Goal: Task Accomplishment & Management: Manage account settings

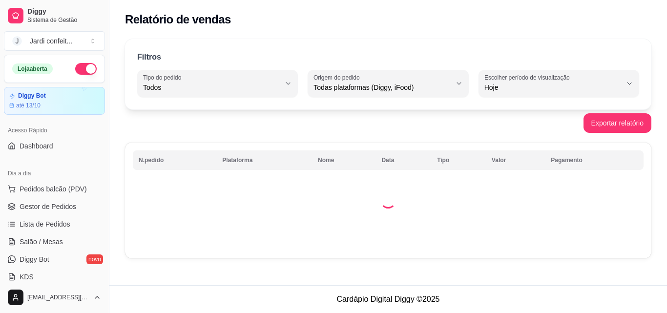
select select "ALL"
select select "0"
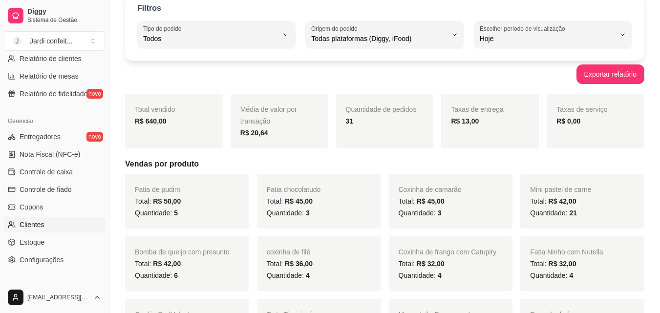
scroll to position [341, 0]
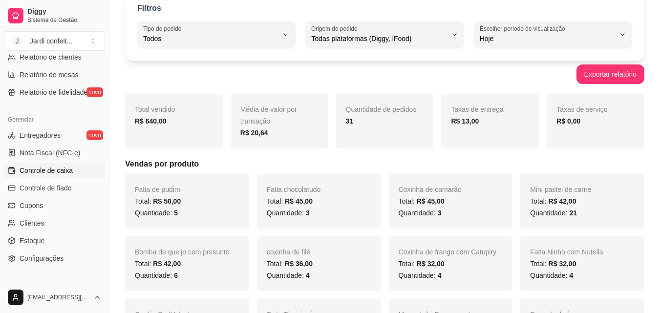
click at [63, 176] on link "Controle de caixa" at bounding box center [54, 171] width 101 height 16
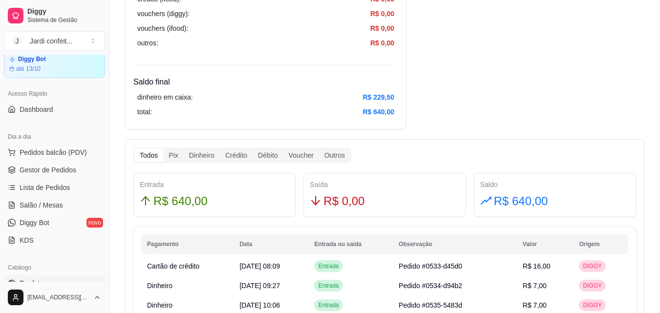
scroll to position [49, 0]
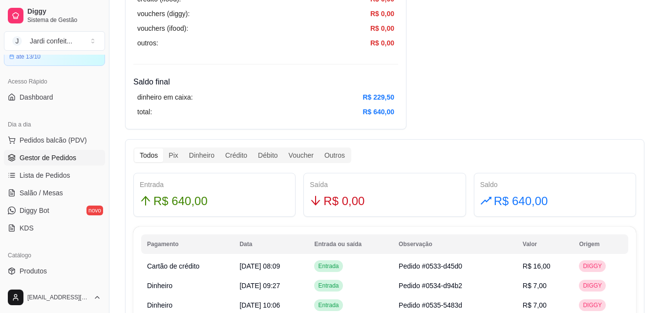
click at [73, 154] on span "Gestor de Pedidos" at bounding box center [48, 158] width 57 height 10
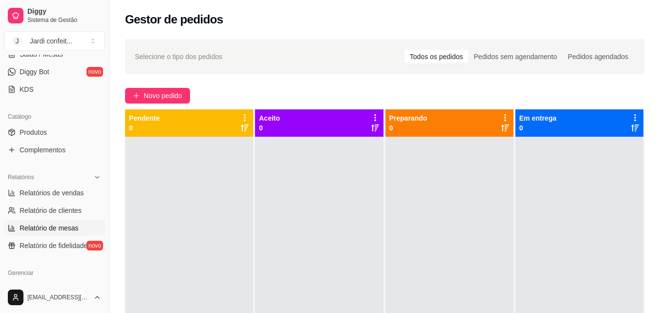
scroll to position [195, 0]
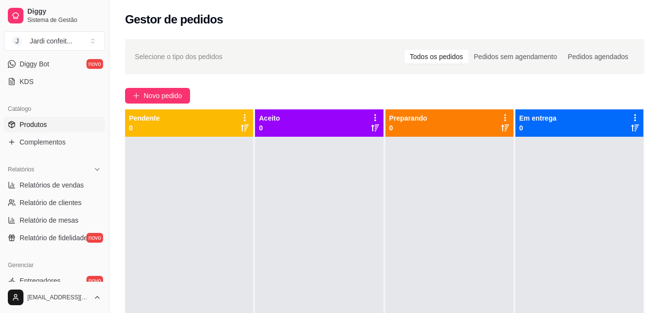
click at [51, 127] on link "Produtos" at bounding box center [54, 125] width 101 height 16
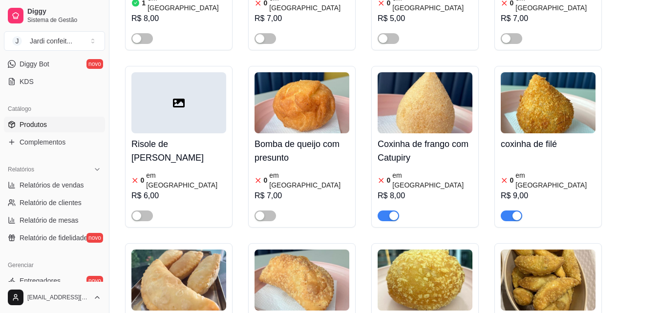
scroll to position [586, 0]
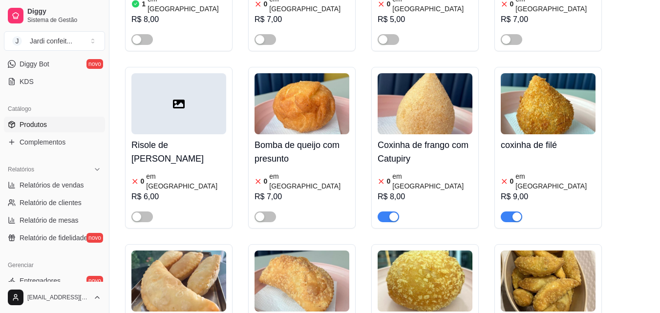
click at [413, 81] on img at bounding box center [425, 103] width 95 height 61
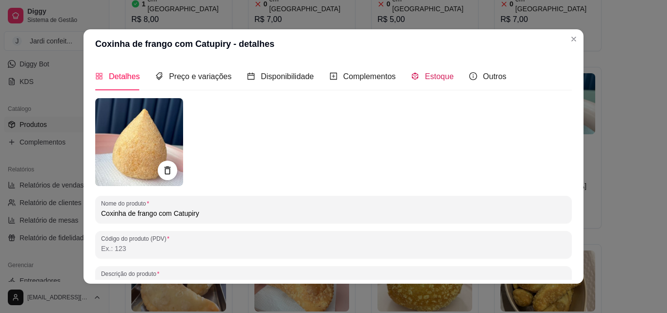
click at [432, 75] on span "Estoque" at bounding box center [439, 76] width 29 height 8
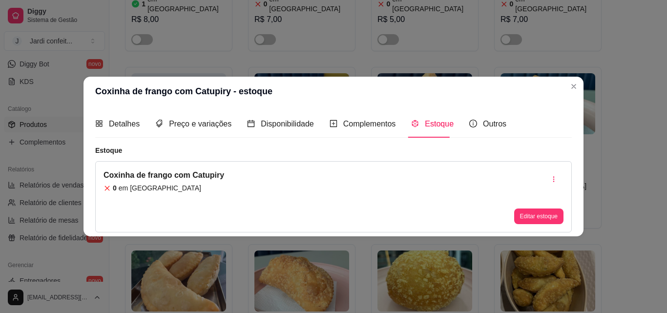
click at [523, 214] on button "Editar estoque" at bounding box center [538, 217] width 49 height 16
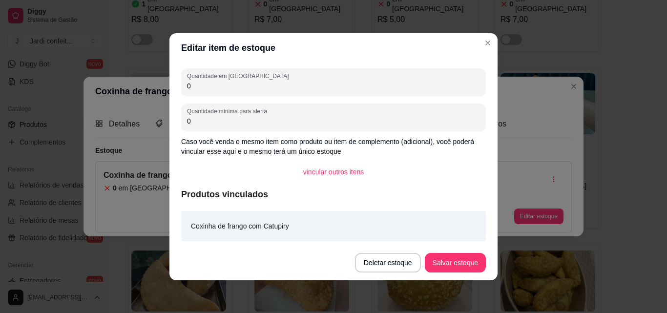
click at [264, 87] on input "0" at bounding box center [333, 86] width 293 height 10
type input "02"
click at [454, 266] on button "Salvar estoque" at bounding box center [455, 263] width 61 height 20
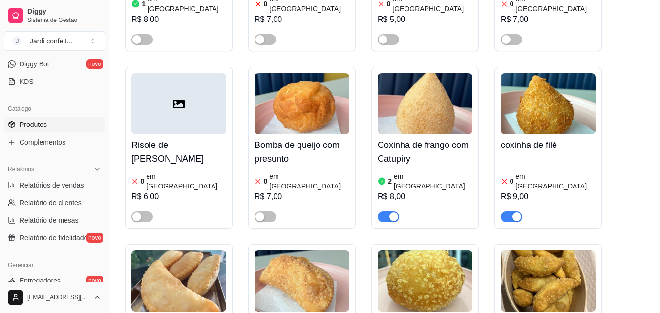
click at [583, 91] on img at bounding box center [548, 103] width 95 height 61
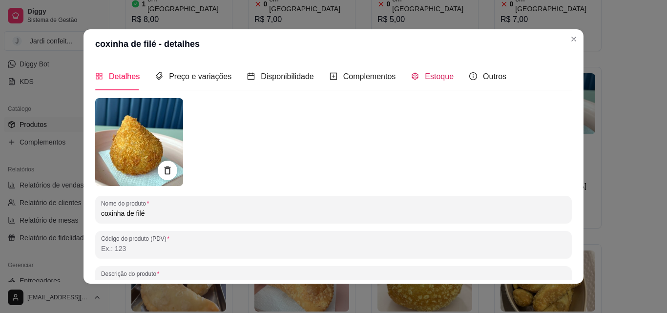
click at [432, 81] on span "Estoque" at bounding box center [439, 76] width 29 height 8
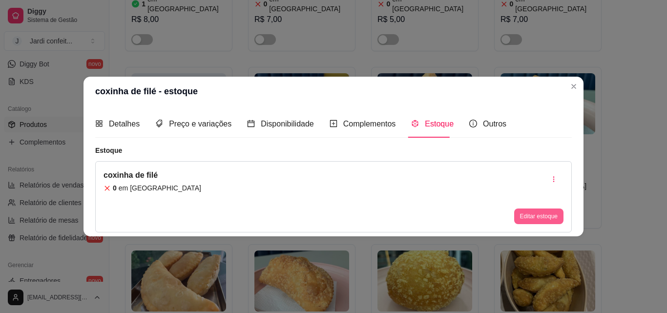
click at [532, 219] on button "Editar estoque" at bounding box center [538, 217] width 49 height 16
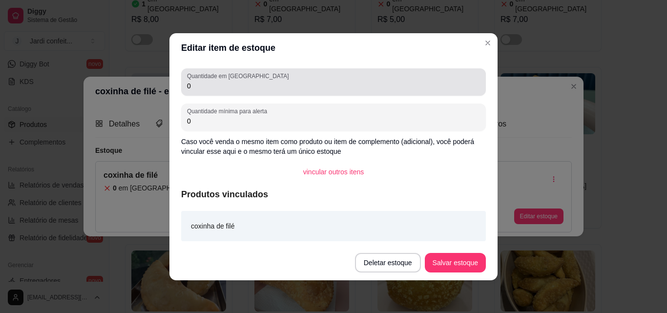
click at [344, 75] on div "0" at bounding box center [333, 82] width 293 height 20
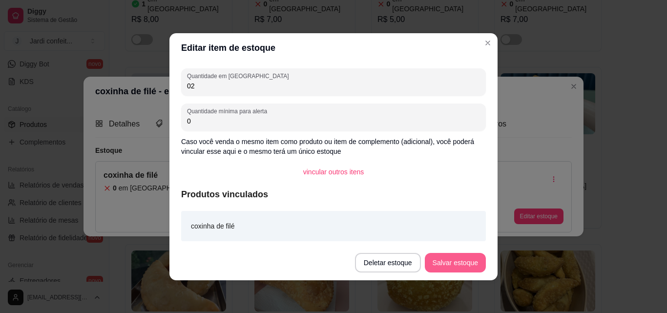
type input "02"
click at [466, 264] on button "Salvar estoque" at bounding box center [455, 263] width 61 height 20
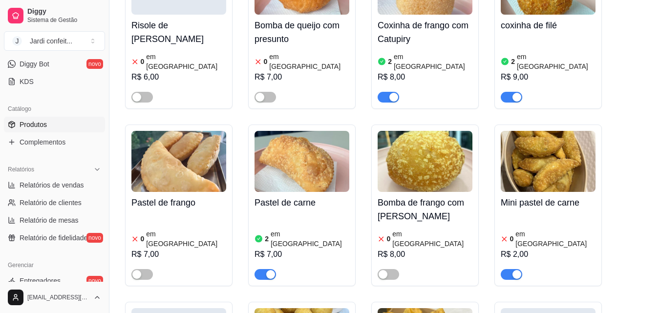
scroll to position [830, 0]
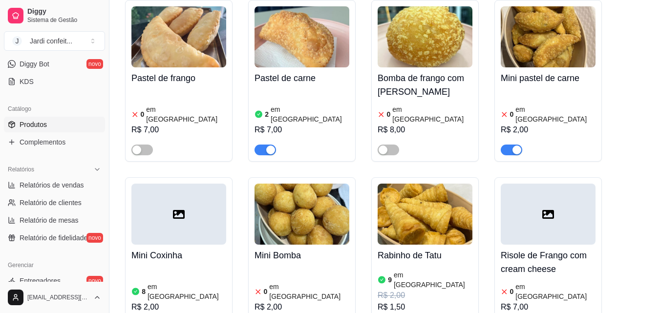
click at [510, 145] on span "button" at bounding box center [511, 150] width 21 height 11
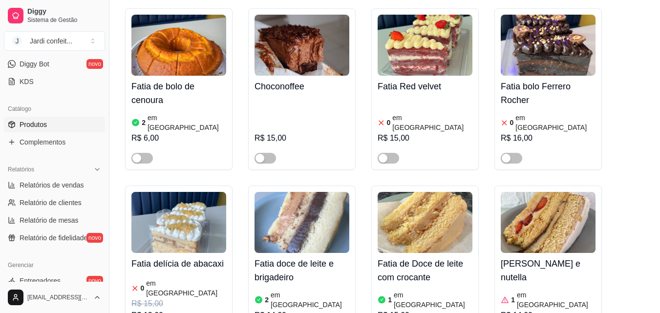
scroll to position [2638, 0]
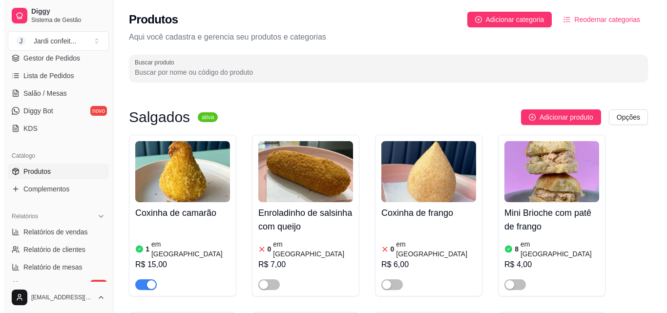
scroll to position [49, 0]
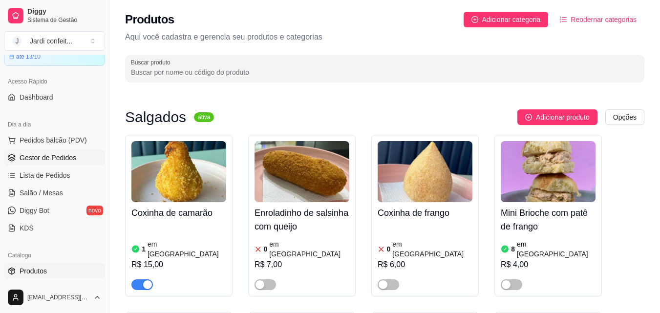
click at [26, 153] on span "Gestor de Pedidos" at bounding box center [48, 158] width 57 height 10
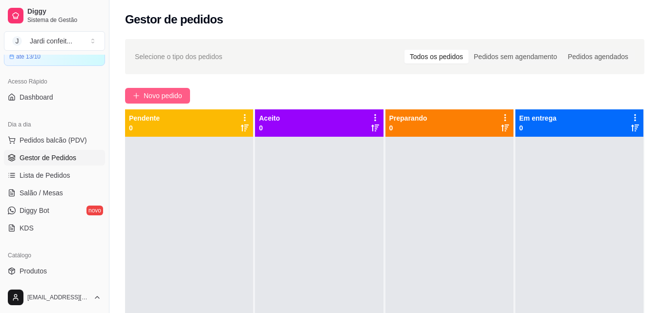
click at [171, 98] on span "Novo pedido" at bounding box center [163, 95] width 39 height 11
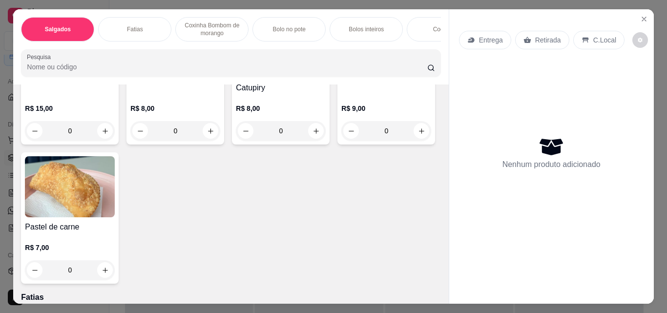
scroll to position [98, 0]
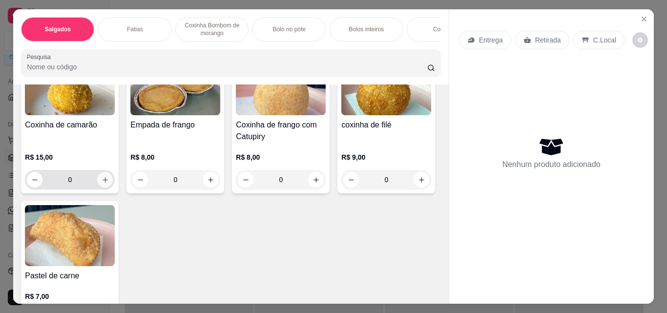
click at [102, 184] on icon "increase-product-quantity" at bounding box center [105, 179] width 7 height 7
type input "1"
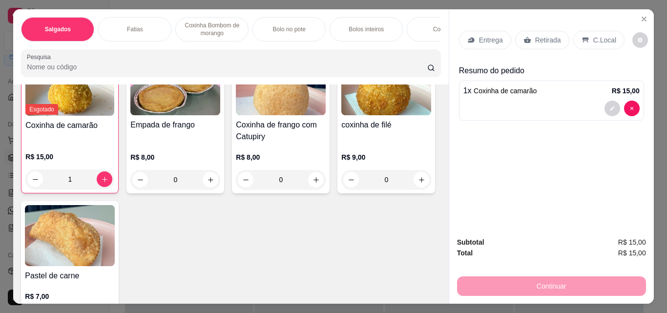
scroll to position [98, 0]
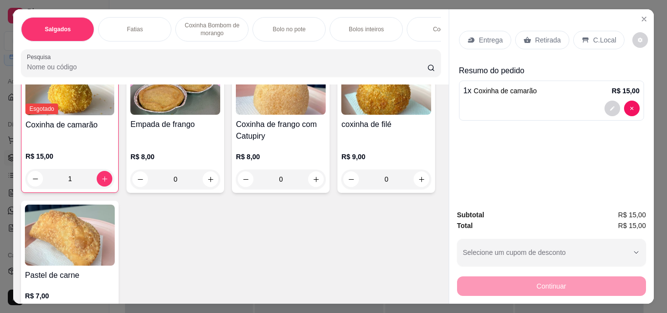
click at [538, 43] on div "Retirada" at bounding box center [542, 40] width 54 height 19
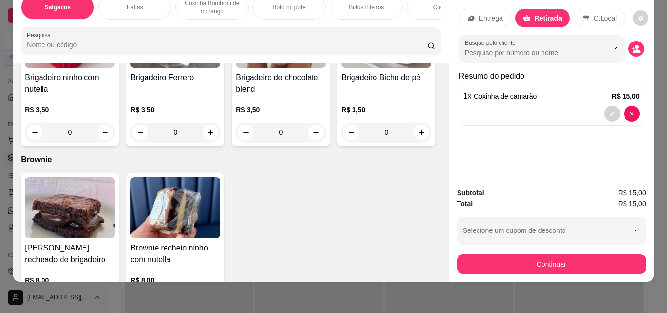
scroll to position [1661, 0]
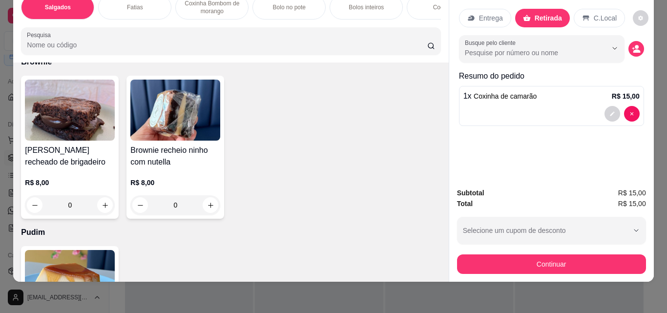
click at [414, 42] on button "increase-product-quantity" at bounding box center [422, 35] width 16 height 16
type input "1"
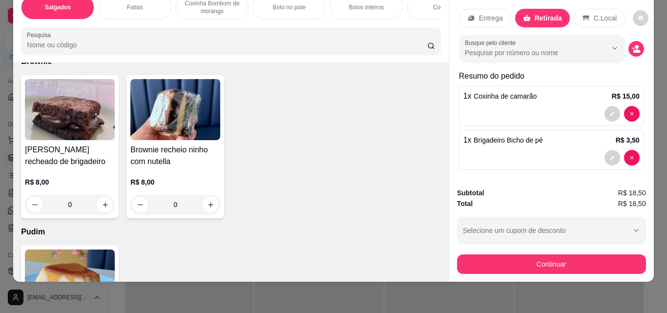
scroll to position [1515, 0]
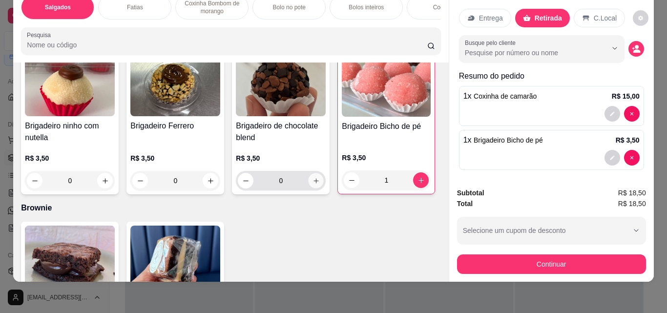
click at [314, 184] on icon "increase-product-quantity" at bounding box center [316, 180] width 7 height 7
type input "1"
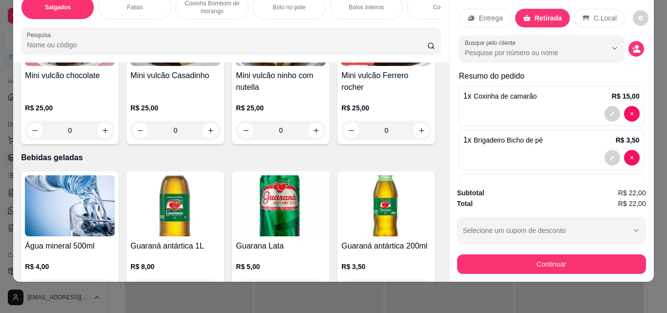
scroll to position [2053, 0]
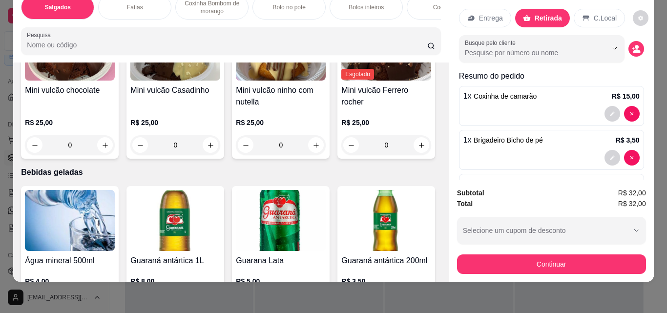
type input "1"
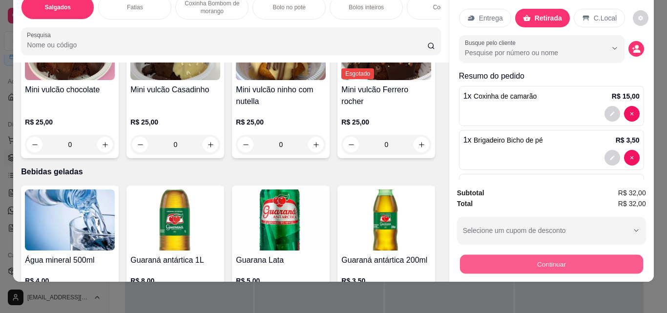
click at [487, 260] on button "Continuar" at bounding box center [551, 263] width 183 height 19
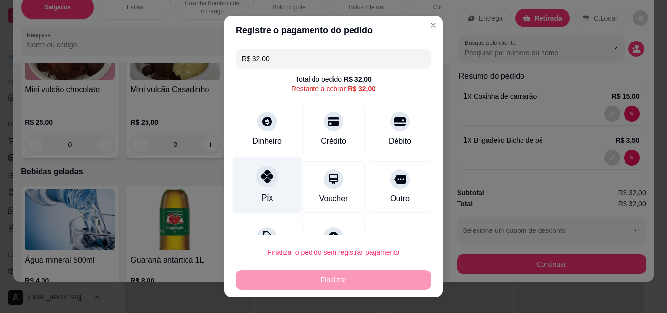
click at [262, 188] on div "Pix" at bounding box center [267, 185] width 69 height 57
type input "R$ 0,00"
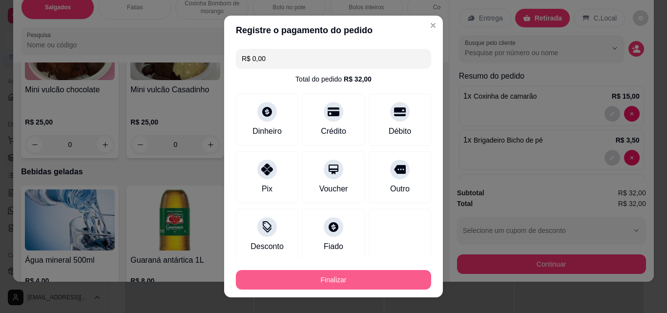
click at [308, 276] on button "Finalizar" at bounding box center [333, 280] width 195 height 20
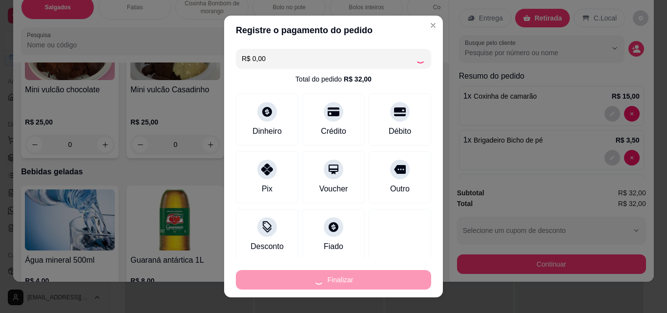
type input "0"
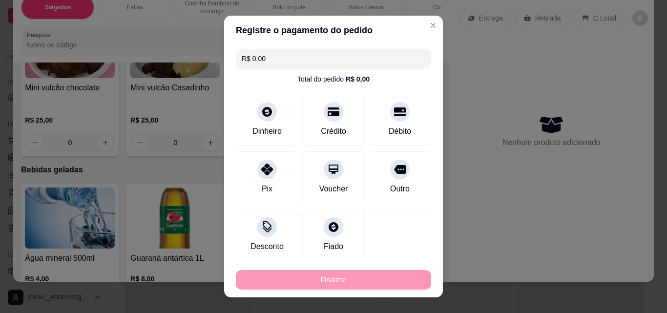
type input "-R$ 32,00"
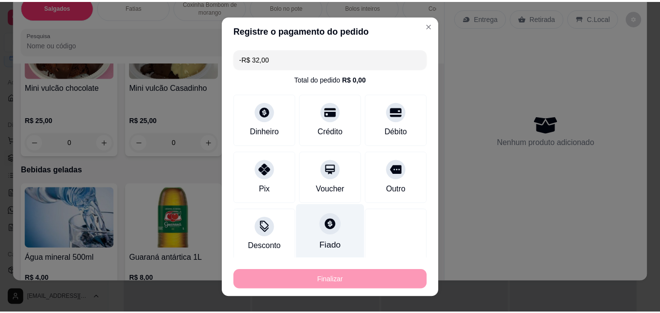
scroll to position [2051, 0]
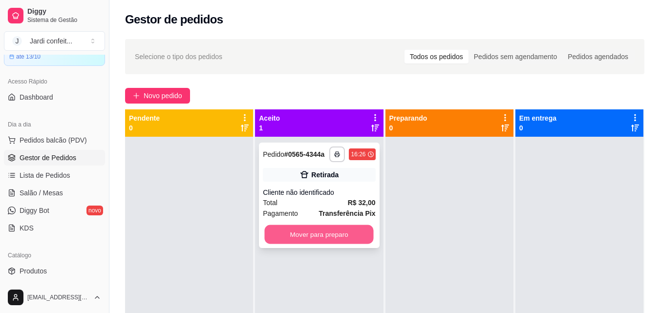
click at [292, 228] on button "Mover para preparo" at bounding box center [319, 234] width 109 height 19
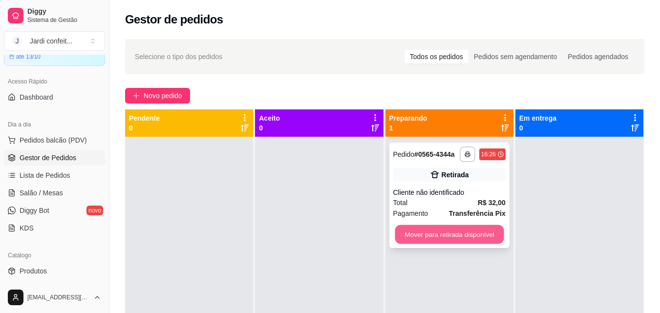
click at [485, 235] on button "Mover para retirada disponível" at bounding box center [449, 234] width 109 height 19
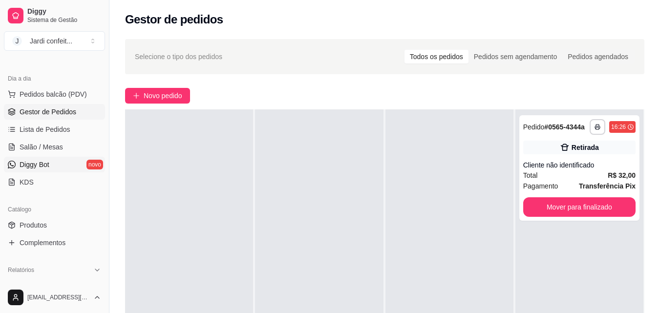
scroll to position [98, 0]
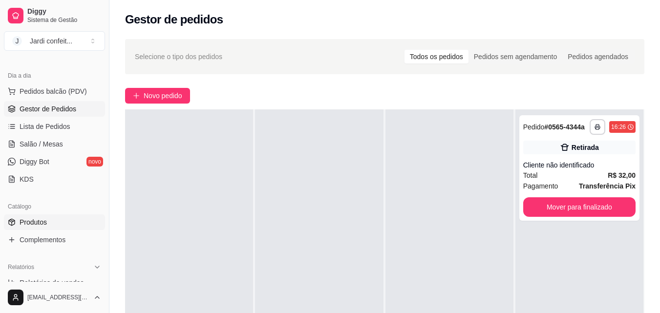
click at [33, 222] on span "Produtos" at bounding box center [33, 222] width 27 height 10
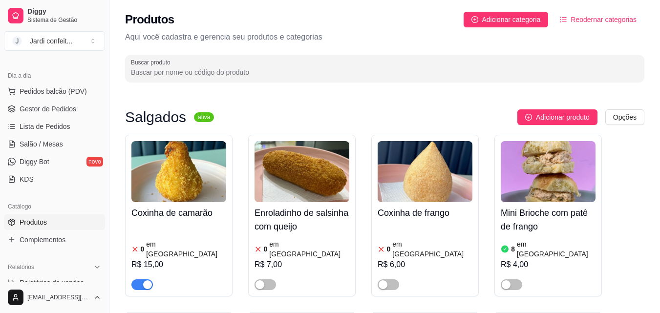
click at [175, 181] on img at bounding box center [178, 171] width 95 height 61
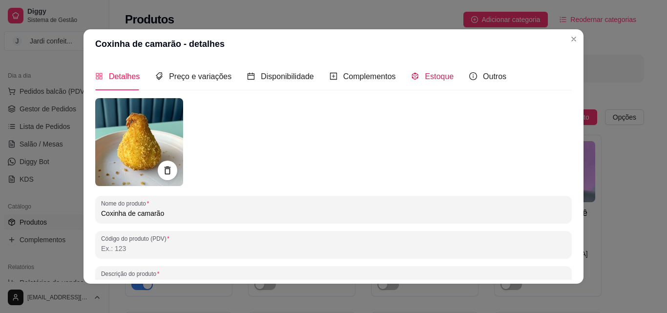
click at [425, 73] on span "Estoque" at bounding box center [439, 76] width 29 height 8
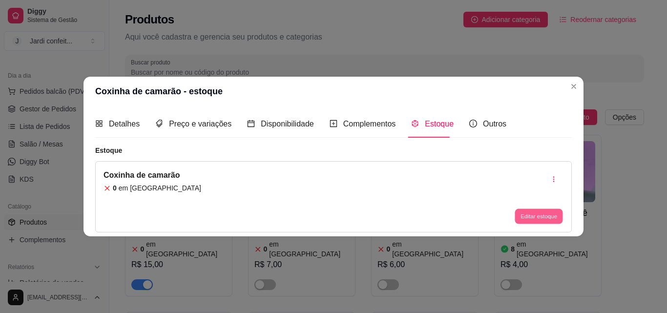
click at [553, 215] on button "Editar estoque" at bounding box center [539, 216] width 48 height 15
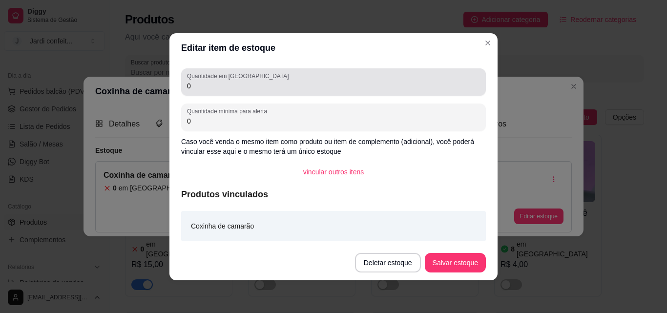
click at [256, 88] on input "0" at bounding box center [333, 86] width 293 height 10
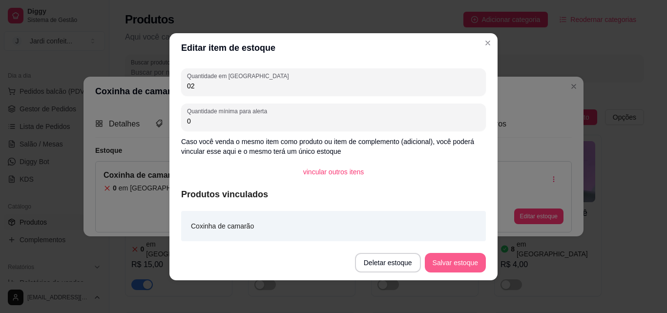
type input "02"
click at [446, 261] on button "Salvar estoque" at bounding box center [455, 263] width 61 height 20
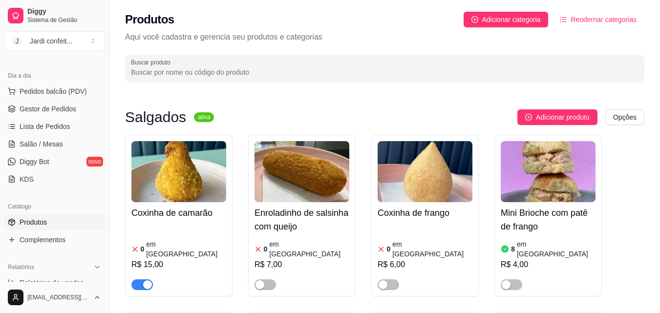
click at [166, 176] on img at bounding box center [178, 171] width 95 height 61
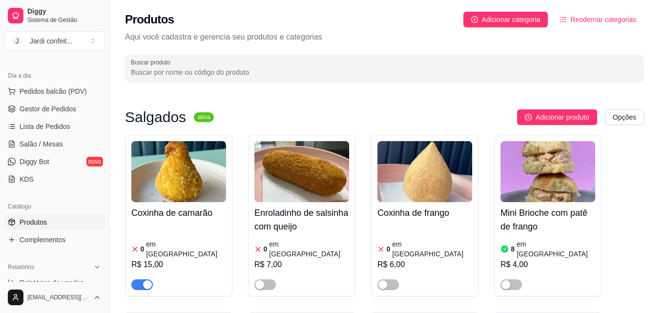
click at [440, 78] on span "Estoque" at bounding box center [439, 76] width 29 height 8
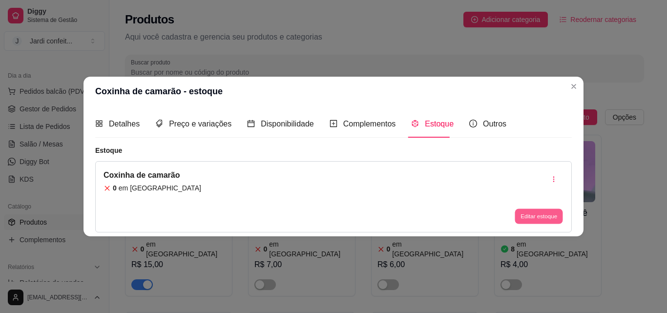
click at [533, 214] on button "Editar estoque" at bounding box center [539, 216] width 48 height 15
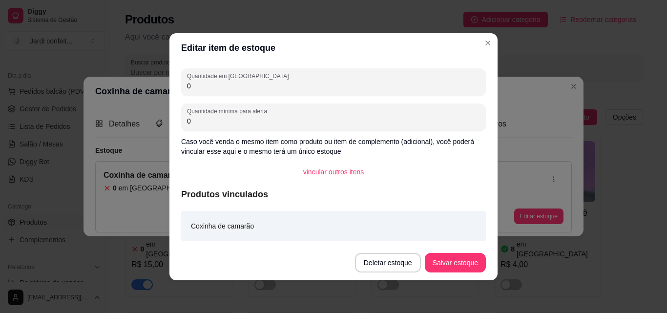
click at [302, 84] on input "0" at bounding box center [333, 86] width 293 height 10
type input "02"
click at [465, 263] on button "Salvar estoque" at bounding box center [455, 263] width 61 height 20
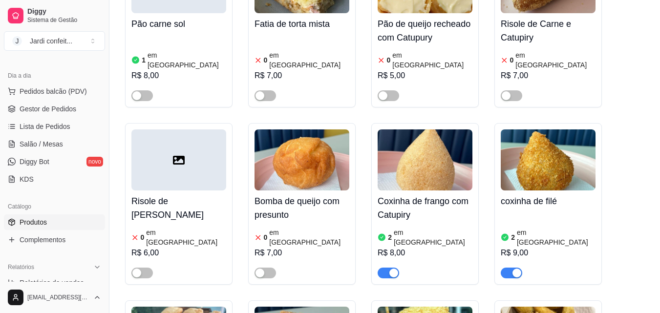
scroll to position [537, 0]
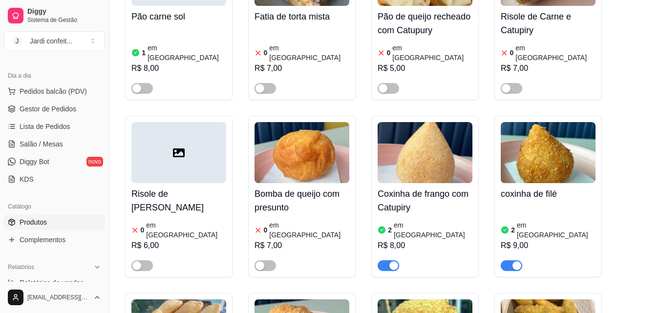
click at [530, 122] on img at bounding box center [548, 152] width 95 height 61
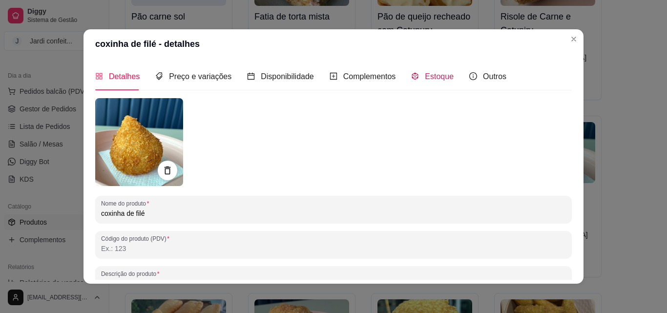
click at [437, 75] on span "Estoque" at bounding box center [439, 76] width 29 height 8
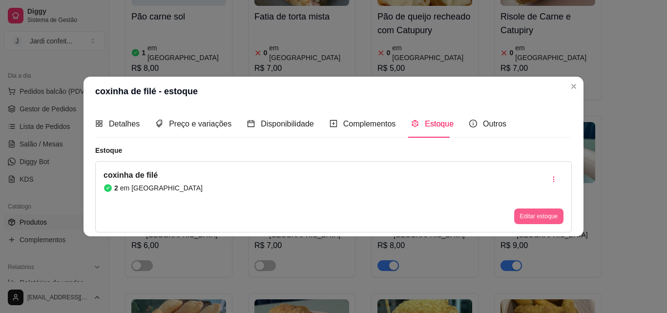
click at [539, 210] on button "Editar estoque" at bounding box center [538, 217] width 49 height 16
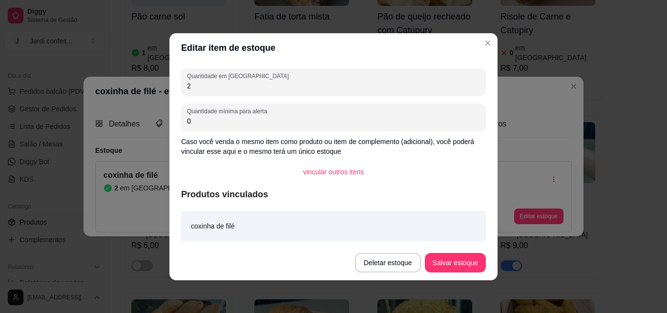
drag, startPoint x: 310, startPoint y: 85, endPoint x: 165, endPoint y: 104, distance: 146.3
click at [165, 104] on div "Editar item de estoque Quantidade em estoque 2 Quantidade mínima para alerta 0 …" at bounding box center [333, 156] width 667 height 313
type input "1"
click at [465, 261] on button "Salvar estoque" at bounding box center [455, 262] width 60 height 19
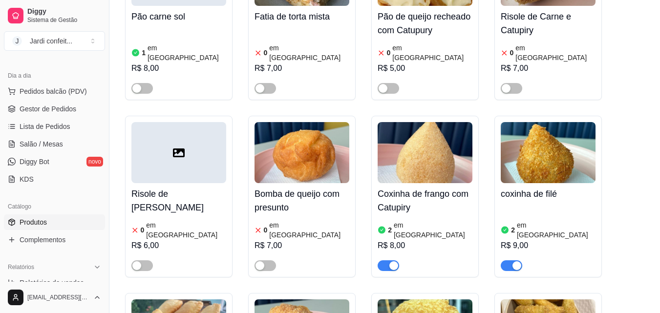
click at [560, 140] on img at bounding box center [548, 152] width 95 height 61
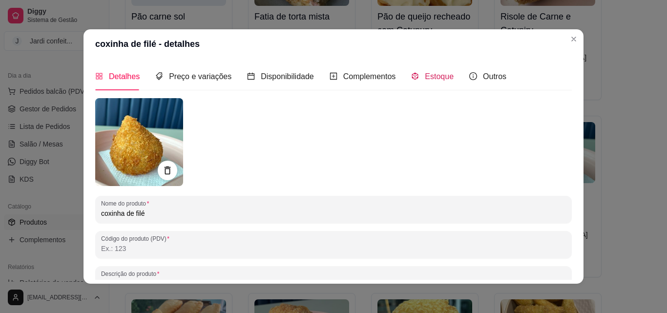
click at [430, 74] on span "Estoque" at bounding box center [439, 76] width 29 height 8
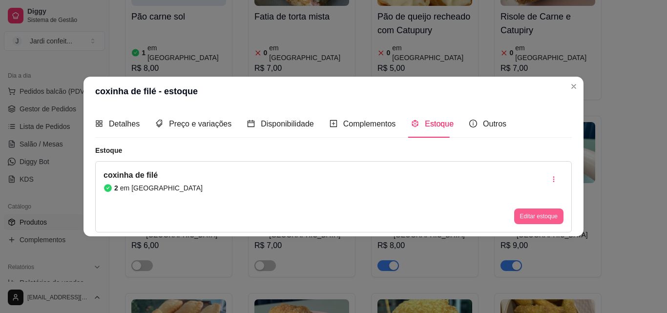
click at [538, 211] on button "Editar estoque" at bounding box center [538, 217] width 49 height 16
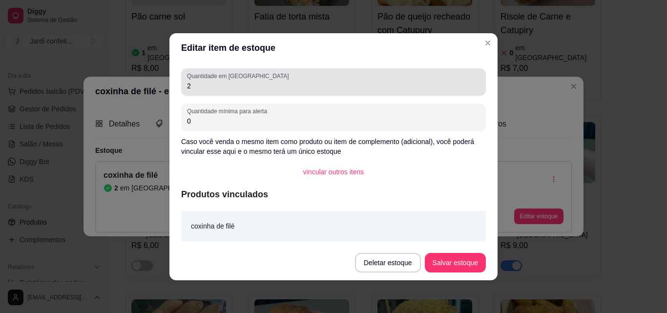
click at [314, 79] on div "2" at bounding box center [333, 82] width 293 height 20
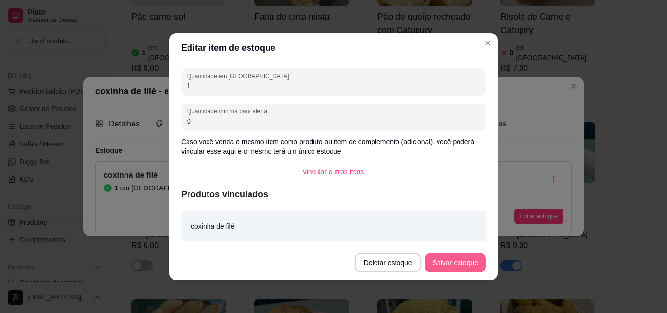
type input "1"
click at [452, 258] on button "Salvar estoque" at bounding box center [455, 263] width 61 height 20
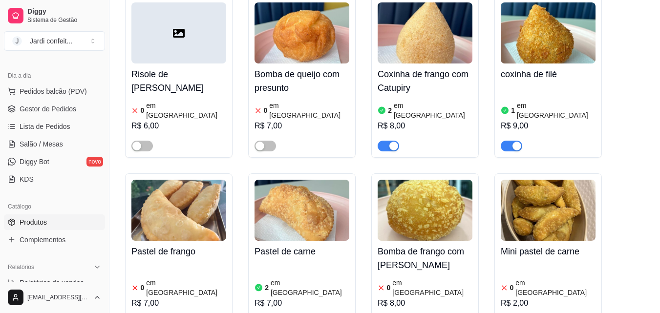
scroll to position [635, 0]
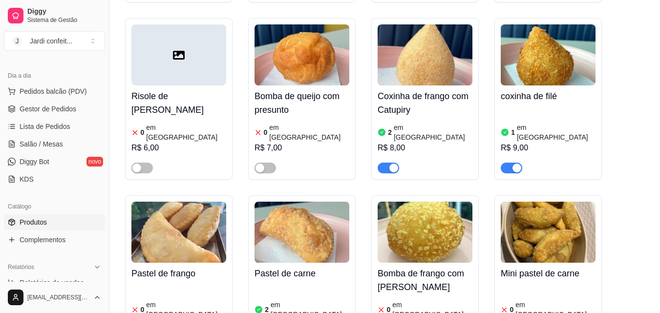
click at [308, 202] on img at bounding box center [301, 232] width 95 height 61
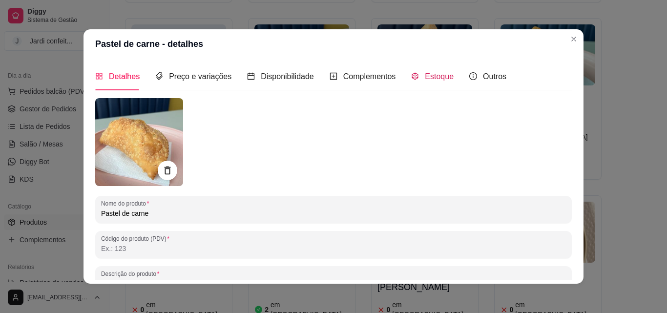
click at [443, 80] on span "Estoque" at bounding box center [439, 76] width 29 height 8
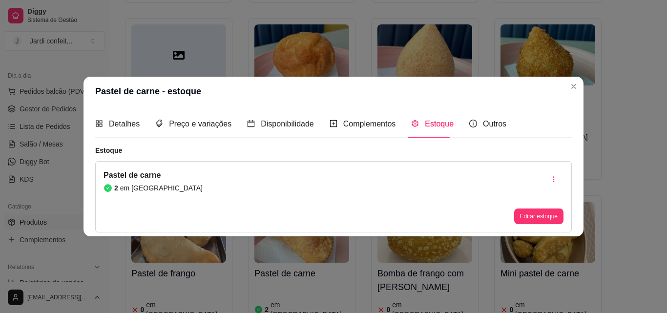
click at [546, 214] on button "Editar estoque" at bounding box center [538, 217] width 49 height 16
click at [555, 215] on button "Editar estoque" at bounding box center [538, 217] width 49 height 16
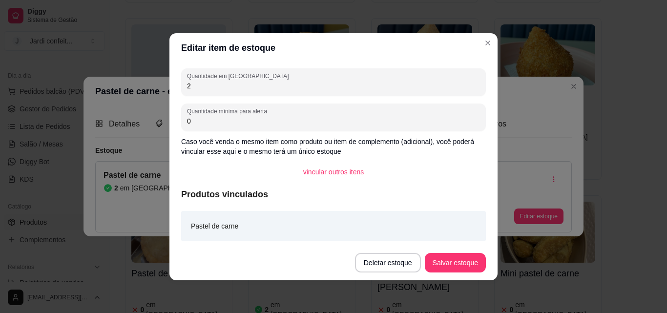
drag, startPoint x: 296, startPoint y: 90, endPoint x: 108, endPoint y: 90, distance: 187.6
click at [108, 90] on div "Editar item de estoque Quantidade em estoque 2 Quantidade mínima para alerta 0 …" at bounding box center [333, 156] width 667 height 313
type input "1"
click at [462, 266] on button "Salvar estoque" at bounding box center [455, 263] width 61 height 20
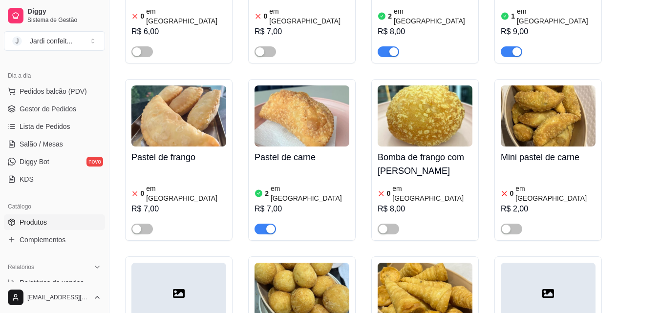
scroll to position [782, 0]
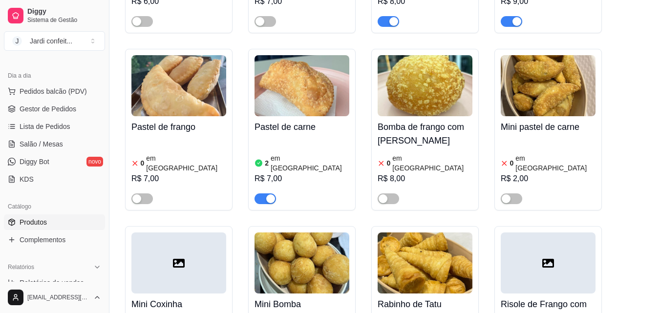
click at [317, 70] on img at bounding box center [301, 85] width 95 height 61
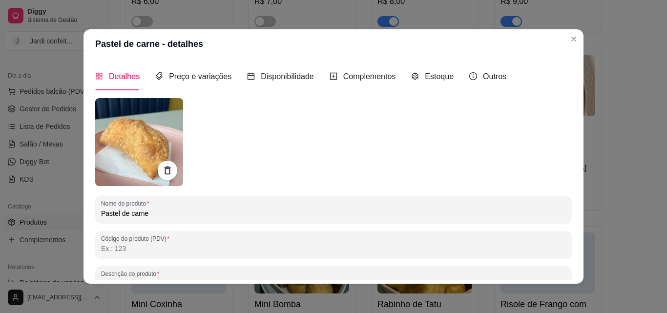
click at [446, 80] on div "Detalhes Preço e variações Disponibilidade Complementos Estoque Outros" at bounding box center [300, 77] width 411 height 28
click at [431, 78] on span "Estoque" at bounding box center [439, 76] width 29 height 8
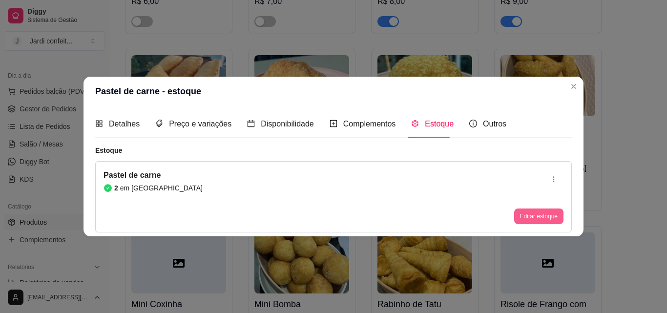
click at [552, 217] on button "Editar estoque" at bounding box center [538, 217] width 49 height 16
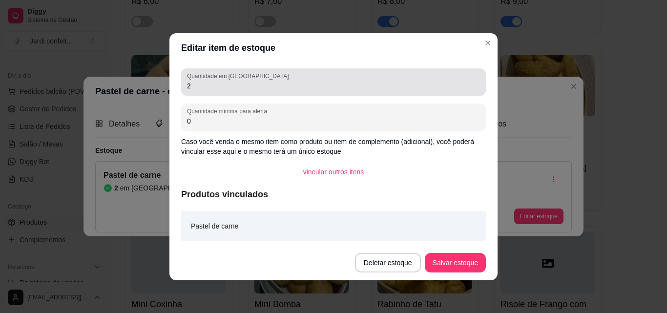
drag, startPoint x: 156, startPoint y: 88, endPoint x: 142, endPoint y: 92, distance: 14.7
click at [148, 90] on div "Editar item de estoque Quantidade em estoque 2 Quantidade mínima para alerta 0 …" at bounding box center [333, 156] width 667 height 313
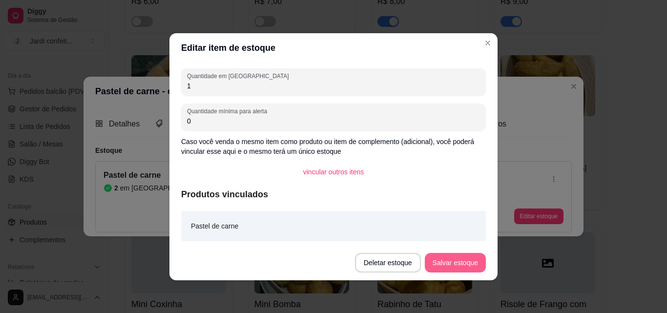
type input "1"
click at [462, 263] on button "Salvar estoque" at bounding box center [455, 263] width 61 height 20
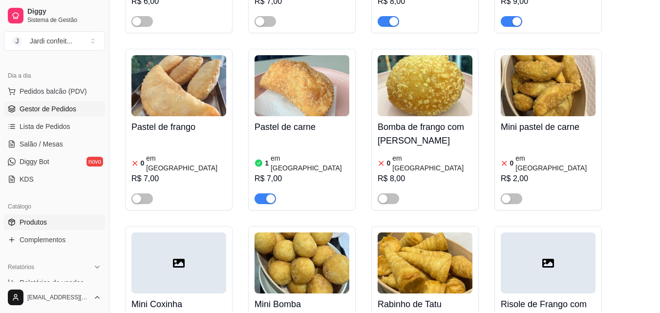
click at [72, 113] on span "Gestor de Pedidos" at bounding box center [48, 109] width 57 height 10
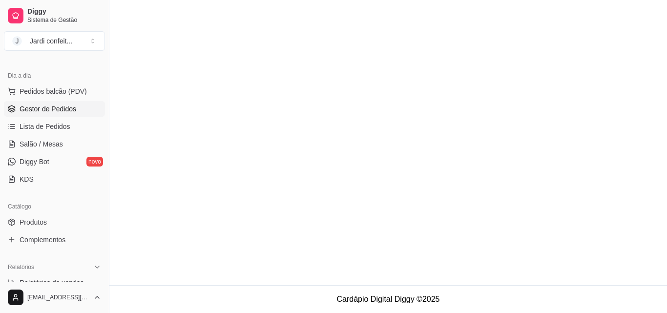
click at [51, 108] on span "Gestor de Pedidos" at bounding box center [48, 109] width 57 height 10
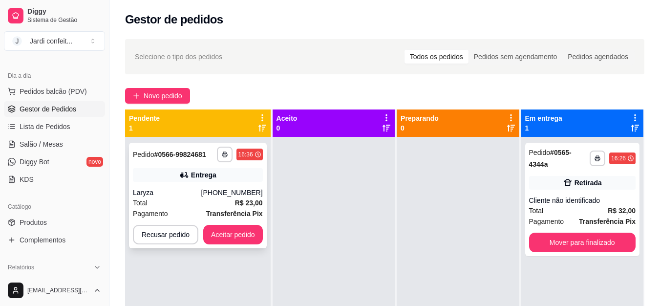
click at [240, 188] on div "[PHONE_NUMBER]" at bounding box center [232, 193] width 62 height 10
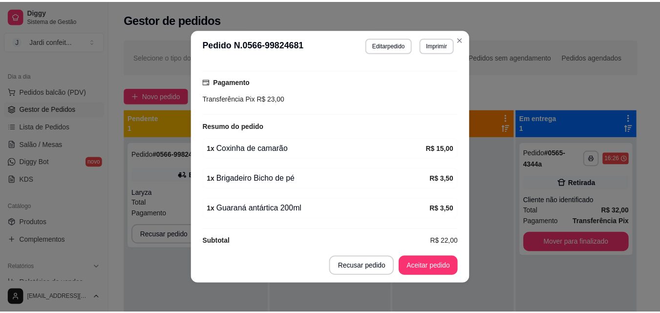
scroll to position [260, 0]
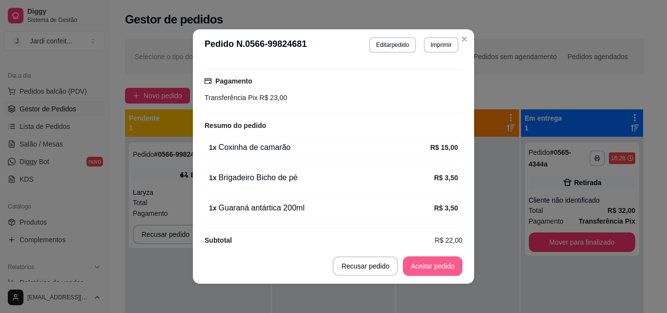
click at [430, 269] on button "Aceitar pedido" at bounding box center [433, 266] width 60 height 20
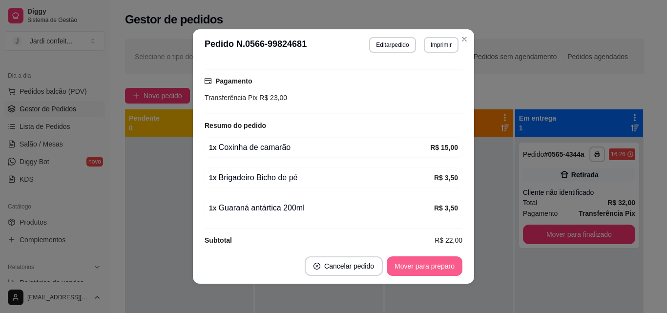
click at [419, 262] on button "Mover para preparo" at bounding box center [425, 266] width 76 height 20
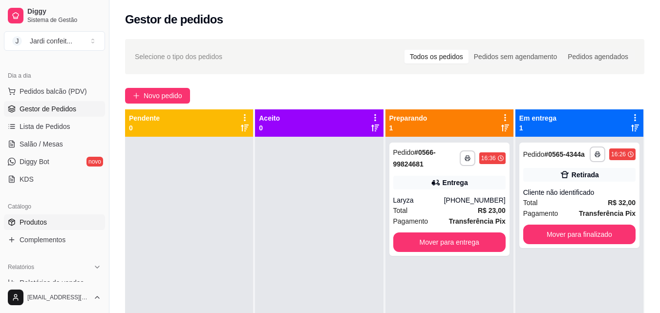
click at [54, 220] on link "Produtos" at bounding box center [54, 222] width 101 height 16
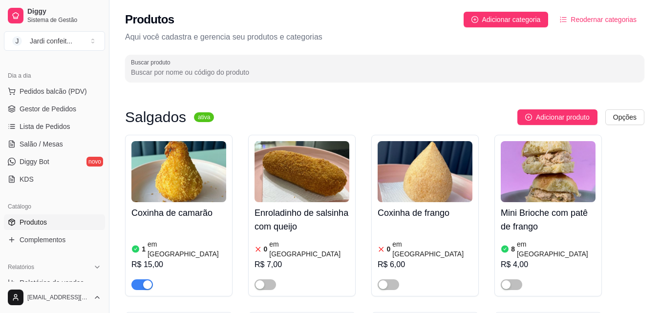
scroll to position [49, 0]
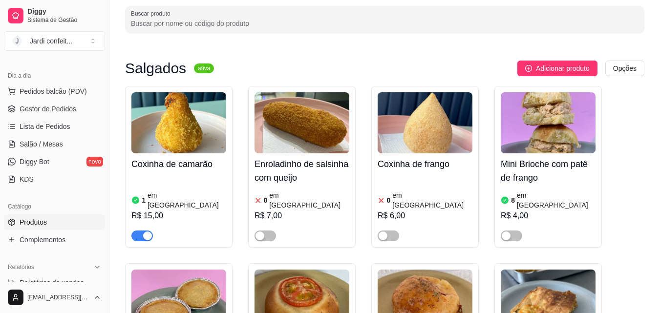
click at [213, 127] on img at bounding box center [178, 122] width 95 height 61
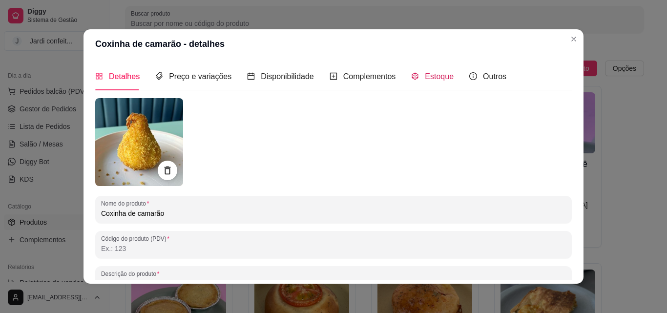
click at [425, 80] on span "Estoque" at bounding box center [439, 76] width 29 height 8
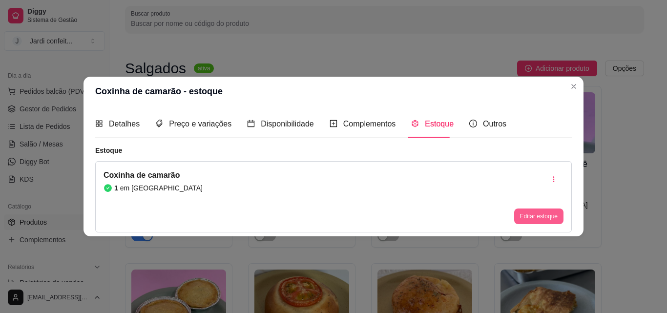
click at [544, 217] on button "Editar estoque" at bounding box center [538, 217] width 49 height 16
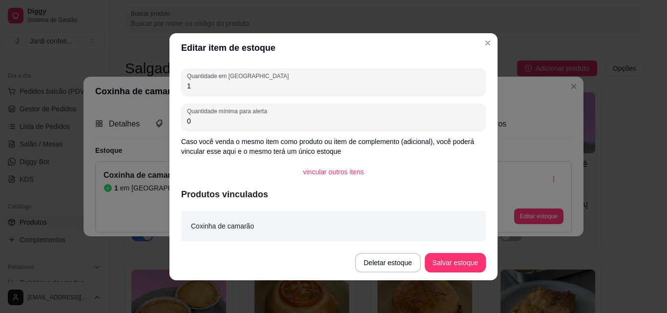
drag, startPoint x: 199, startPoint y: 91, endPoint x: 174, endPoint y: 92, distance: 24.9
click at [174, 92] on div "Quantidade em estoque 1 Quantidade mínima para alerta 0 Caso você venda o mesmo…" at bounding box center [333, 154] width 328 height 183
drag, startPoint x: 191, startPoint y: 87, endPoint x: 169, endPoint y: 91, distance: 22.9
click at [169, 91] on div "Quantidade em estoque 1 Quantidade mínima para alerta 0 Caso você venda o mesmo…" at bounding box center [333, 154] width 328 height 183
type input "3"
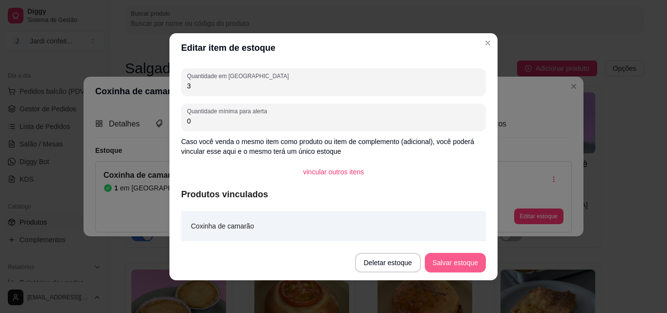
click at [478, 259] on button "Salvar estoque" at bounding box center [455, 263] width 61 height 20
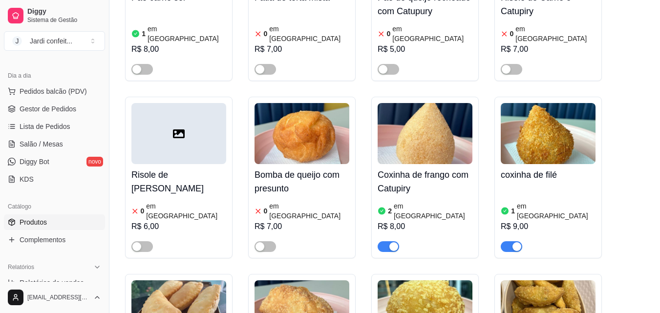
scroll to position [391, 0]
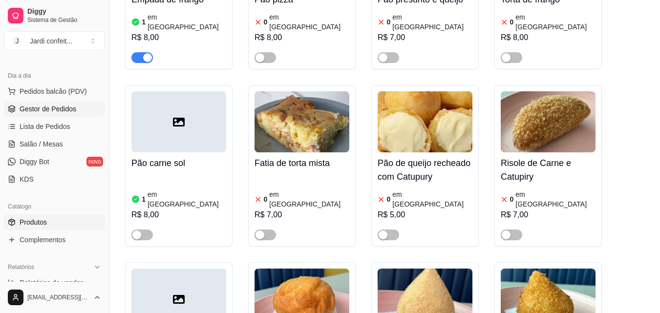
click at [58, 106] on span "Gestor de Pedidos" at bounding box center [48, 109] width 57 height 10
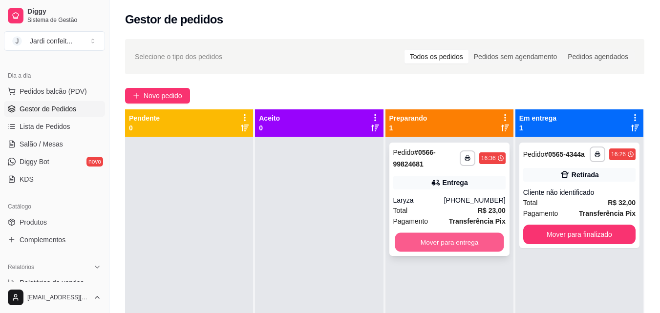
click at [477, 246] on button "Mover para entrega" at bounding box center [449, 242] width 109 height 19
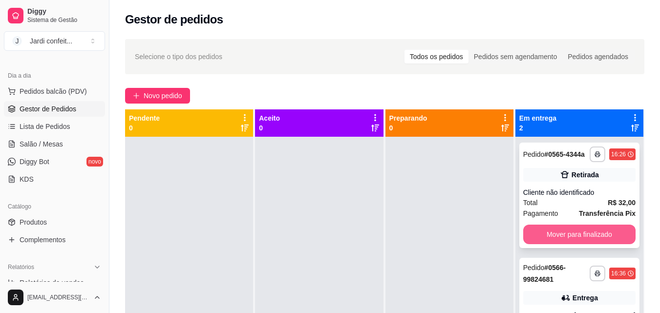
click at [603, 238] on button "Mover para finalizado" at bounding box center [579, 235] width 112 height 20
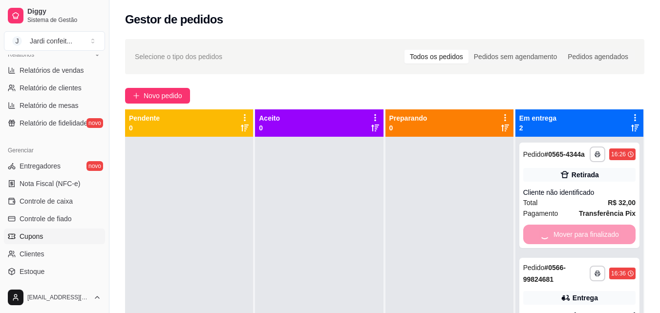
scroll to position [293, 0]
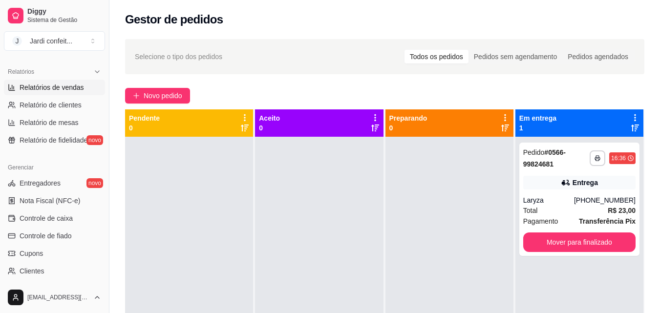
click at [87, 84] on link "Relatórios de vendas" at bounding box center [54, 88] width 101 height 16
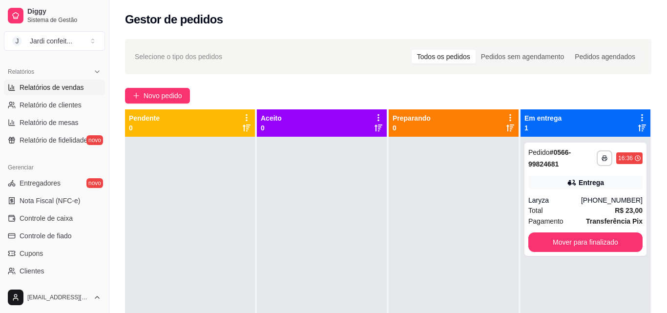
select select "ALL"
select select "0"
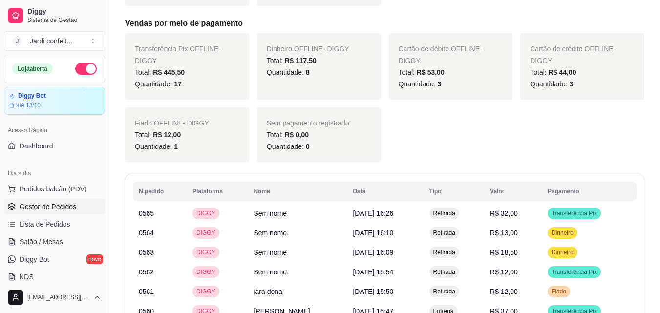
click at [54, 211] on span "Gestor de Pedidos" at bounding box center [48, 207] width 57 height 10
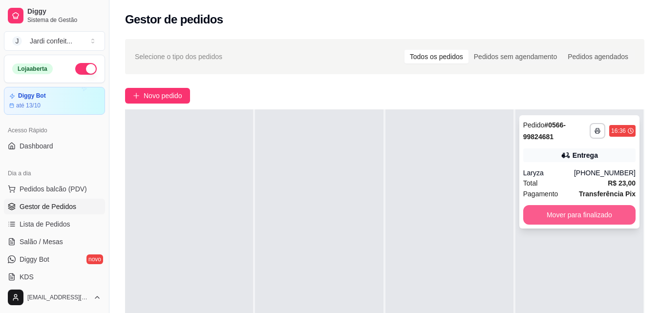
click at [583, 217] on button "Mover para finalizado" at bounding box center [579, 215] width 112 height 20
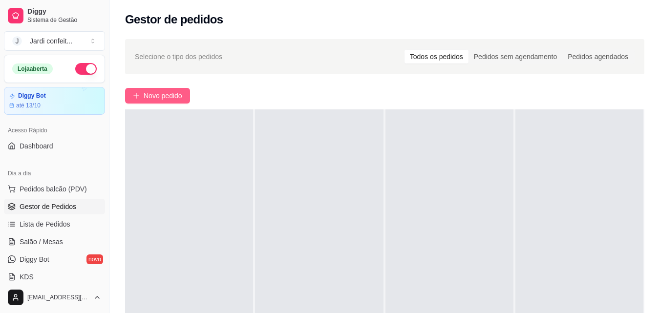
click at [182, 94] on span "Novo pedido" at bounding box center [163, 95] width 39 height 11
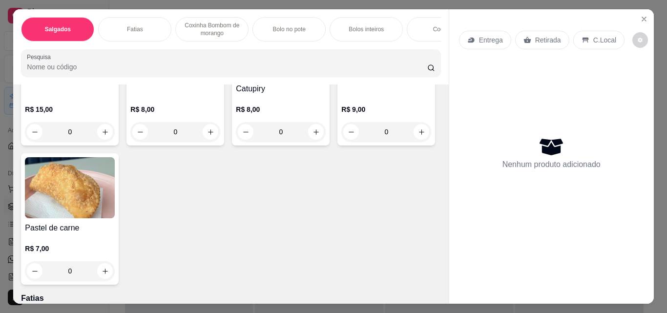
scroll to position [147, 0]
click at [308, 26] on div "Bolo no pote" at bounding box center [289, 29] width 73 height 24
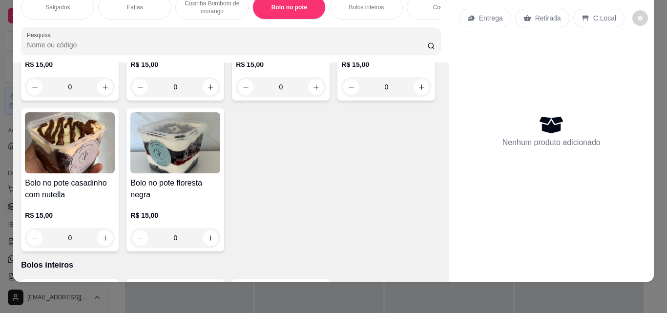
scroll to position [969, 0]
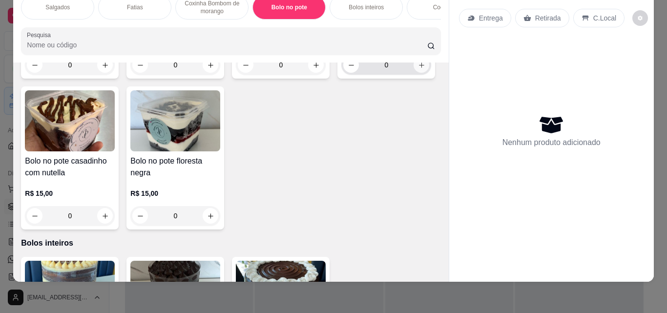
click at [418, 69] on icon "increase-product-quantity" at bounding box center [421, 65] width 7 height 7
type input "1"
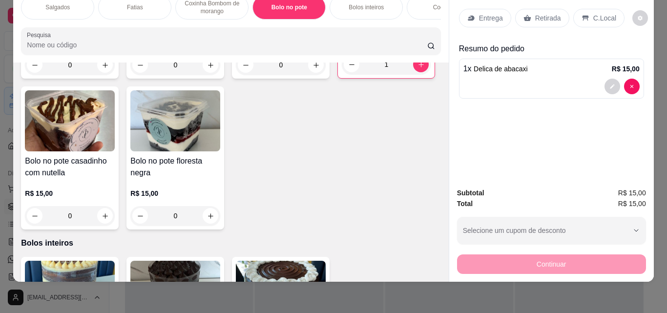
scroll to position [871, 0]
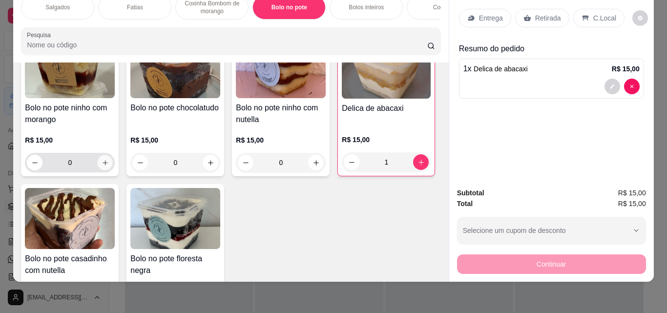
click at [108, 158] on div "0" at bounding box center [70, 163] width 86 height 20
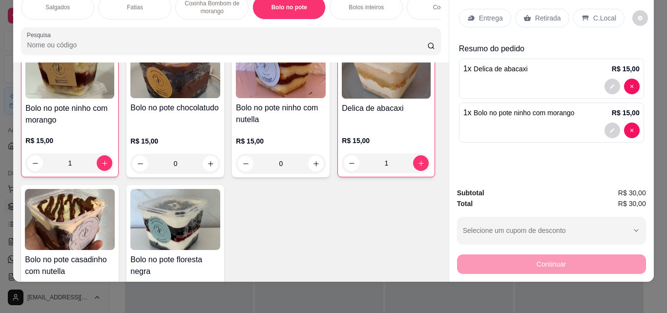
scroll to position [871, 0]
click at [545, 13] on p "Retirada" at bounding box center [548, 18] width 26 height 10
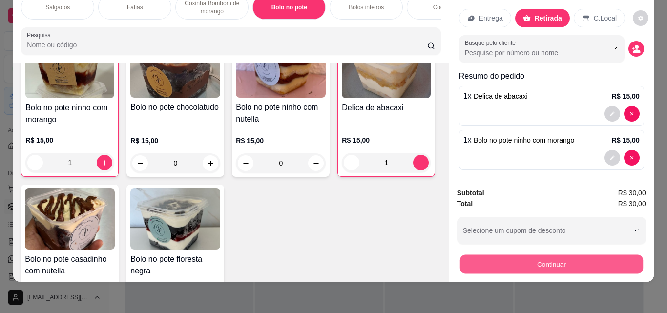
click at [581, 257] on button "Continuar" at bounding box center [551, 263] width 183 height 19
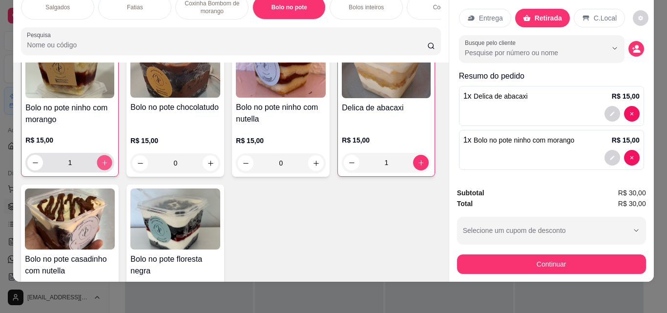
click at [101, 164] on icon "increase-product-quantity" at bounding box center [104, 162] width 7 height 7
type input "2"
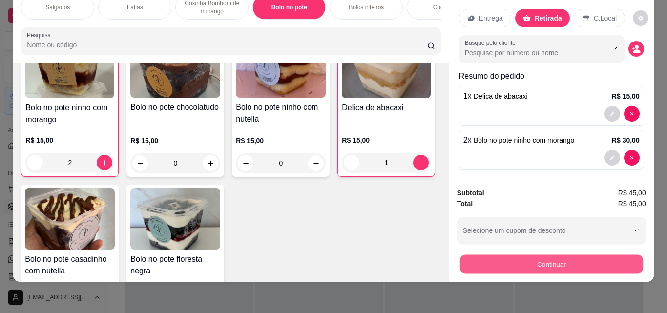
click at [544, 261] on button "Continuar" at bounding box center [551, 263] width 183 height 19
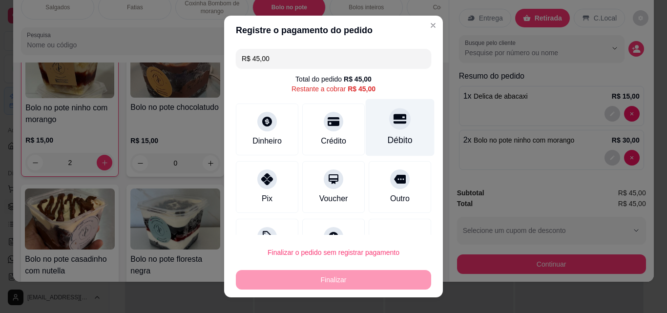
click at [389, 141] on div "Débito" at bounding box center [400, 140] width 25 height 13
type input "R$ 0,00"
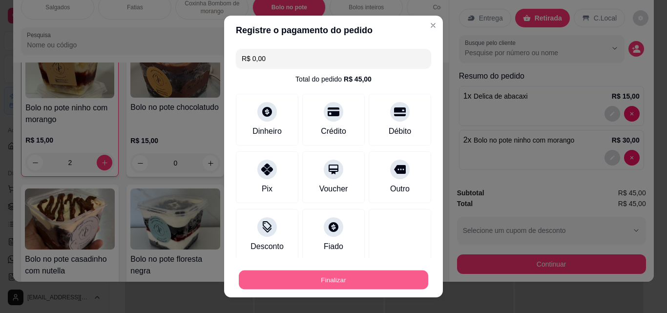
click at [345, 282] on button "Finalizar" at bounding box center [334, 280] width 190 height 19
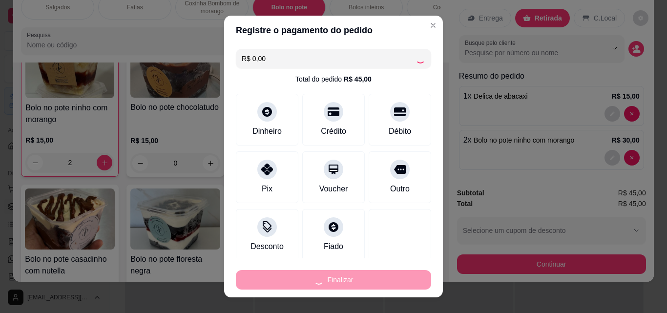
type input "0"
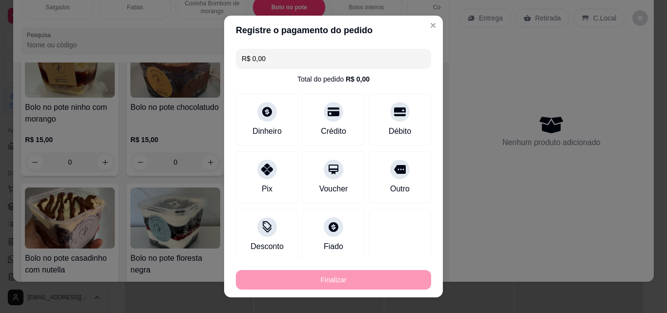
type input "-R$ 45,00"
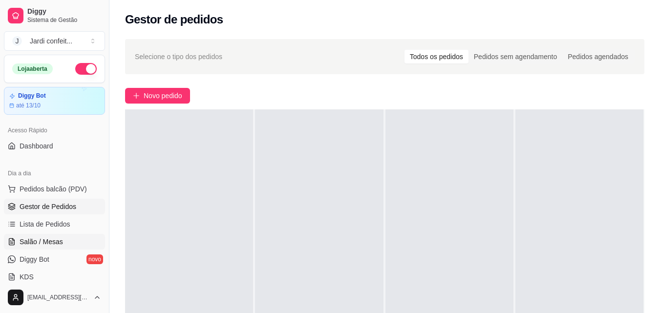
click at [65, 242] on link "Salão / Mesas" at bounding box center [54, 242] width 101 height 16
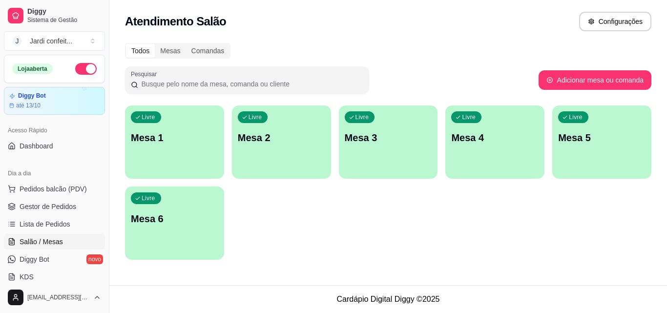
click at [163, 154] on div "Livre Mesa 1" at bounding box center [174, 137] width 99 height 62
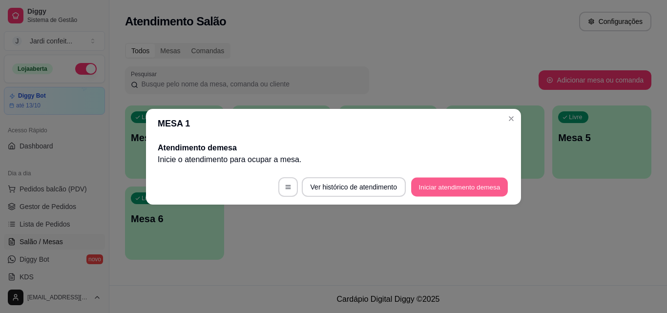
click at [440, 187] on button "Iniciar atendimento de mesa" at bounding box center [459, 186] width 97 height 19
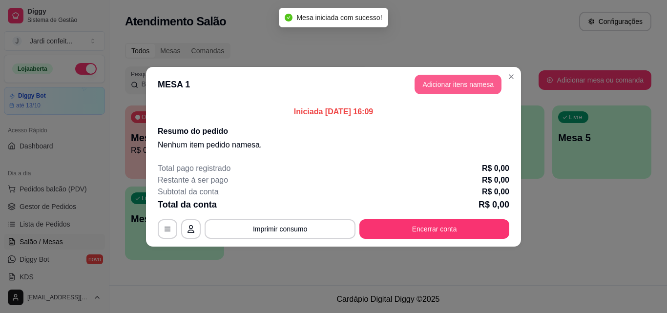
click at [471, 84] on button "Adicionar itens na mesa" at bounding box center [458, 85] width 87 height 20
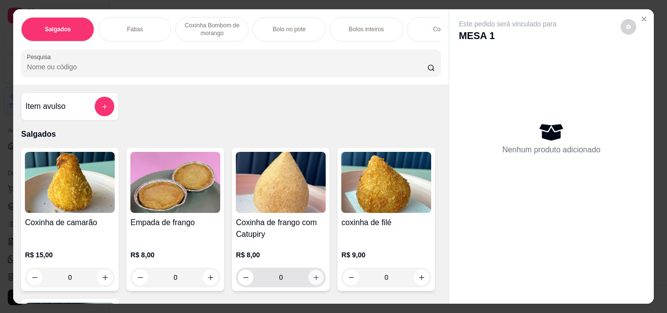
click at [313, 281] on icon "increase-product-quantity" at bounding box center [316, 277] width 7 height 7
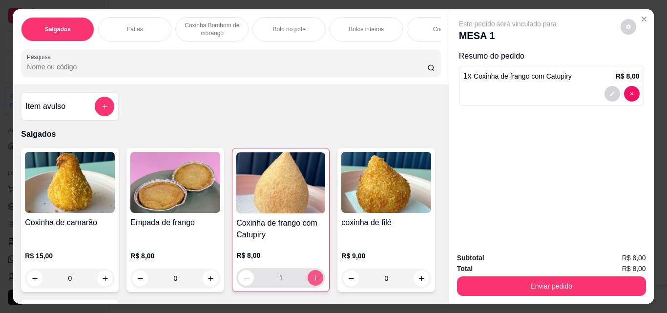
click at [313, 281] on icon "increase-product-quantity" at bounding box center [315, 277] width 5 height 5
type input "2"
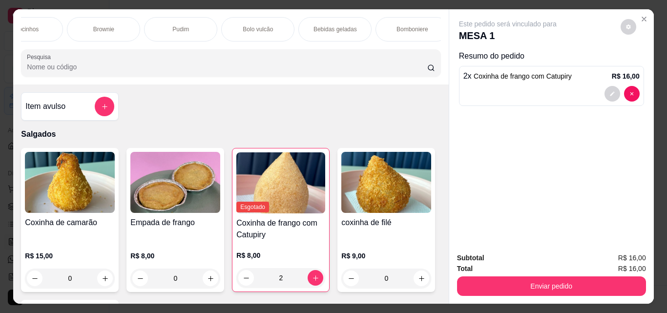
scroll to position [0, 501]
click at [329, 25] on p "Bebidas geladas" at bounding box center [328, 29] width 43 height 8
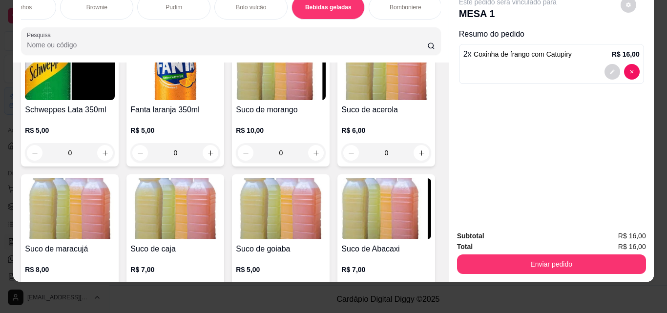
scroll to position [2641, 0]
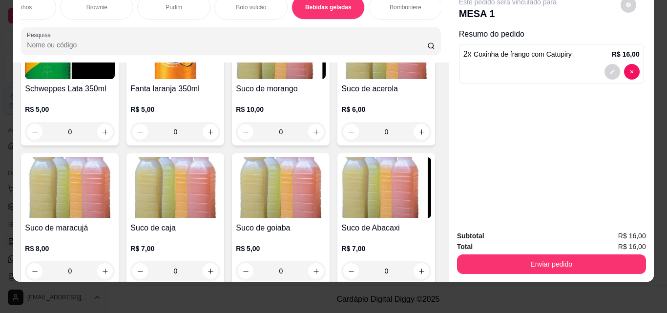
type input "1"
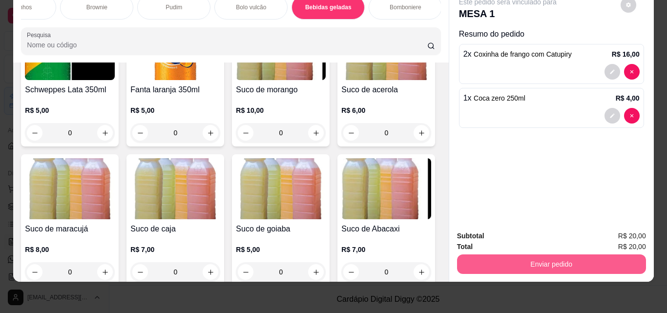
click at [552, 257] on button "Enviar pedido" at bounding box center [551, 264] width 189 height 20
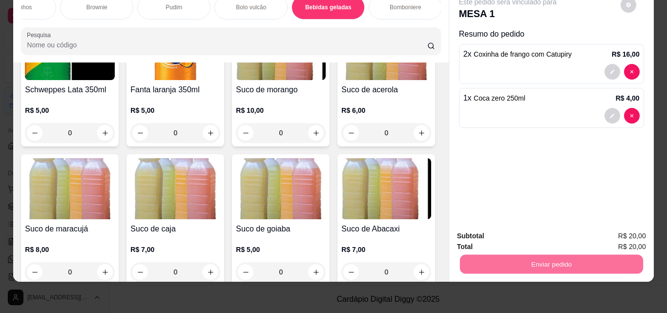
click at [552, 234] on button "Não registrar e enviar pedido" at bounding box center [519, 233] width 102 height 19
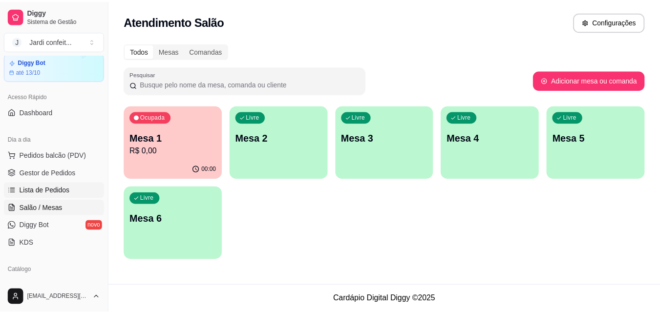
scroll to position [49, 0]
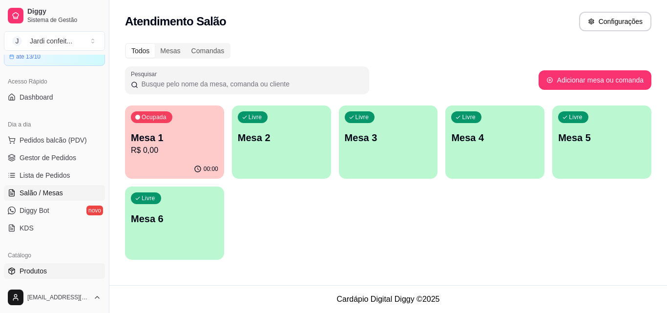
click at [51, 272] on link "Produtos" at bounding box center [54, 271] width 101 height 16
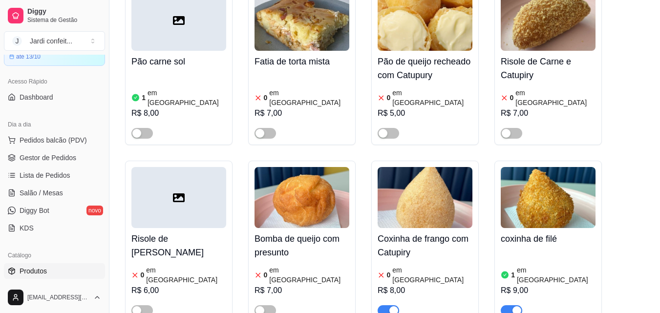
scroll to position [537, 0]
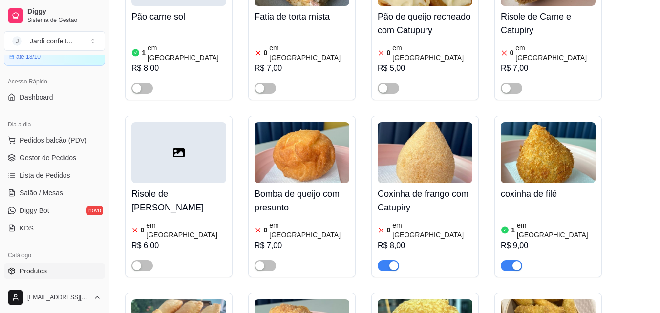
click at [447, 143] on img at bounding box center [425, 152] width 95 height 61
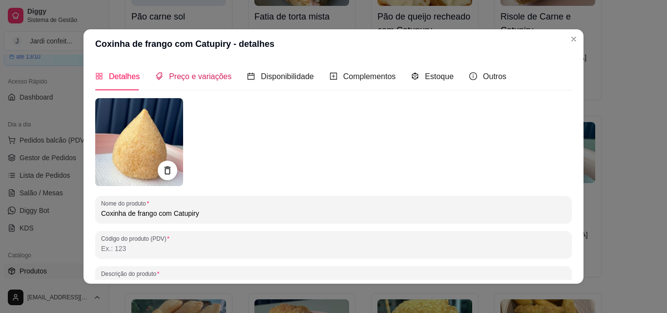
click at [218, 77] on span "Preço e variações" at bounding box center [200, 76] width 63 height 8
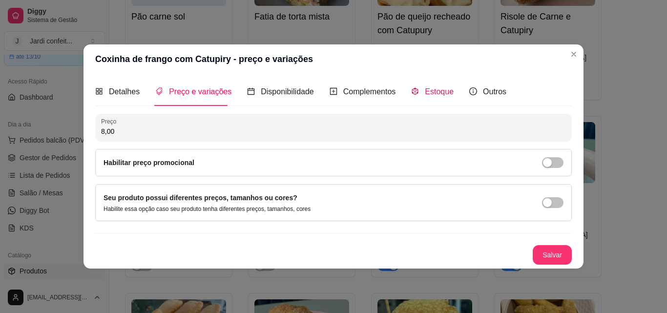
click at [430, 92] on span "Estoque" at bounding box center [439, 91] width 29 height 8
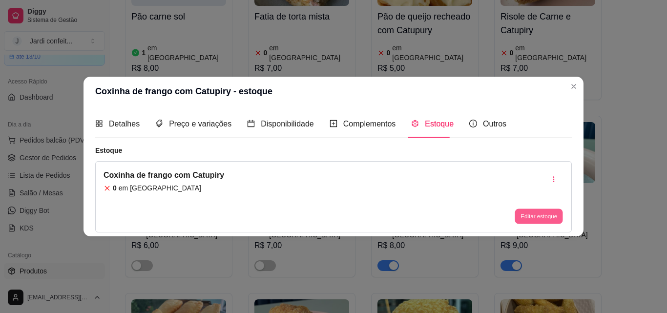
click at [530, 220] on button "Editar estoque" at bounding box center [539, 216] width 48 height 15
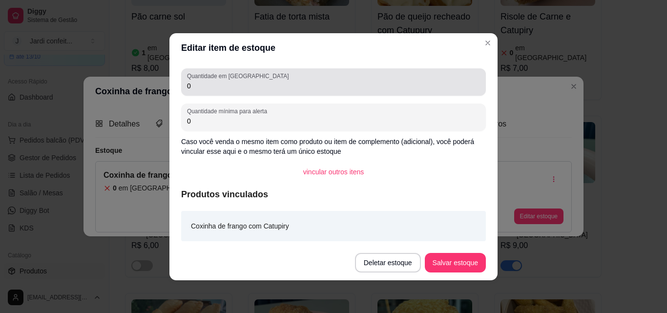
click at [259, 92] on div "Quantidade em estoque 0" at bounding box center [333, 81] width 305 height 27
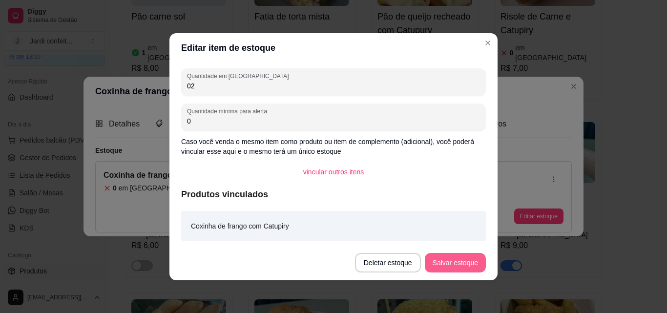
type input "02"
click at [465, 262] on button "Salvar estoque" at bounding box center [455, 263] width 61 height 20
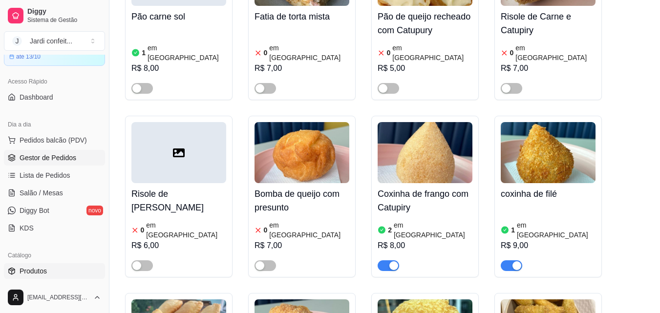
click at [65, 159] on span "Gestor de Pedidos" at bounding box center [48, 158] width 57 height 10
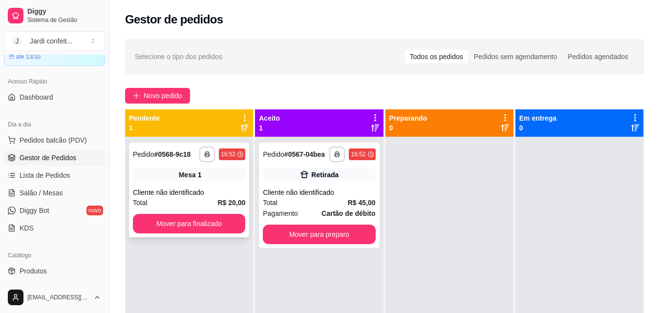
click at [162, 186] on div "**********" at bounding box center [189, 190] width 120 height 95
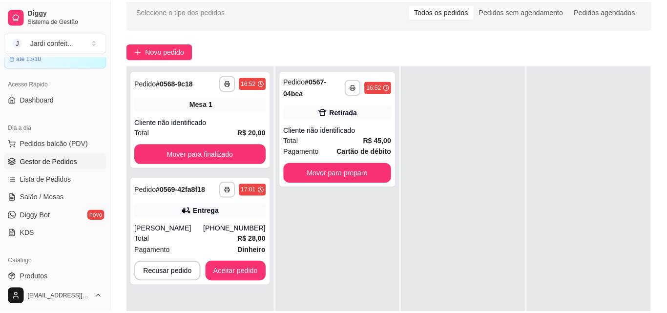
scroll to position [98, 0]
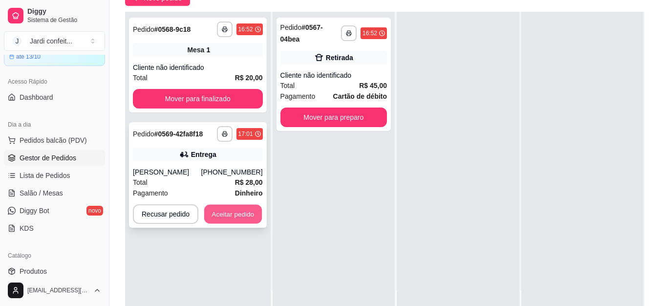
click at [254, 220] on button "Aceitar pedido" at bounding box center [233, 214] width 58 height 19
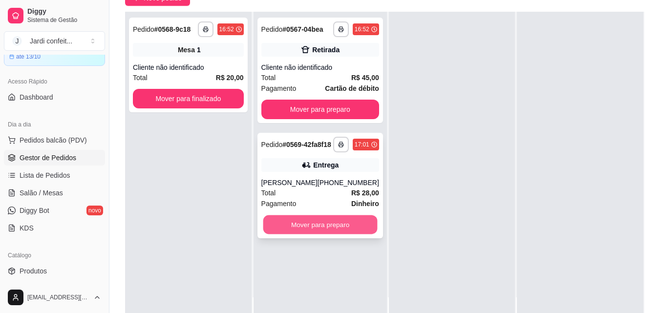
click at [294, 229] on button "Mover para preparo" at bounding box center [320, 224] width 114 height 19
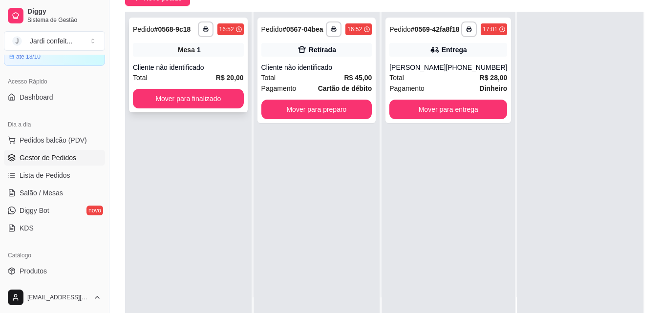
click at [190, 69] on div "Cliente não identificado" at bounding box center [188, 68] width 111 height 10
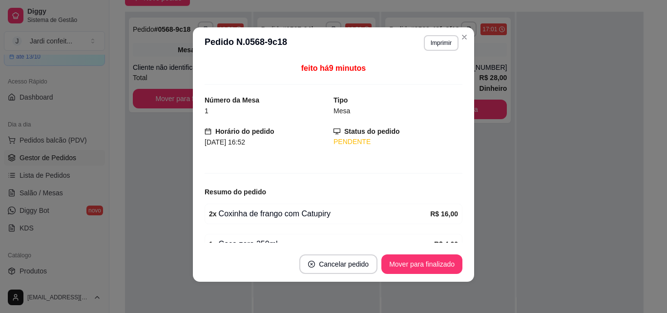
scroll to position [50, 0]
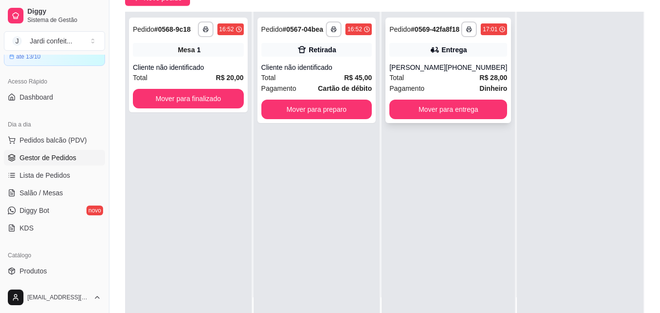
click at [410, 83] on div "Total R$ 28,00" at bounding box center [448, 77] width 118 height 11
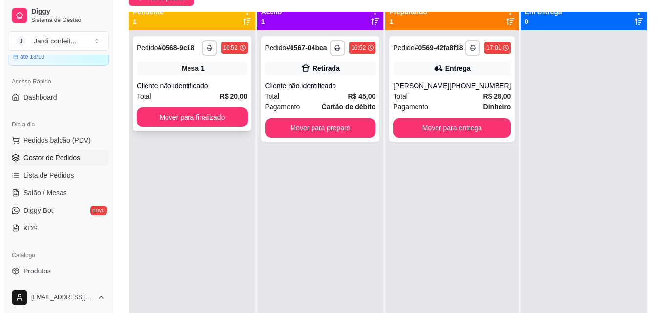
scroll to position [0, 0]
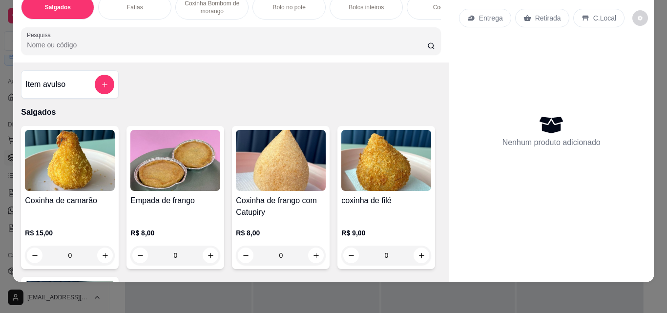
scroll to position [20, 0]
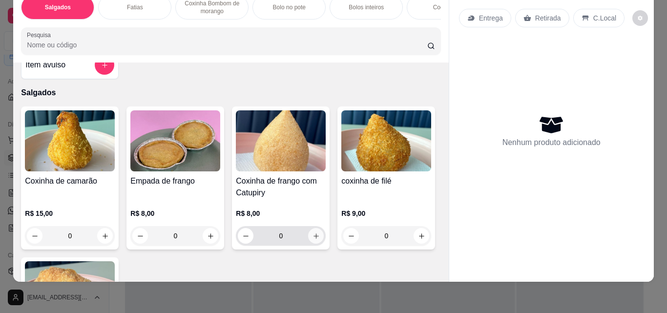
click at [314, 236] on icon "increase-product-quantity" at bounding box center [316, 235] width 5 height 5
type input "1"
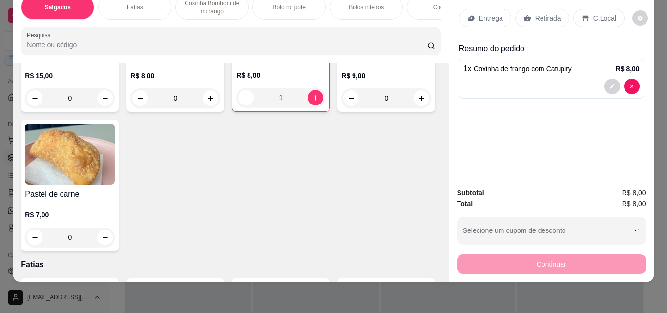
scroll to position [166, 0]
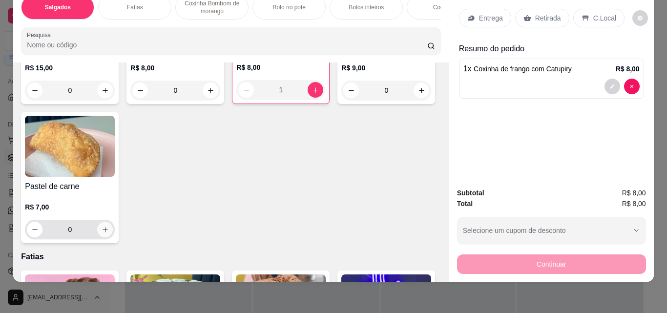
click at [109, 228] on icon "increase-product-quantity" at bounding box center [105, 229] width 7 height 7
type input "1"
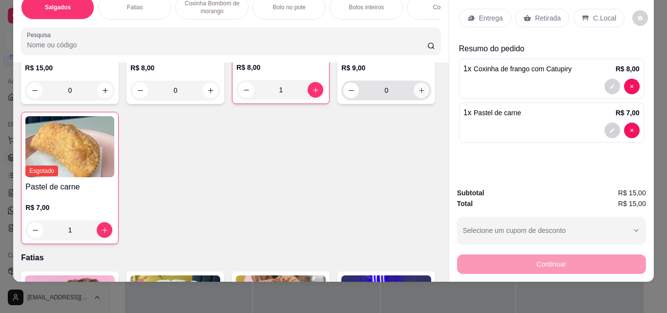
click at [418, 94] on icon "increase-product-quantity" at bounding box center [421, 90] width 7 height 7
type input "1"
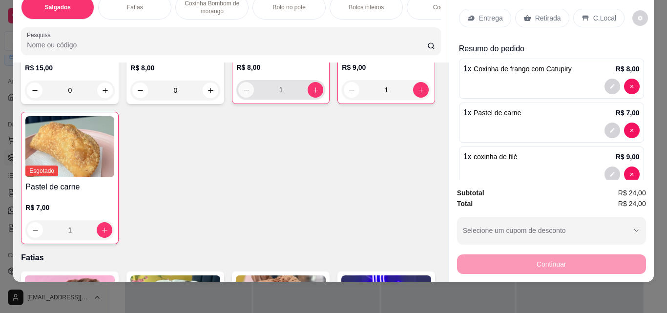
click at [246, 92] on icon "decrease-product-quantity" at bounding box center [246, 89] width 7 height 7
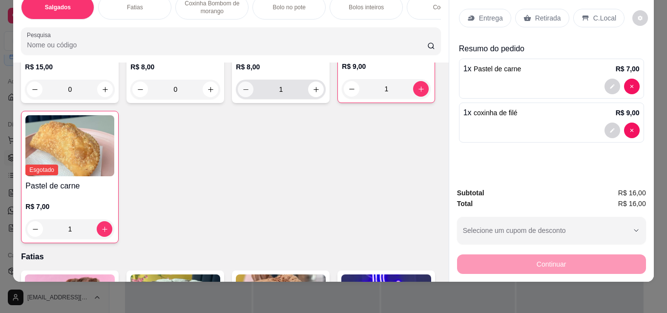
type input "0"
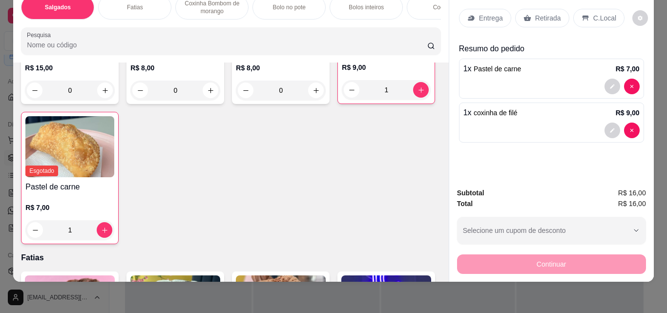
click at [524, 15] on icon at bounding box center [527, 18] width 7 height 6
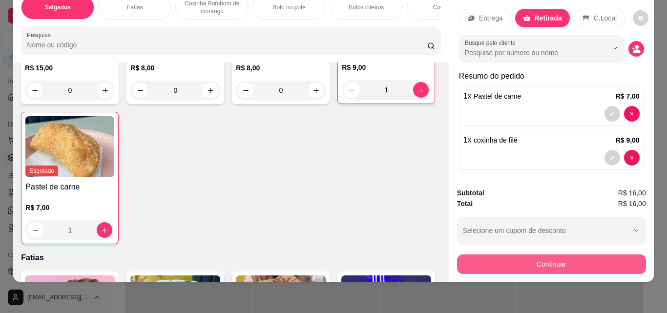
click at [473, 255] on button "Continuar" at bounding box center [551, 264] width 189 height 20
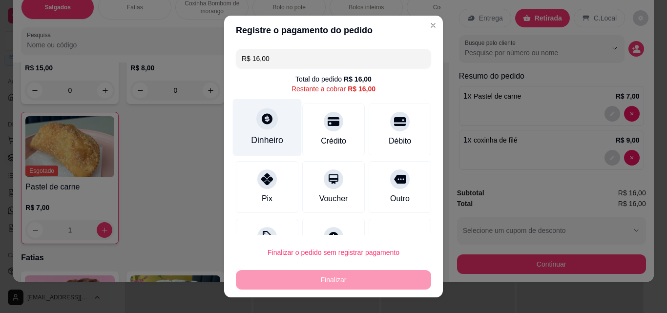
click at [272, 142] on div "Dinheiro" at bounding box center [267, 140] width 32 height 13
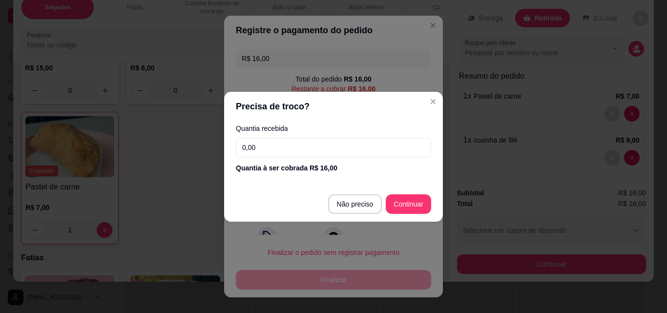
click at [276, 148] on input "0,00" at bounding box center [333, 148] width 195 height 20
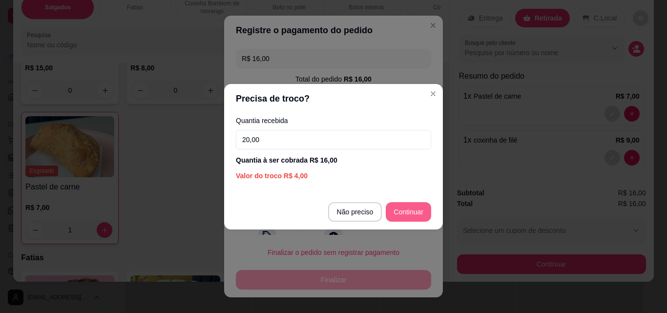
type input "20,00"
type input "R$ 0,00"
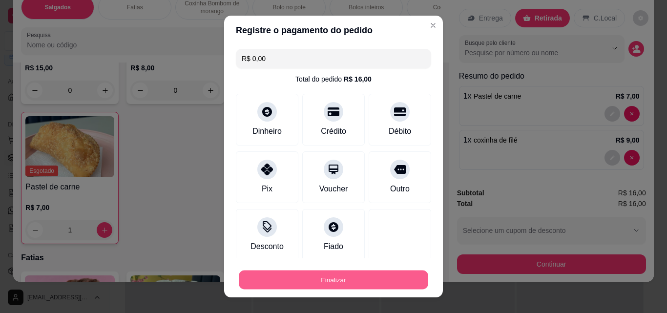
click at [312, 273] on button "Finalizar" at bounding box center [334, 280] width 190 height 19
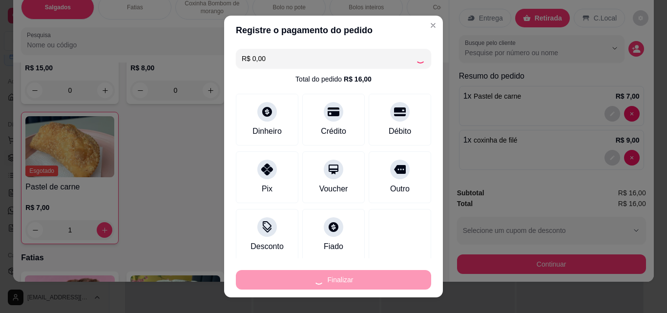
type input "0"
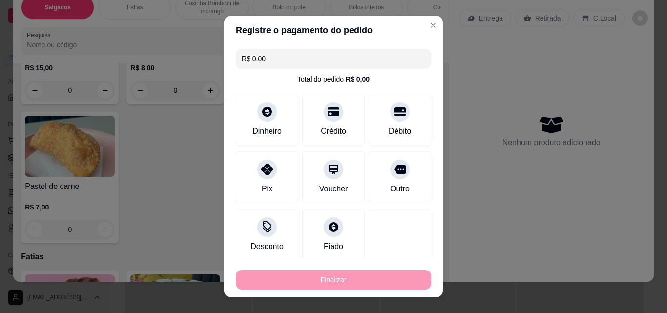
type input "-R$ 16,00"
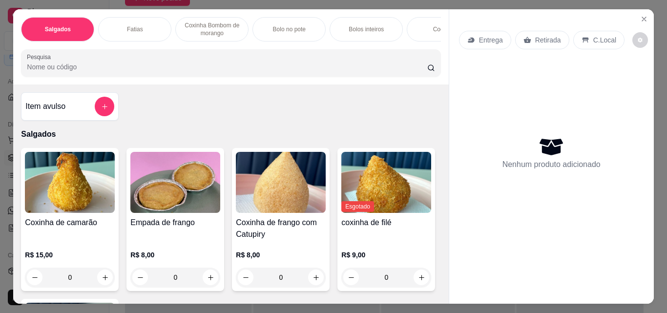
click at [193, 21] on p "Coxinha Bombom de morango" at bounding box center [212, 29] width 57 height 16
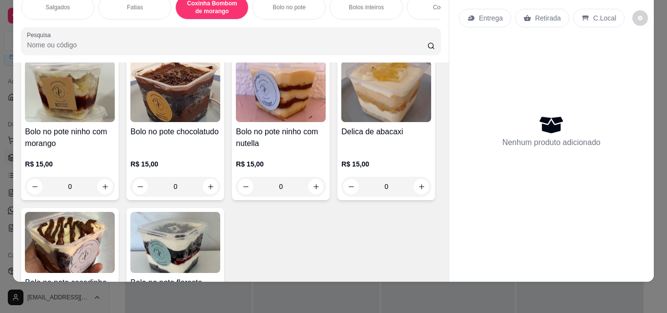
scroll to position [896, 0]
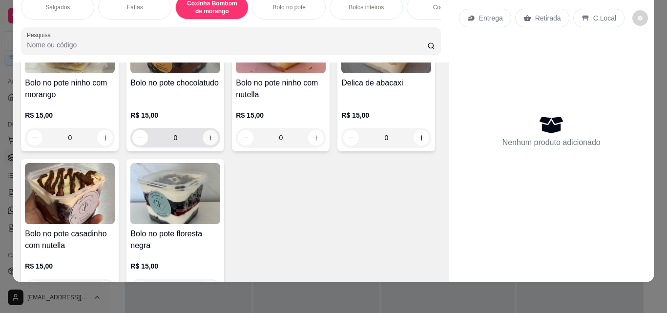
click at [209, 138] on icon "increase-product-quantity" at bounding box center [210, 137] width 5 height 5
type input "1"
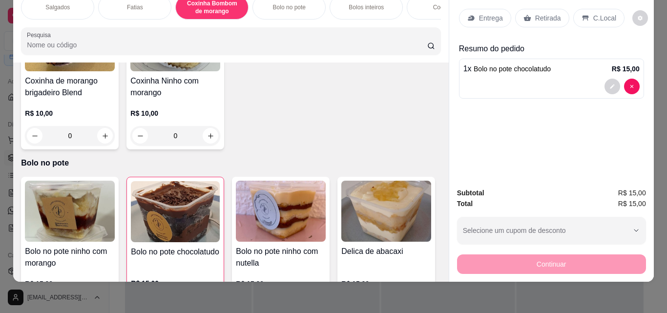
scroll to position [652, 0]
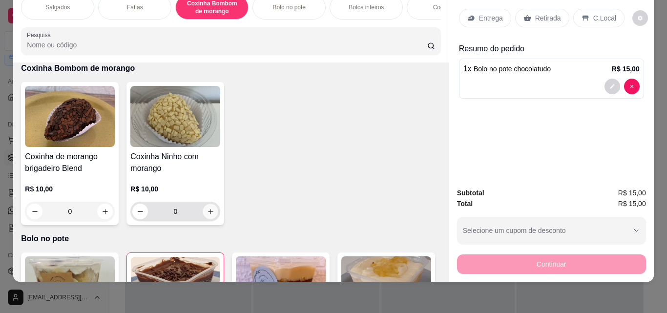
click at [210, 214] on icon "increase-product-quantity" at bounding box center [210, 211] width 7 height 7
type input "1"
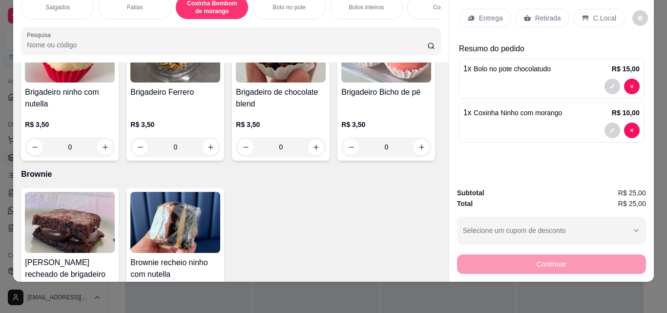
scroll to position [1580, 0]
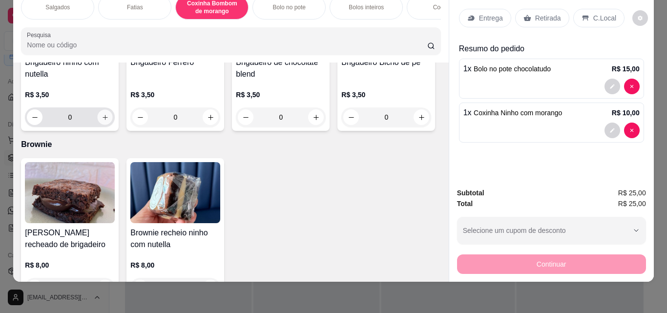
click at [105, 123] on button "increase-product-quantity" at bounding box center [105, 117] width 15 height 15
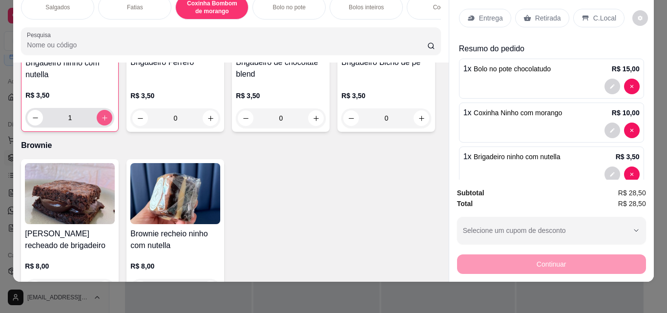
scroll to position [1580, 0]
click at [105, 123] on button "increase-product-quantity" at bounding box center [105, 117] width 16 height 16
click at [105, 123] on button "increase-product-quantity" at bounding box center [104, 117] width 15 height 15
click at [105, 123] on button "increase-product-quantity" at bounding box center [105, 117] width 16 height 16
type input "4"
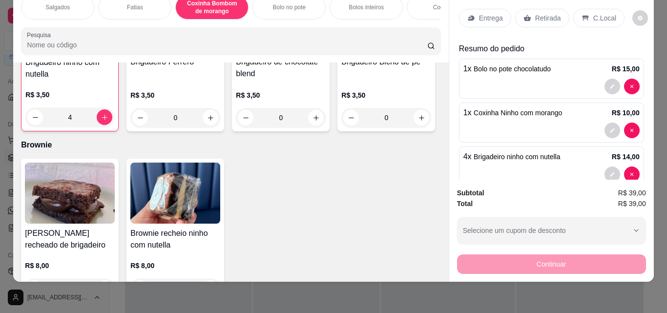
click at [527, 10] on div "Retirada" at bounding box center [542, 18] width 54 height 19
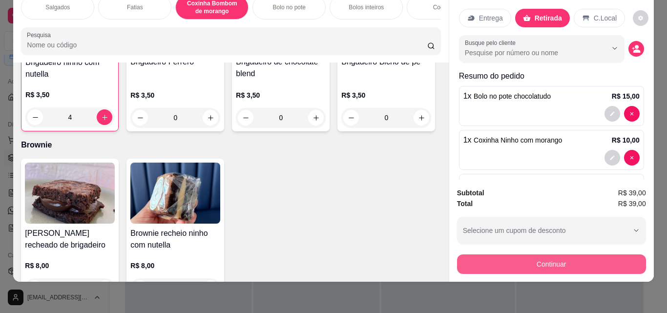
click at [567, 257] on button "Continuar" at bounding box center [551, 264] width 189 height 20
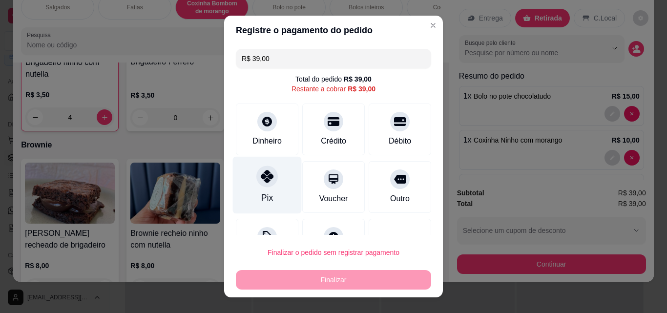
click at [274, 193] on div "Pix" at bounding box center [267, 185] width 69 height 57
type input "R$ 0,00"
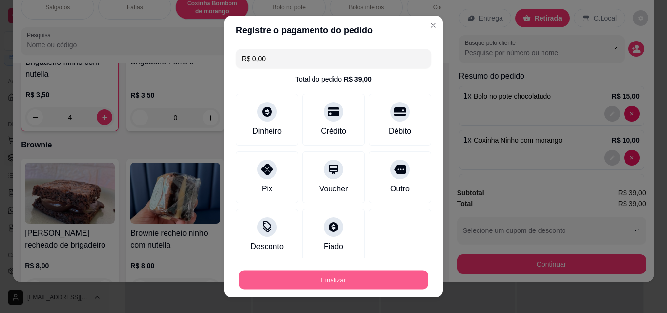
click at [335, 281] on button "Finalizar" at bounding box center [334, 280] width 190 height 19
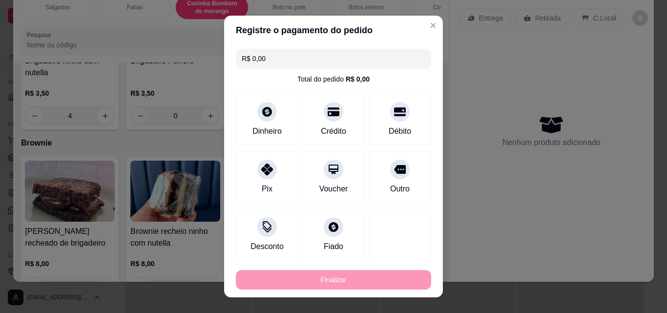
type input "0"
type input "-R$ 39,00"
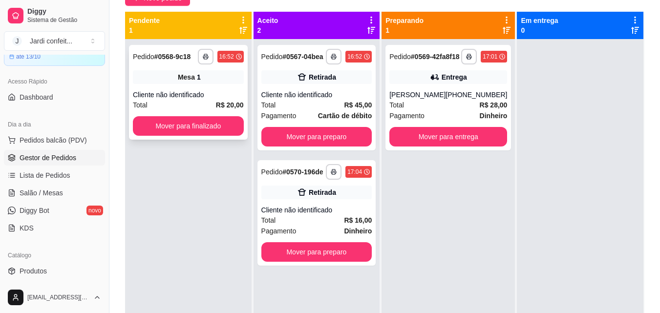
click at [205, 91] on div "Cliente não identificado" at bounding box center [188, 95] width 111 height 10
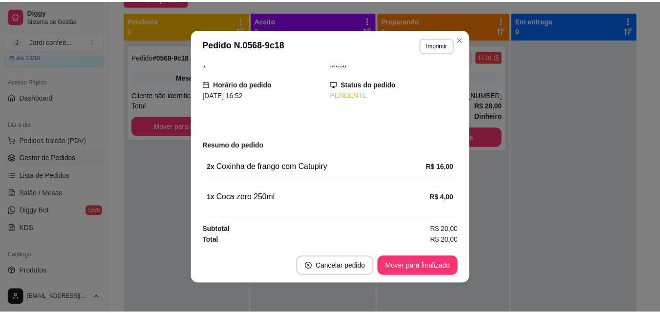
scroll to position [50, 0]
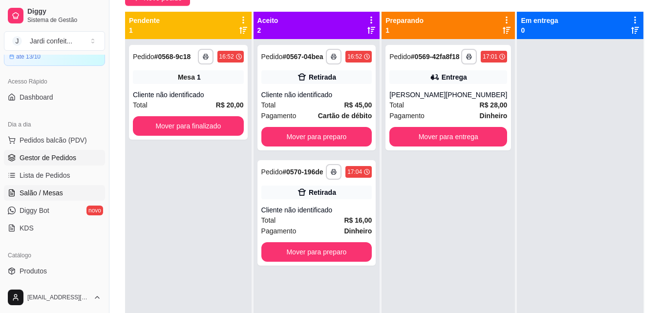
click at [54, 193] on span "Salão / Mesas" at bounding box center [41, 193] width 43 height 10
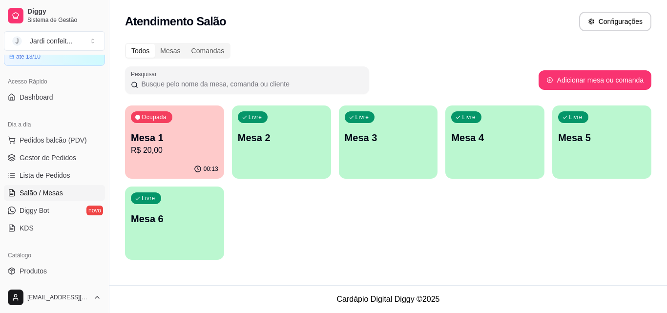
click at [191, 144] on div "Mesa 1 R$ 20,00" at bounding box center [174, 143] width 87 height 25
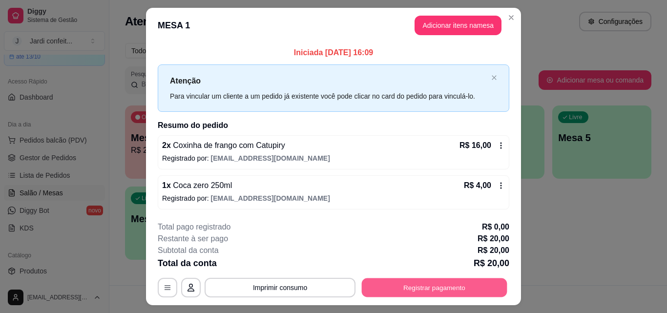
click at [436, 288] on button "Registrar pagamento" at bounding box center [435, 287] width 146 height 19
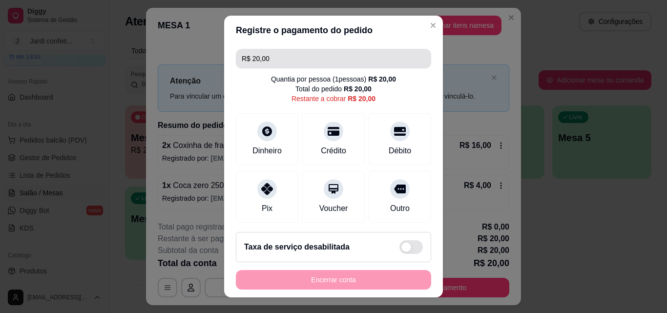
click at [329, 64] on input "R$ 20,00" at bounding box center [334, 59] width 184 height 20
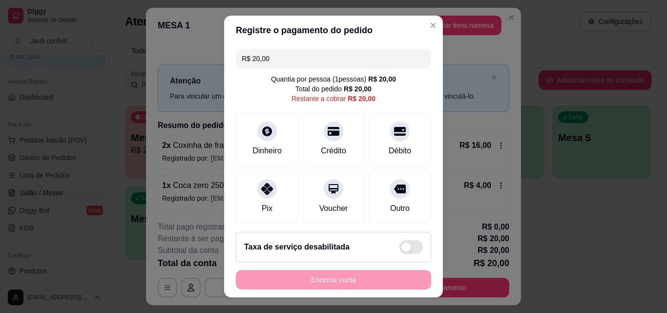
drag, startPoint x: 312, startPoint y: 64, endPoint x: 190, endPoint y: 68, distance: 122.2
click at [191, 67] on div "Registre o pagamento do pedido R$ 20,00 Quantia por pessoa ( 1 pessoas) R$ 20,0…" at bounding box center [333, 156] width 667 height 313
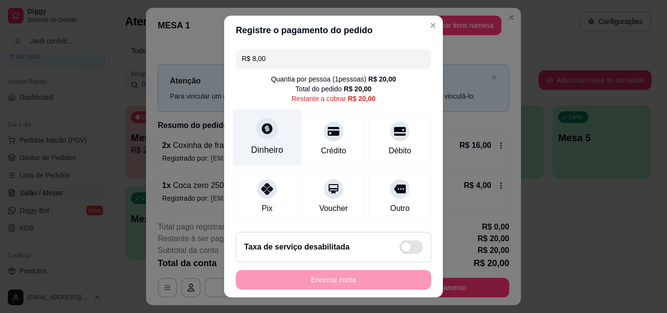
type input "R$ 8,00"
click at [265, 148] on div "Dinheiro" at bounding box center [267, 150] width 32 height 13
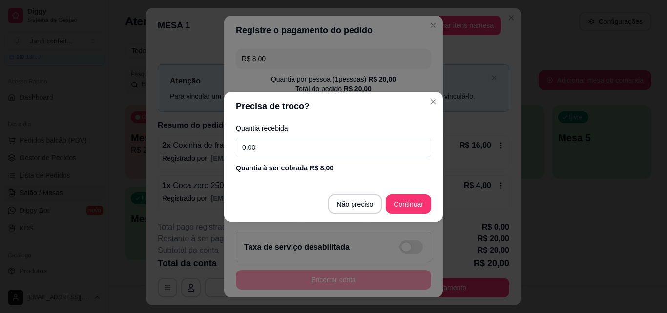
click at [267, 151] on input "0,00" at bounding box center [333, 148] width 195 height 20
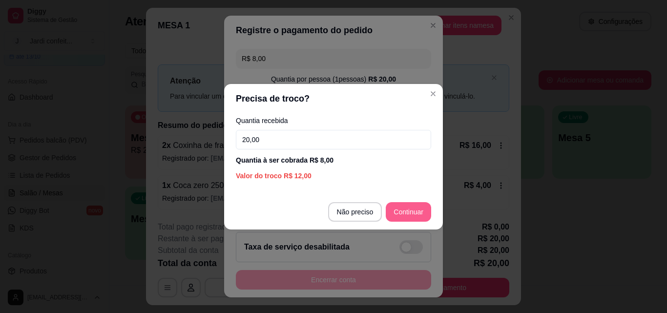
type input "20,00"
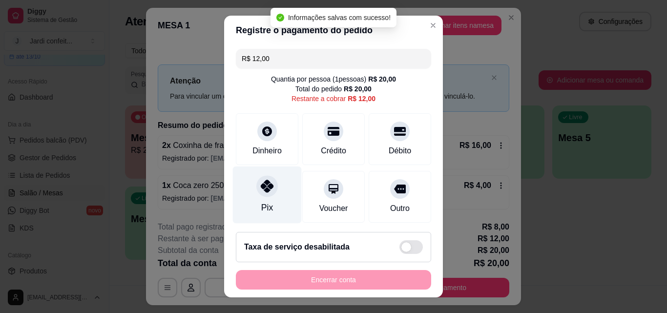
click at [254, 199] on div "Pix" at bounding box center [267, 195] width 69 height 57
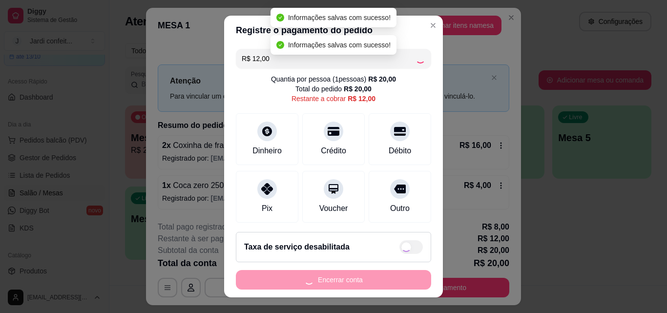
type input "R$ 0,00"
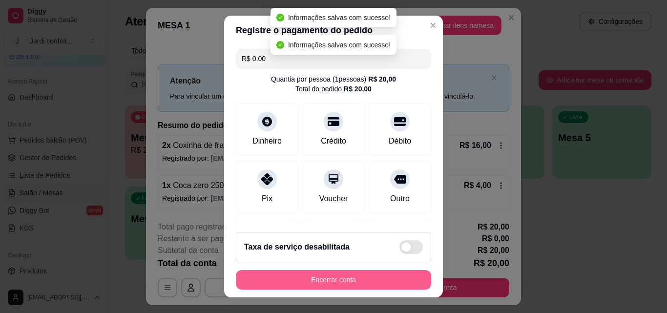
click at [313, 277] on button "Encerrar conta" at bounding box center [333, 280] width 195 height 20
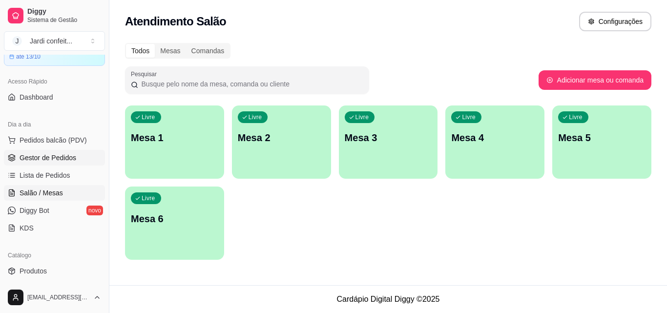
click at [51, 162] on span "Gestor de Pedidos" at bounding box center [48, 158] width 57 height 10
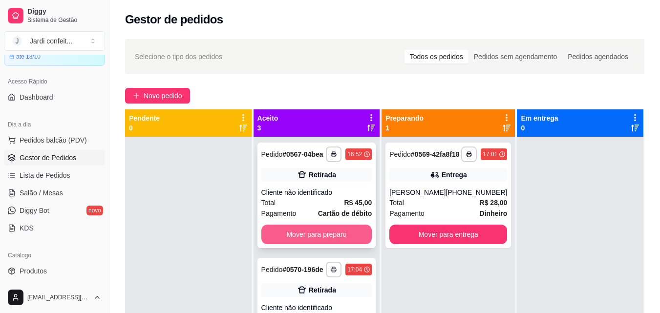
click at [310, 243] on button "Mover para preparo" at bounding box center [316, 235] width 111 height 20
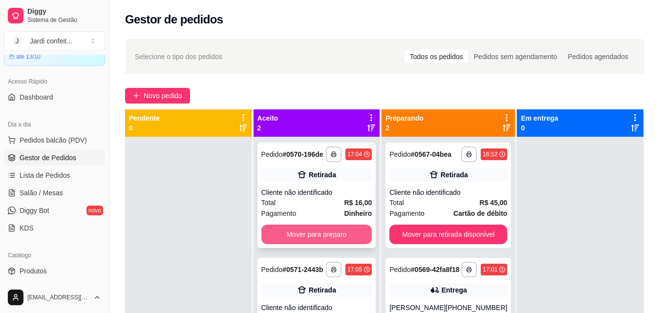
click at [312, 240] on button "Mover para preparo" at bounding box center [316, 235] width 111 height 20
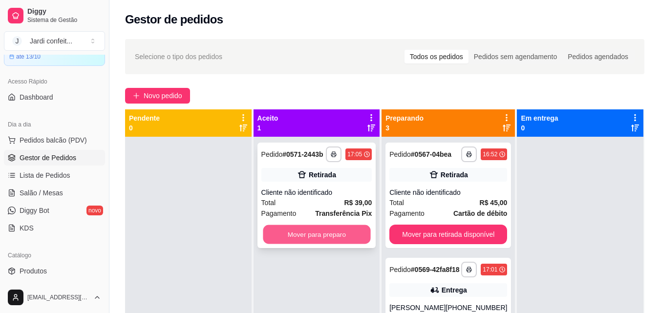
click at [315, 237] on button "Mover para preparo" at bounding box center [316, 234] width 107 height 19
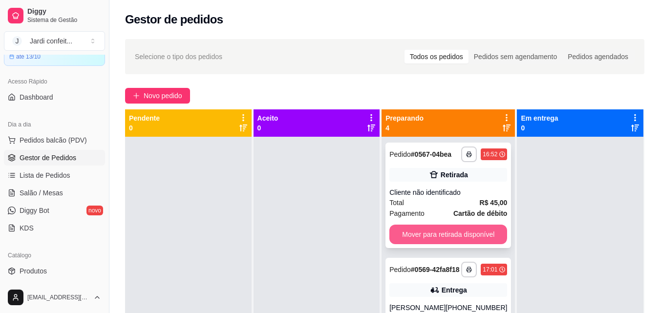
click at [451, 242] on button "Mover para retirada disponível" at bounding box center [448, 235] width 118 height 20
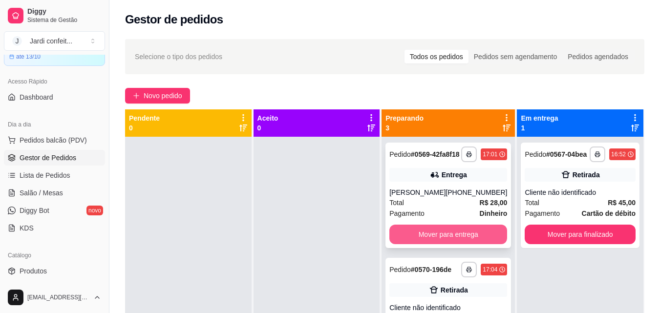
click at [452, 242] on button "Mover para entrega" at bounding box center [448, 235] width 118 height 20
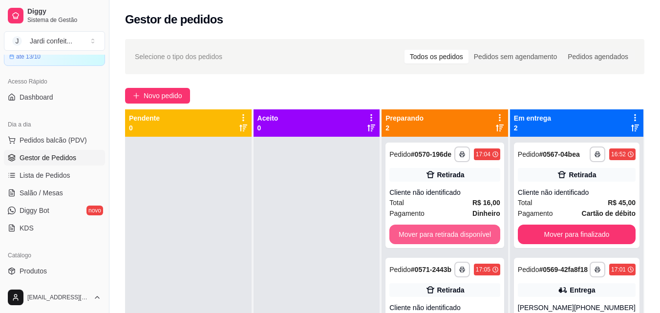
click at [452, 240] on button "Mover para retirada disponível" at bounding box center [444, 235] width 111 height 20
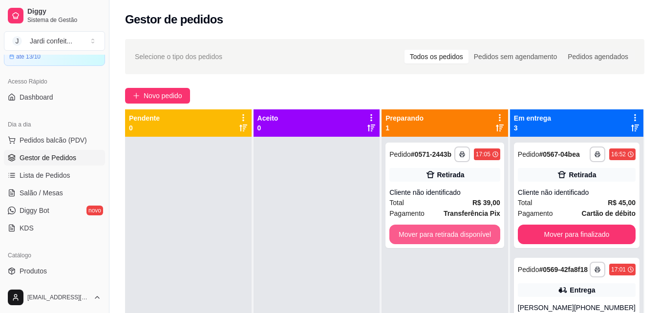
click at [452, 240] on button "Mover para retirada disponível" at bounding box center [444, 235] width 111 height 20
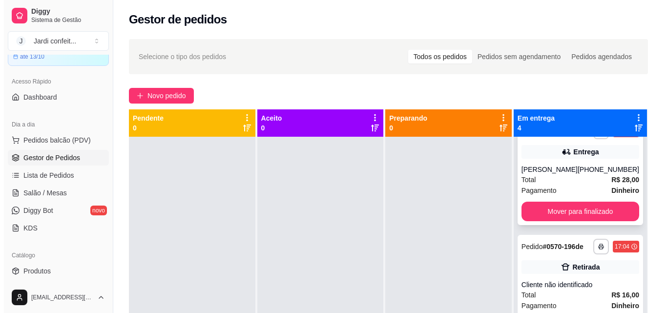
scroll to position [147, 0]
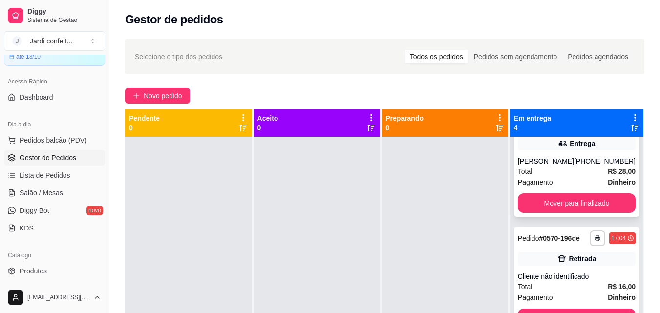
click at [585, 166] on div "[PHONE_NUMBER]" at bounding box center [605, 161] width 62 height 10
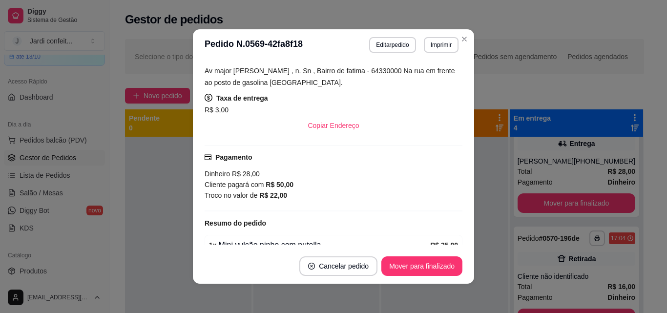
scroll to position [135, 0]
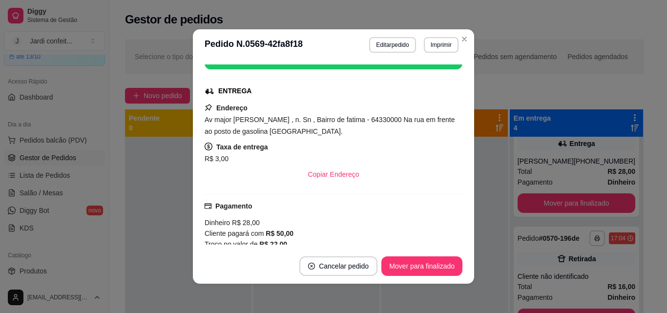
drag, startPoint x: 341, startPoint y: 131, endPoint x: 302, endPoint y: 132, distance: 38.6
click at [302, 132] on div "Av major [PERSON_NAME] , n. Sn , Bairro de fatima - 64330000 Na rua em frente a…" at bounding box center [334, 125] width 258 height 23
click at [386, 153] on div "R$ 3,00" at bounding box center [334, 159] width 258 height 12
drag, startPoint x: 421, startPoint y: 119, endPoint x: 459, endPoint y: 119, distance: 38.1
click at [459, 119] on div "feito há 4 minutos Horário do pedido [DATE] 17:01 Status do pedido SAIU PARA EN…" at bounding box center [334, 154] width 258 height 180
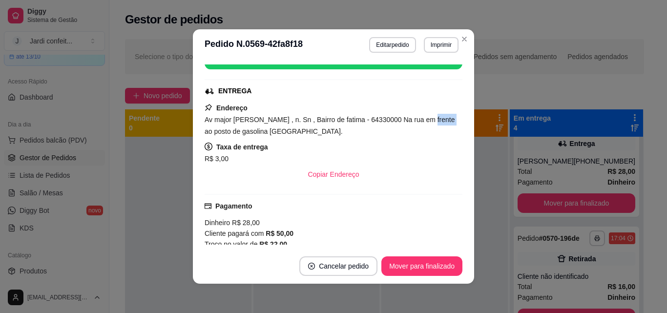
drag, startPoint x: 201, startPoint y: 134, endPoint x: 353, endPoint y: 136, distance: 151.4
click at [353, 134] on div "feito há 4 minutos Horário do pedido [DATE] 17:01 Status do pedido SAIU PARA EN…" at bounding box center [333, 155] width 281 height 188
click at [359, 142] on div "Taxa de entrega R$ 3,00" at bounding box center [334, 152] width 258 height 23
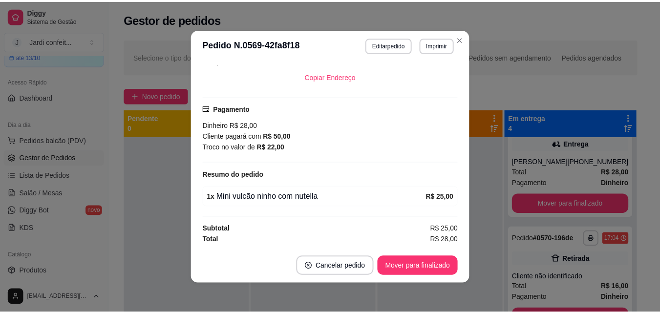
scroll to position [2, 0]
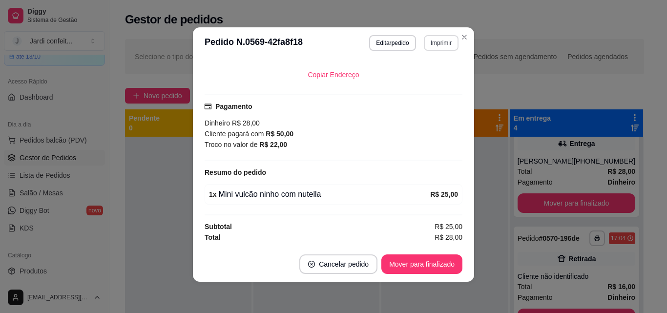
click at [437, 46] on button "Imprimir" at bounding box center [441, 43] width 35 height 16
click at [432, 77] on button "Impressora" at bounding box center [420, 76] width 68 height 15
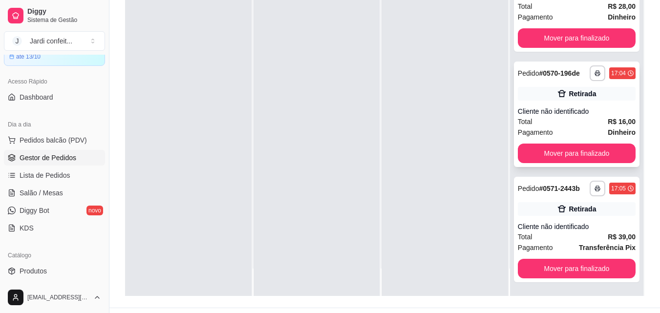
scroll to position [149, 0]
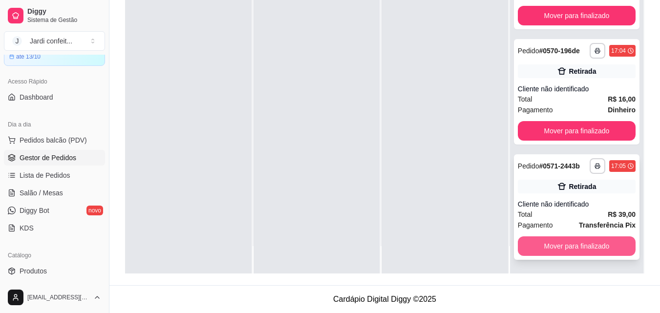
click at [576, 253] on button "Mover para finalizado" at bounding box center [577, 246] width 118 height 20
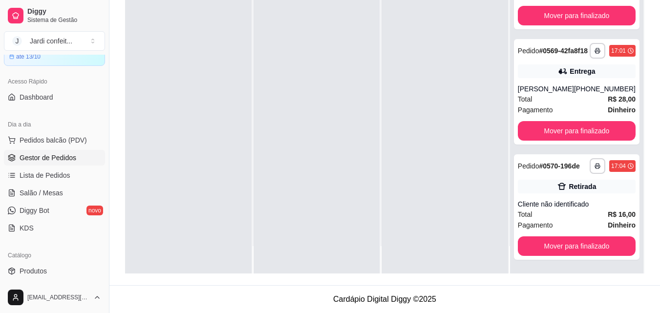
scroll to position [49, 0]
click at [63, 267] on link "Produtos" at bounding box center [54, 271] width 101 height 16
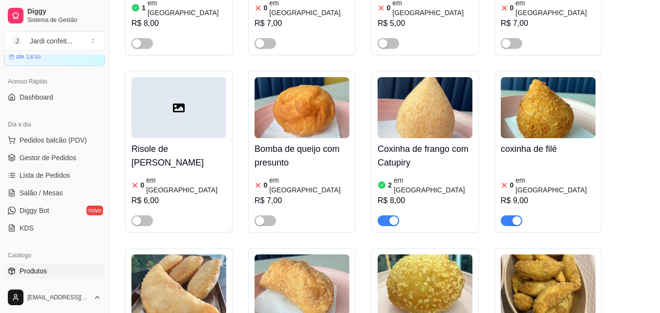
scroll to position [586, 0]
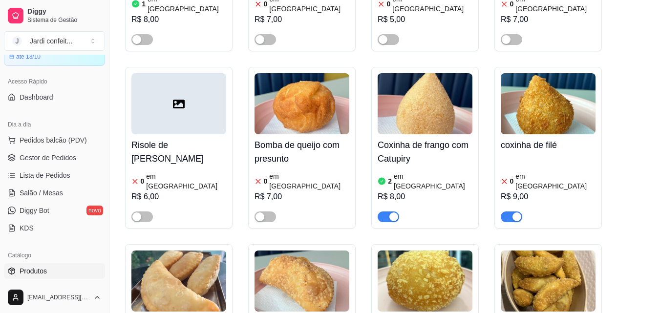
click at [508, 212] on span "button" at bounding box center [511, 217] width 21 height 11
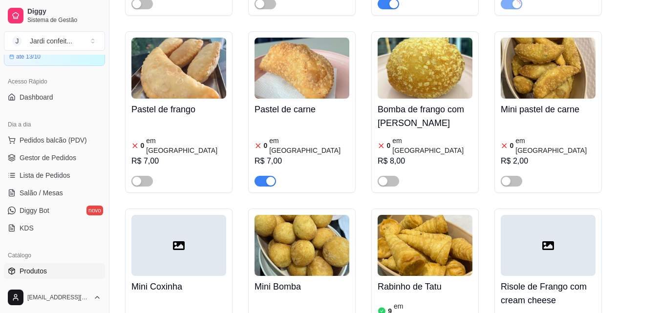
scroll to position [830, 0]
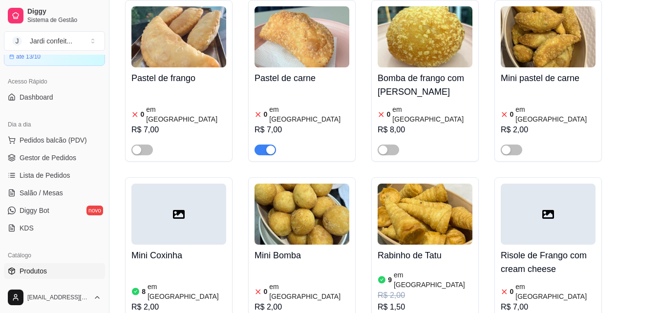
click at [266, 146] on div "button" at bounding box center [270, 150] width 9 height 9
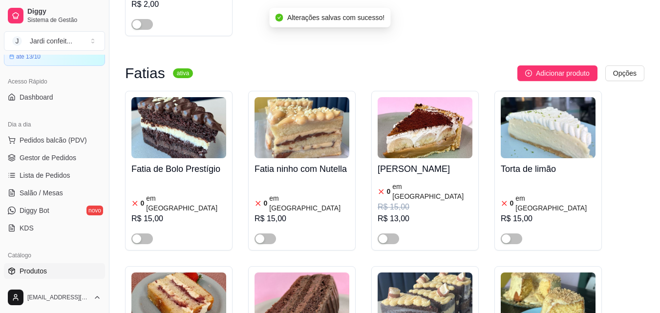
scroll to position [2149, 0]
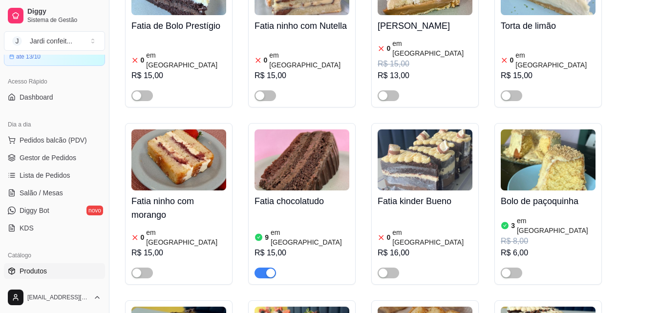
click at [63, 155] on span "Gestor de Pedidos" at bounding box center [48, 158] width 57 height 10
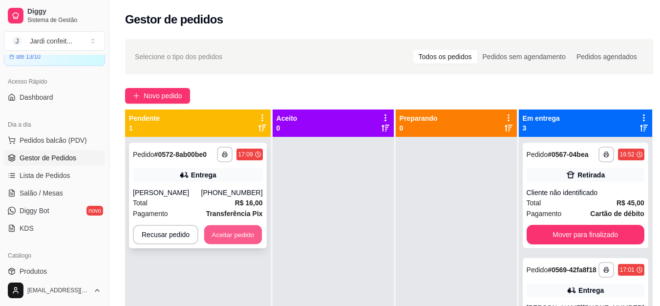
click at [250, 235] on button "Aceitar pedido" at bounding box center [233, 234] width 58 height 19
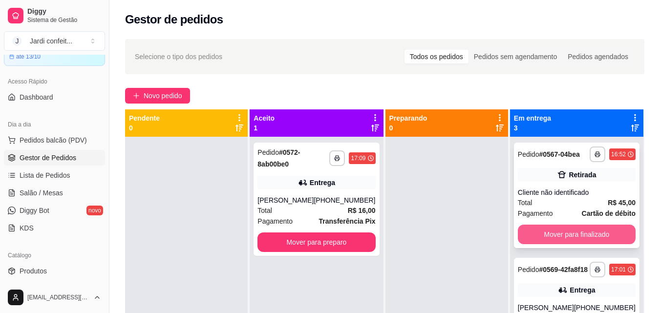
click at [586, 240] on button "Mover para finalizado" at bounding box center [577, 235] width 118 height 20
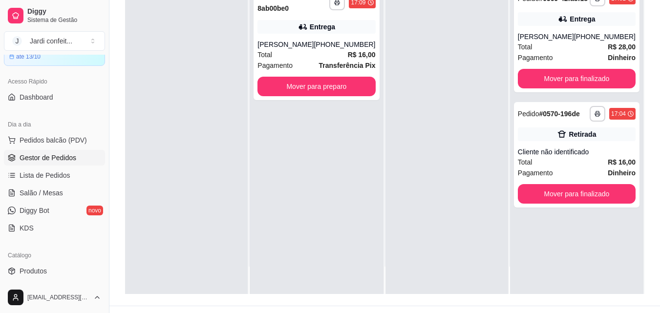
scroll to position [144, 0]
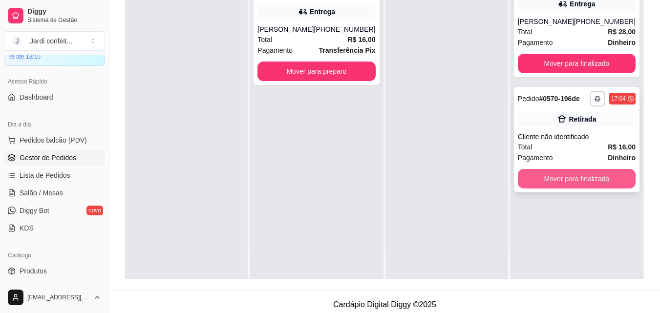
click at [589, 182] on button "Mover para finalizado" at bounding box center [577, 179] width 118 height 20
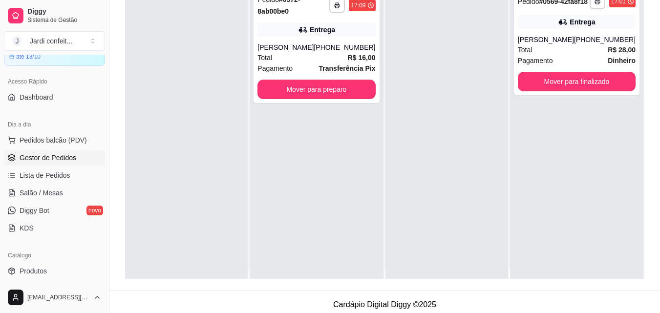
scroll to position [0, 0]
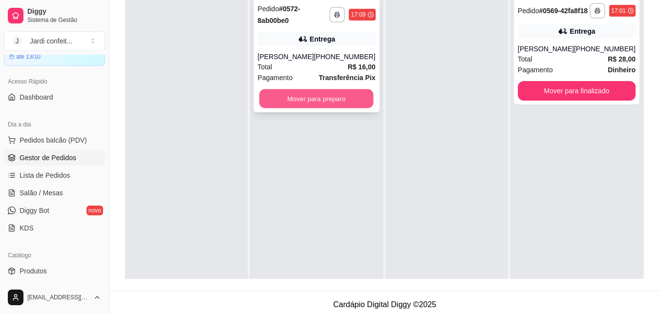
click at [334, 108] on button "Mover para preparo" at bounding box center [316, 98] width 114 height 19
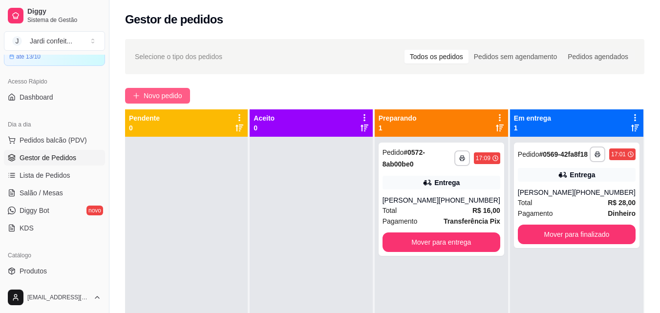
click at [164, 92] on span "Novo pedido" at bounding box center [163, 95] width 39 height 11
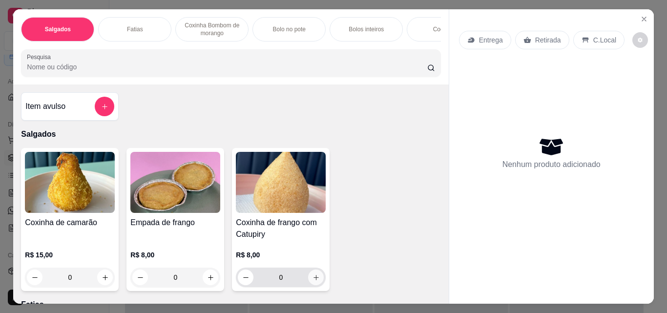
click at [313, 281] on icon "increase-product-quantity" at bounding box center [316, 277] width 7 height 7
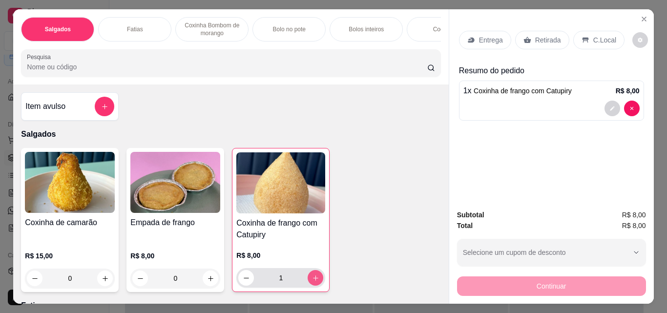
type input "1"
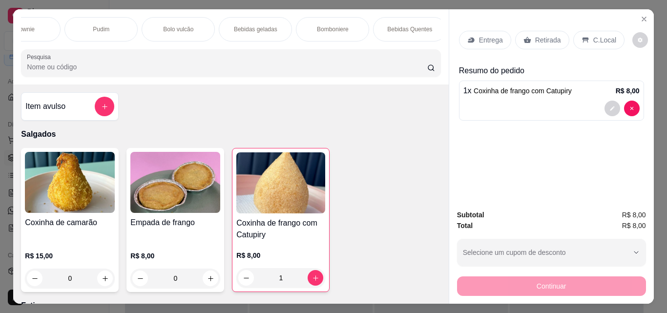
scroll to position [0, 580]
click at [243, 26] on p "Bebidas geladas" at bounding box center [249, 29] width 43 height 8
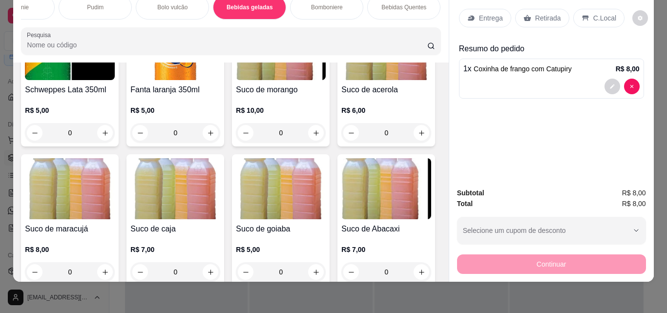
scroll to position [2551, 0]
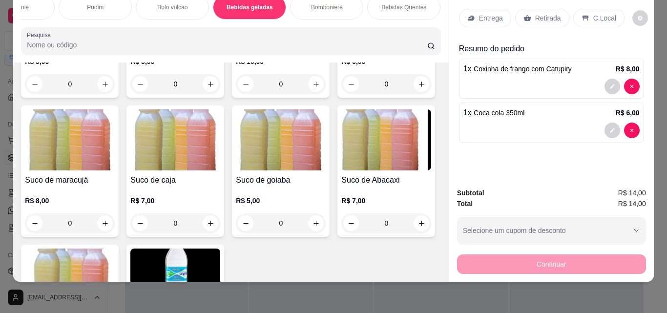
type input "1"
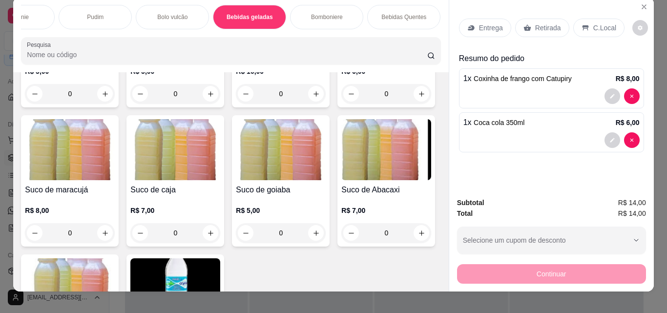
scroll to position [4, 0]
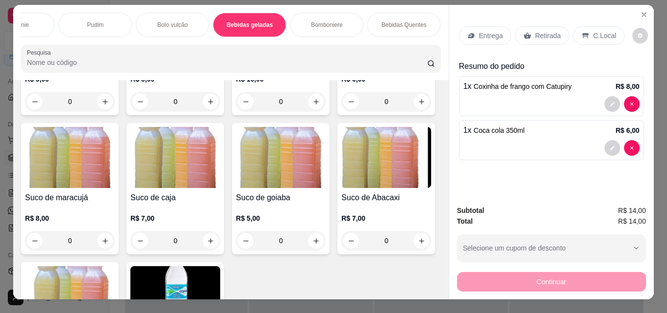
click at [535, 34] on p "Retirada" at bounding box center [548, 36] width 26 height 10
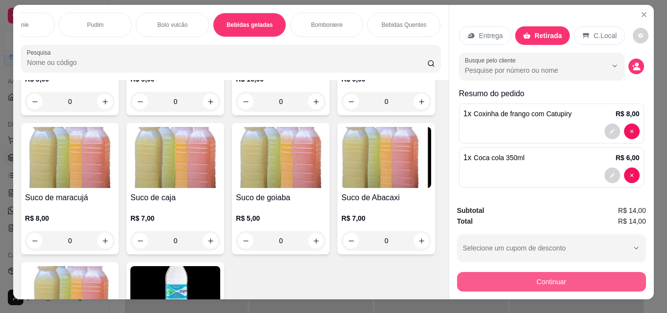
click at [585, 280] on button "Continuar" at bounding box center [551, 282] width 189 height 20
click at [562, 275] on button "Continuar" at bounding box center [551, 281] width 183 height 19
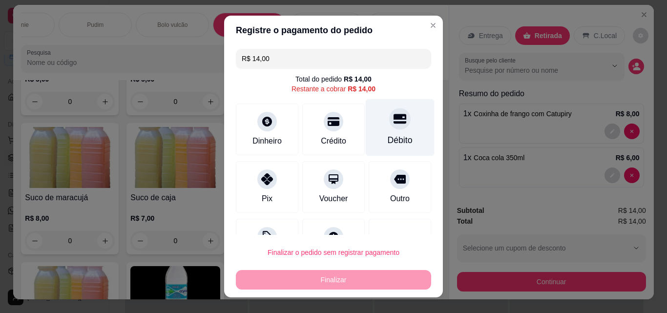
click at [394, 118] on icon at bounding box center [400, 119] width 13 height 10
type input "R$ 0,00"
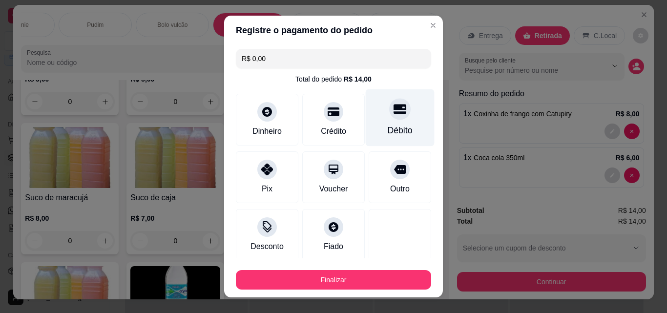
click at [389, 118] on div at bounding box center [399, 108] width 21 height 21
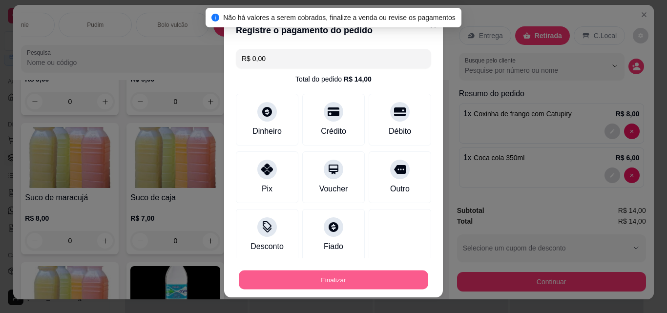
click at [393, 279] on button "Finalizar" at bounding box center [334, 280] width 190 height 19
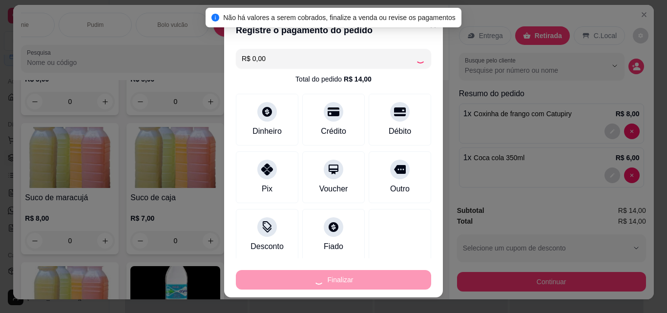
type input "0"
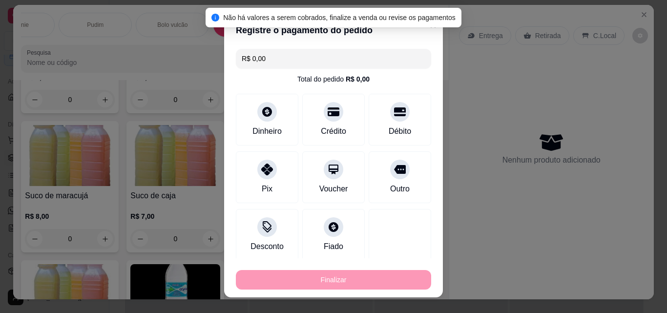
type input "-R$ 14,00"
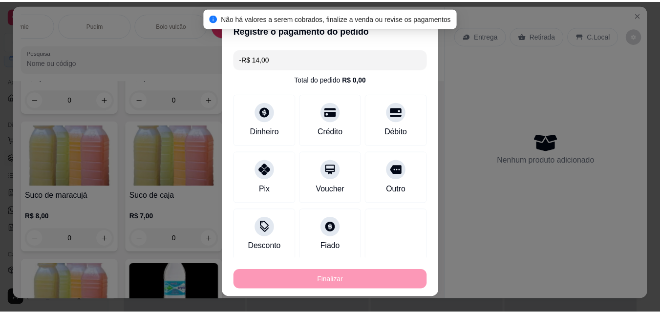
scroll to position [2550, 0]
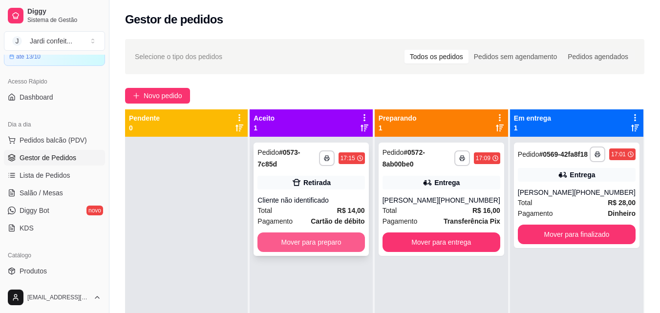
click at [339, 233] on button "Mover para preparo" at bounding box center [310, 243] width 107 height 20
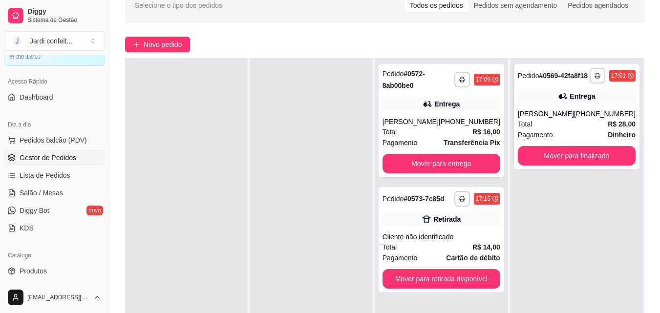
scroll to position [149, 0]
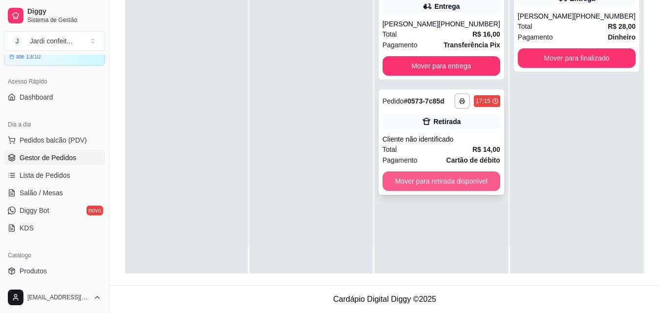
click at [489, 191] on button "Mover para retirada disponível" at bounding box center [441, 181] width 118 height 20
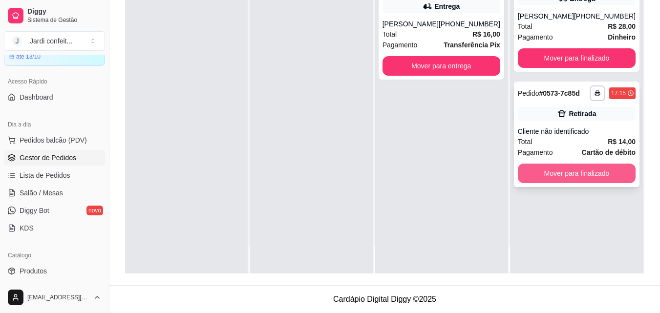
click at [583, 180] on button "Mover para finalizado" at bounding box center [577, 174] width 118 height 20
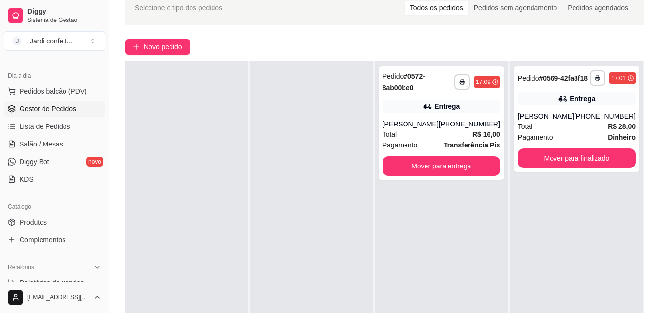
scroll to position [244, 0]
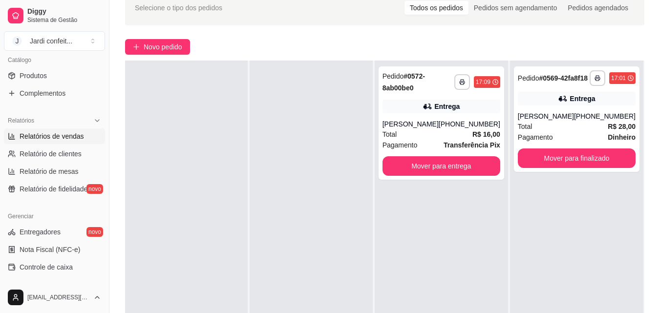
click at [74, 137] on span "Relatórios de vendas" at bounding box center [52, 136] width 64 height 10
select select "ALL"
select select "0"
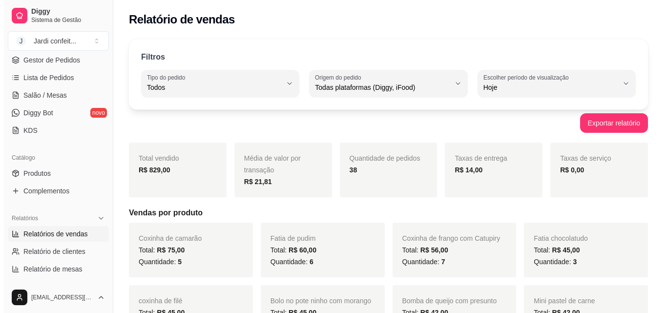
scroll to position [49, 0]
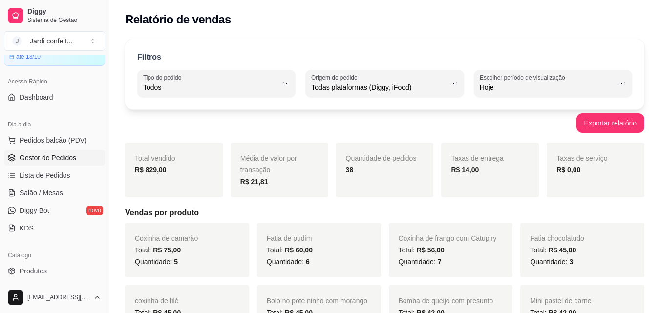
click at [52, 157] on span "Gestor de Pedidos" at bounding box center [48, 158] width 57 height 10
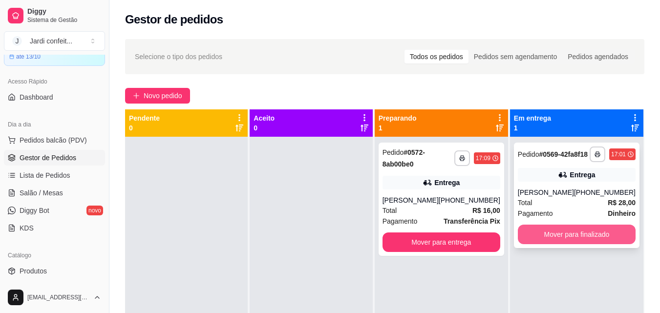
click at [571, 243] on button "Mover para finalizado" at bounding box center [577, 235] width 118 height 20
click at [571, 243] on div "Mover para finalizado" at bounding box center [577, 235] width 118 height 20
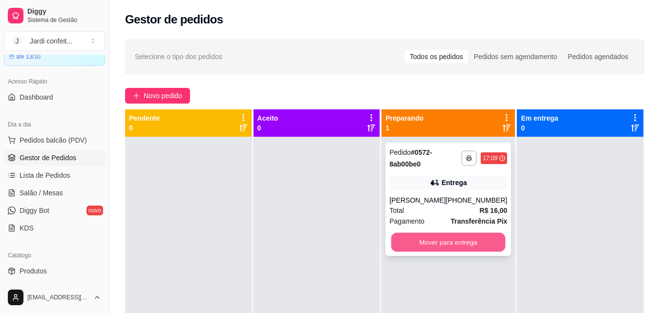
click at [457, 250] on button "Mover para entrega" at bounding box center [448, 242] width 114 height 19
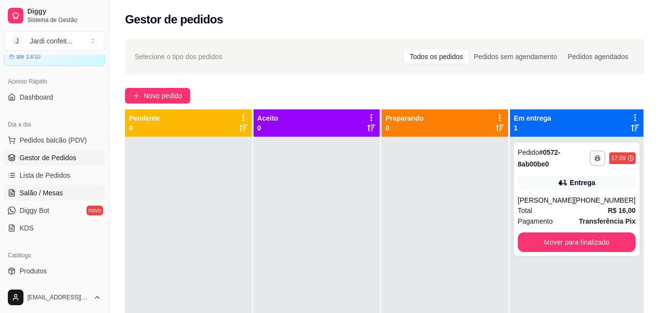
click at [64, 190] on link "Salão / Mesas" at bounding box center [54, 193] width 101 height 16
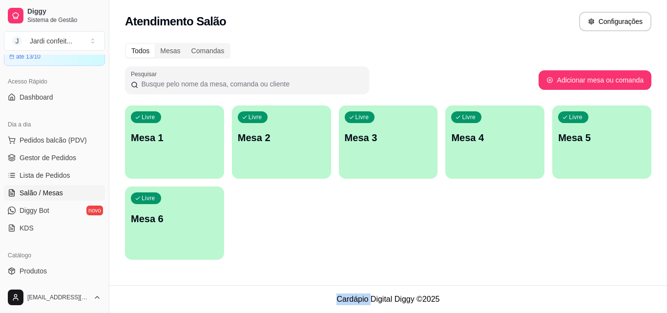
click at [156, 136] on p "Mesa 1" at bounding box center [174, 138] width 87 height 14
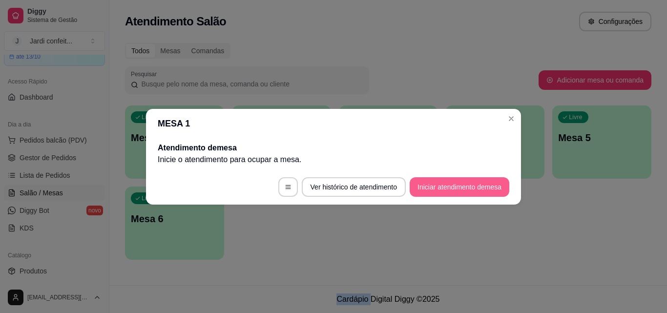
click at [439, 187] on button "Iniciar atendimento de mesa" at bounding box center [460, 187] width 100 height 20
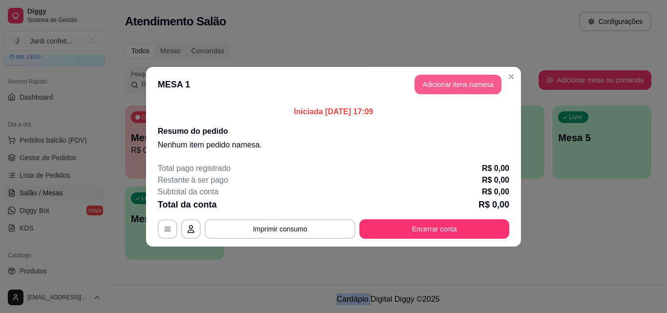
click at [466, 88] on button "Adicionar itens na mesa" at bounding box center [458, 85] width 87 height 20
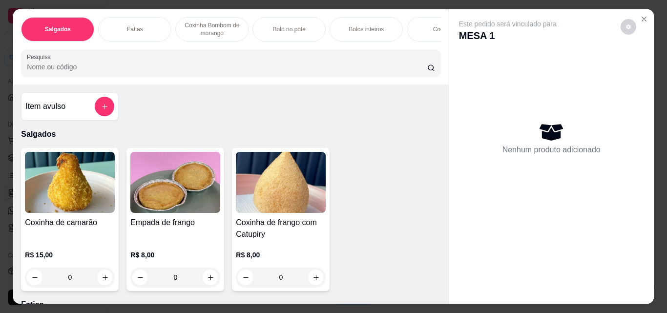
drag, startPoint x: 144, startPoint y: 25, endPoint x: 179, endPoint y: 39, distance: 37.7
click at [145, 25] on div "Fatias" at bounding box center [134, 29] width 73 height 24
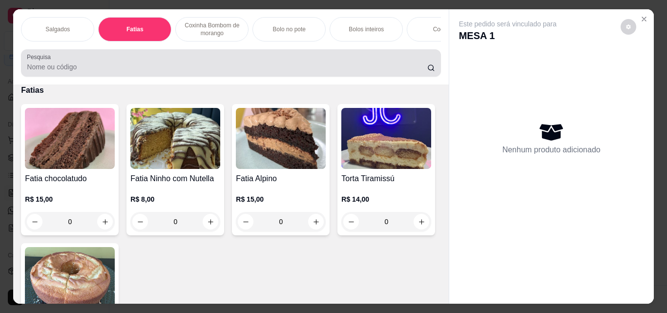
scroll to position [25, 0]
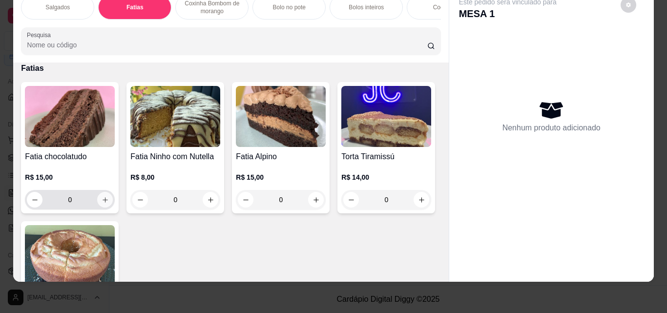
click at [106, 201] on button "increase-product-quantity" at bounding box center [105, 200] width 16 height 16
type input "1"
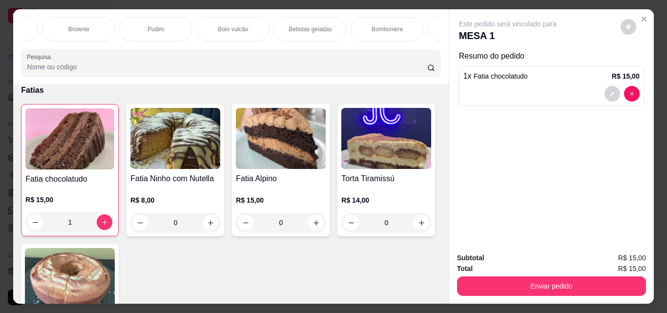
scroll to position [0, 521]
click at [307, 25] on p "Bebidas geladas" at bounding box center [308, 29] width 43 height 8
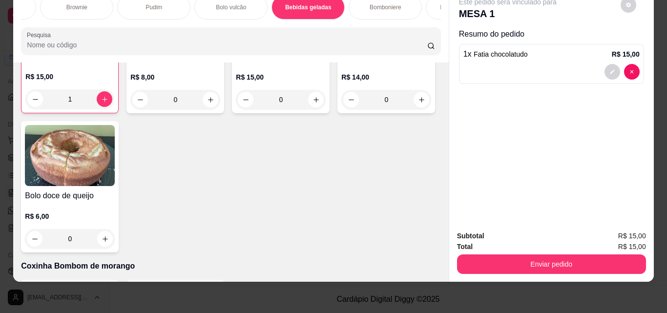
scroll to position [0, 0]
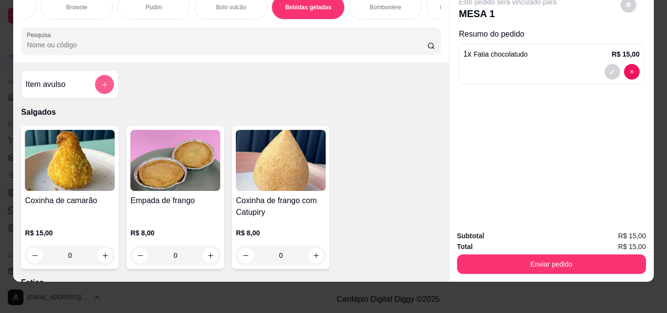
click at [102, 85] on icon "add-separate-item" at bounding box center [104, 84] width 5 height 5
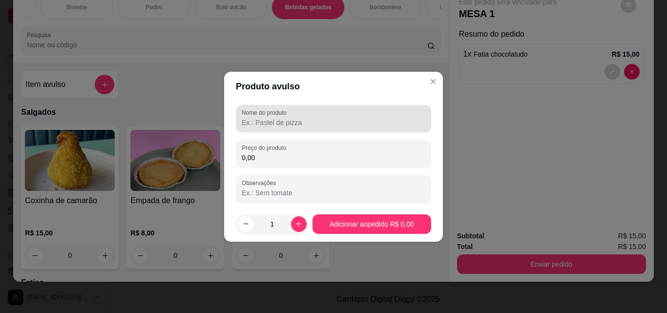
click at [279, 114] on label "Nome do produto" at bounding box center [266, 112] width 48 height 8
click at [279, 118] on input "Nome do produto" at bounding box center [334, 123] width 184 height 10
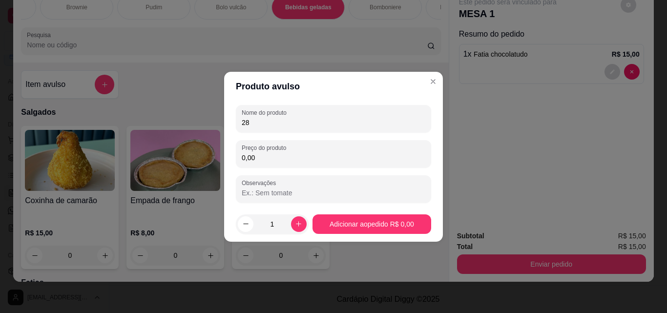
type input "2"
drag, startPoint x: 281, startPoint y: 123, endPoint x: 196, endPoint y: 133, distance: 85.6
click at [199, 134] on div "Produto avulso Nome do produto coca Preço do produto 0,00 Observações 1 Adicion…" at bounding box center [333, 156] width 667 height 313
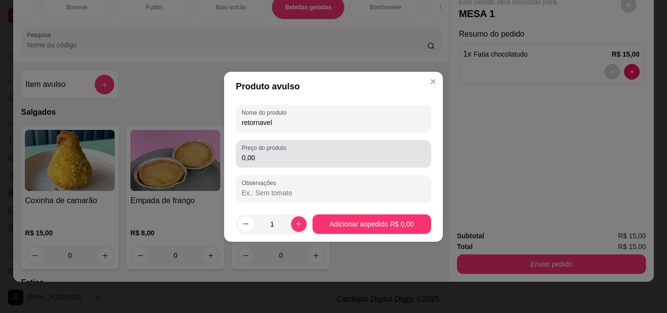
type input "retornavel"
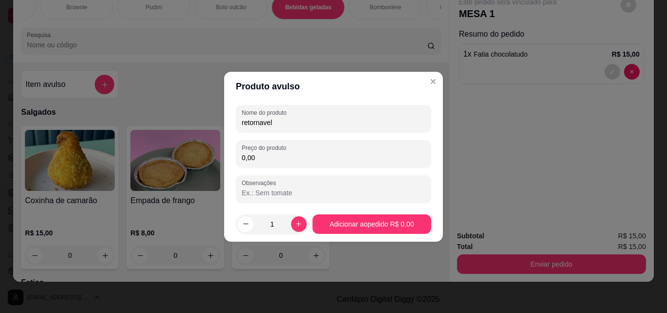
click at [300, 159] on input "0,00" at bounding box center [334, 158] width 184 height 10
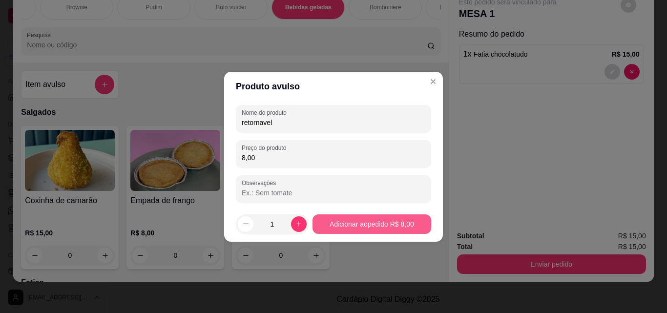
type input "8,00"
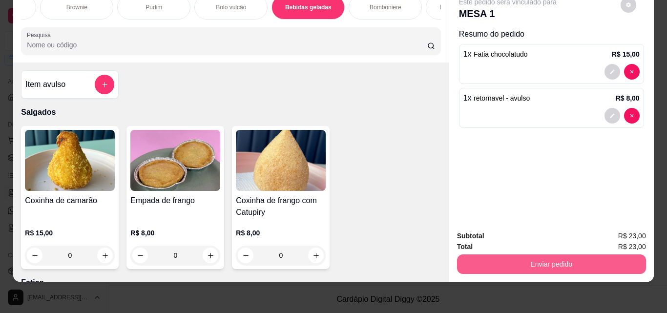
click at [615, 256] on button "Enviar pedido" at bounding box center [551, 264] width 189 height 20
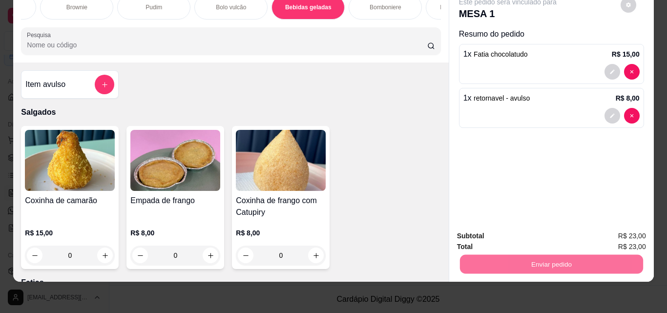
click at [550, 235] on button "Não registrar e enviar pedido" at bounding box center [519, 233] width 102 height 19
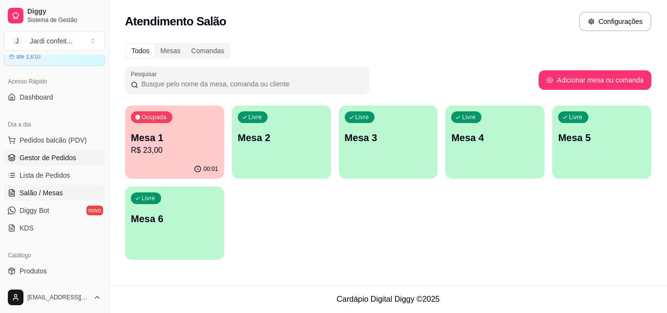
click at [68, 155] on span "Gestor de Pedidos" at bounding box center [48, 158] width 57 height 10
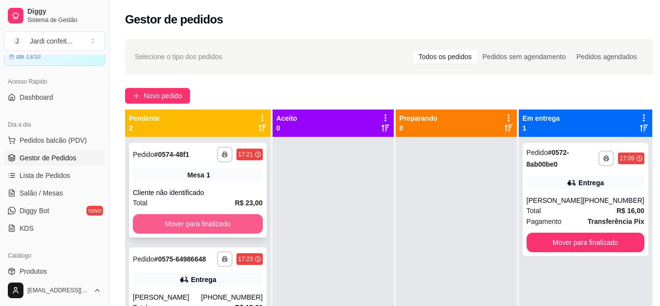
click at [212, 221] on button "Mover para finalizado" at bounding box center [198, 224] width 130 height 20
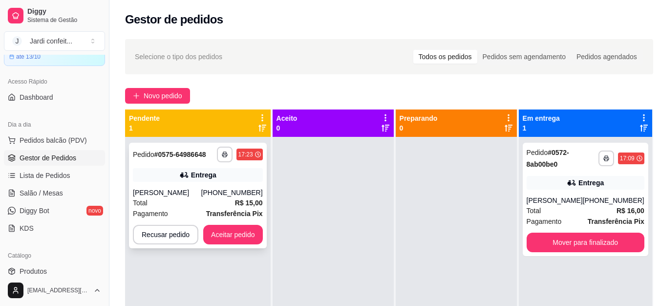
click at [255, 196] on div "[PHONE_NUMBER]" at bounding box center [232, 193] width 62 height 10
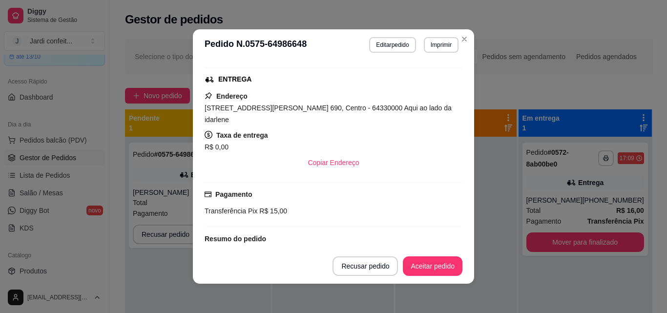
scroll to position [199, 0]
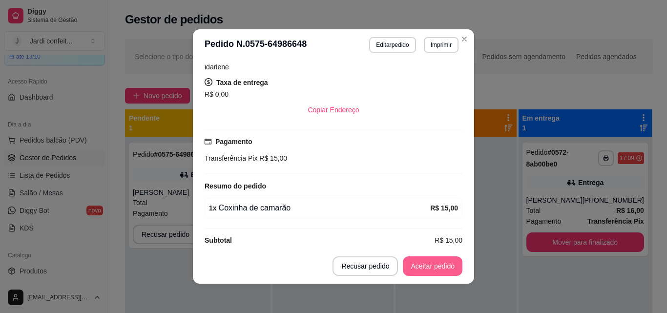
click at [438, 265] on button "Aceitar pedido" at bounding box center [433, 266] width 60 height 20
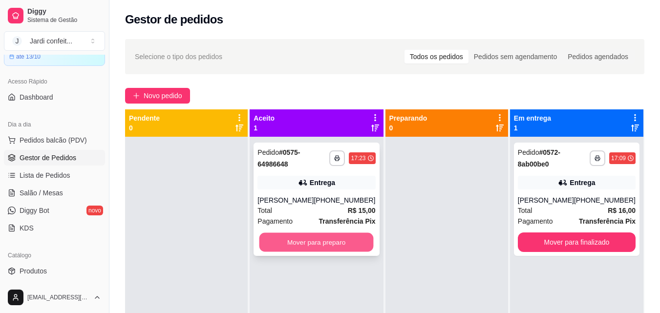
click at [351, 252] on button "Mover para preparo" at bounding box center [316, 242] width 114 height 19
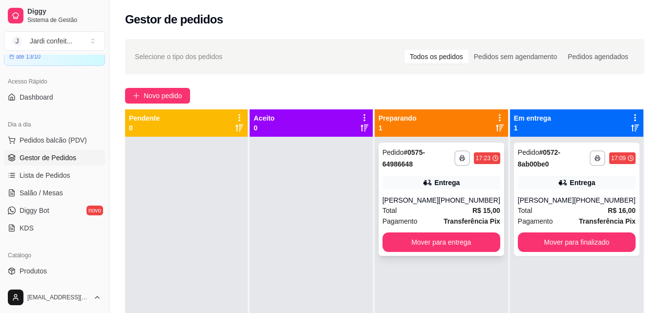
click at [470, 202] on div "[PHONE_NUMBER]" at bounding box center [470, 200] width 62 height 10
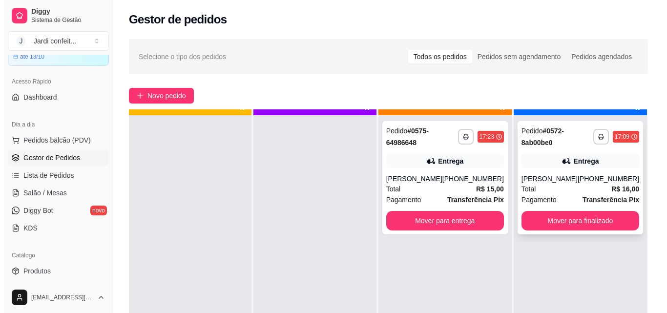
scroll to position [27, 0]
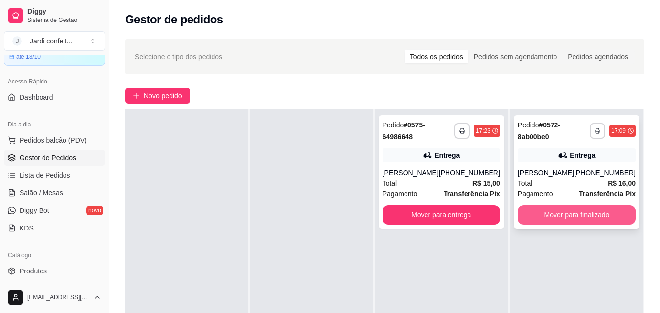
click at [596, 225] on button "Mover para finalizado" at bounding box center [577, 215] width 118 height 20
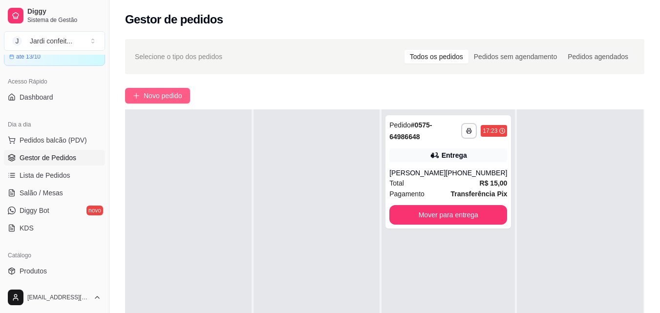
click at [163, 91] on span "Novo pedido" at bounding box center [163, 95] width 39 height 11
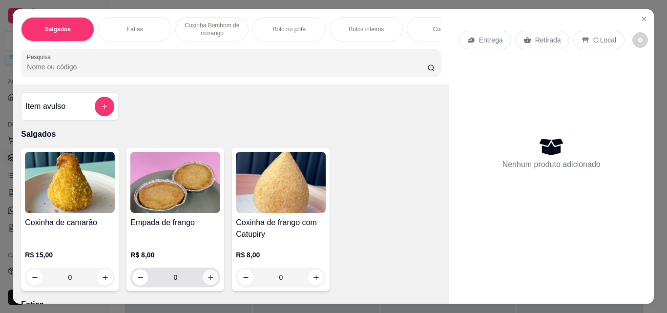
click at [209, 281] on icon "increase-product-quantity" at bounding box center [210, 277] width 7 height 7
type input "1"
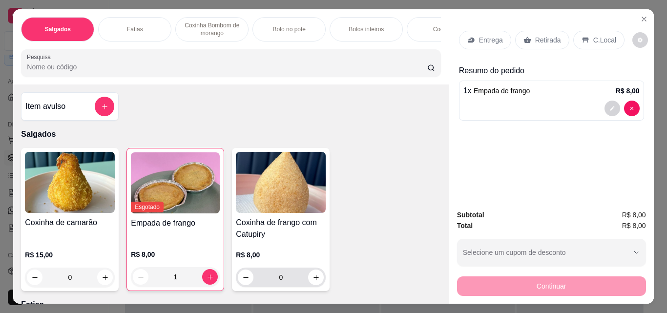
click at [313, 279] on icon "increase-product-quantity" at bounding box center [316, 277] width 7 height 7
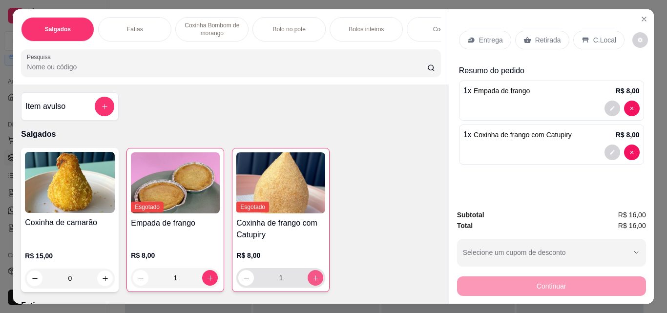
type input "1"
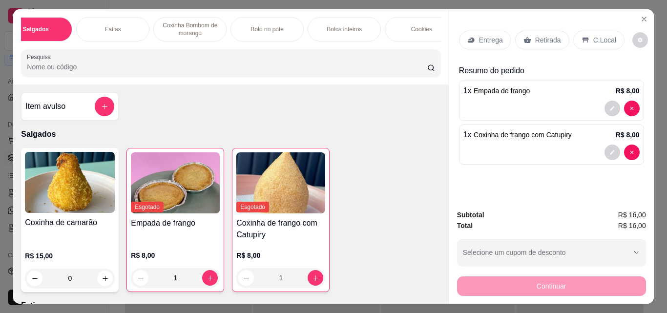
scroll to position [0, 57]
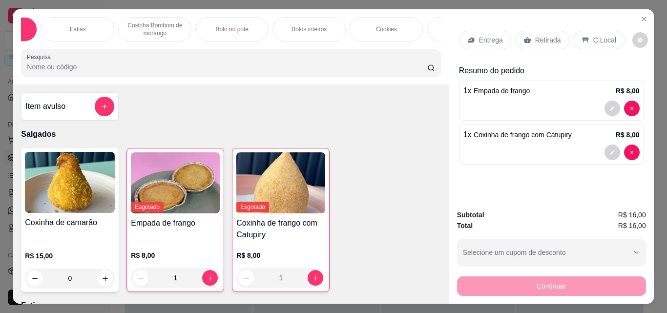
click at [95, 27] on div "Fatias" at bounding box center [77, 29] width 73 height 24
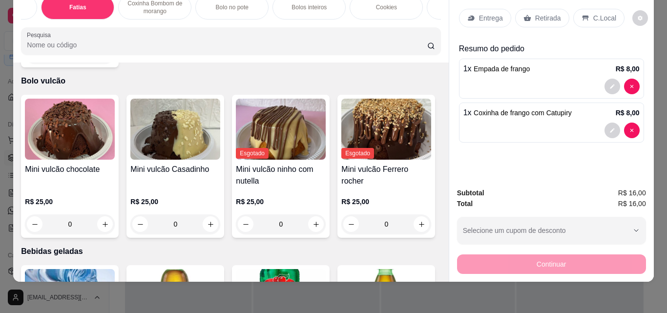
scroll to position [1876, 0]
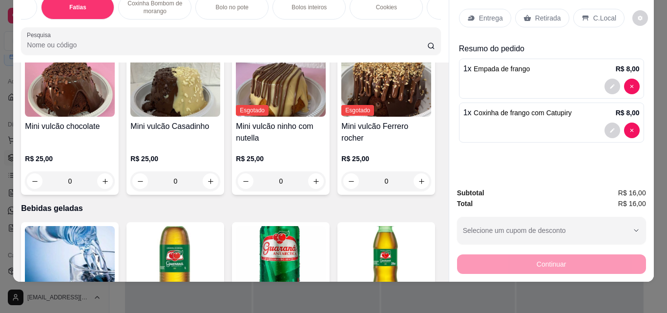
click at [102, 15] on icon "increase-product-quantity" at bounding box center [105, 10] width 7 height 7
type input "1"
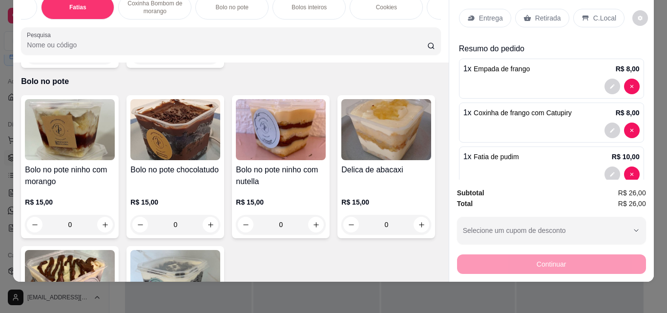
scroll to position [700, 0]
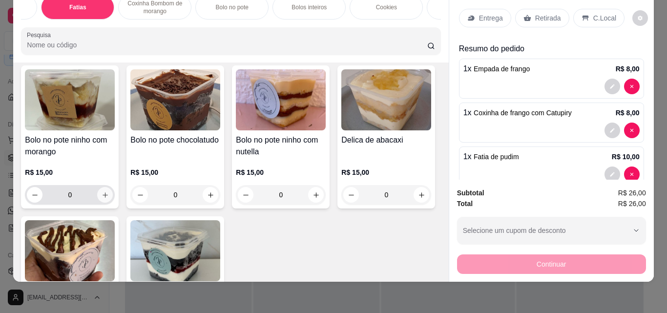
click at [103, 191] on button "increase-product-quantity" at bounding box center [105, 195] width 16 height 16
type input "1"
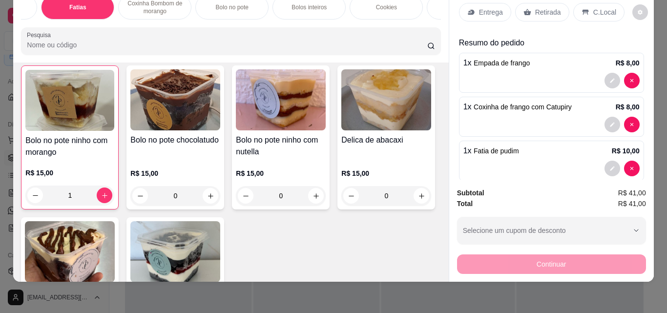
scroll to position [0, 0]
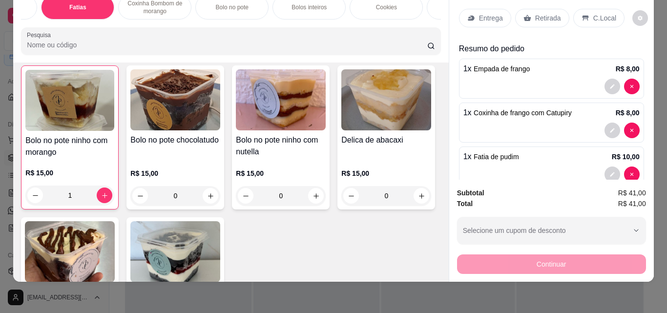
click at [535, 13] on p "Retirada" at bounding box center [548, 18] width 26 height 10
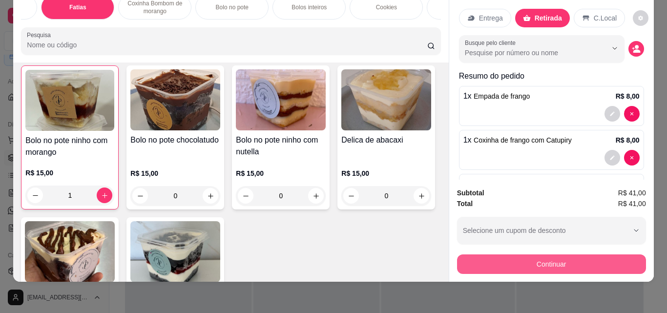
click at [553, 255] on button "Continuar" at bounding box center [551, 264] width 189 height 20
click at [541, 257] on button "Continuar" at bounding box center [551, 263] width 183 height 19
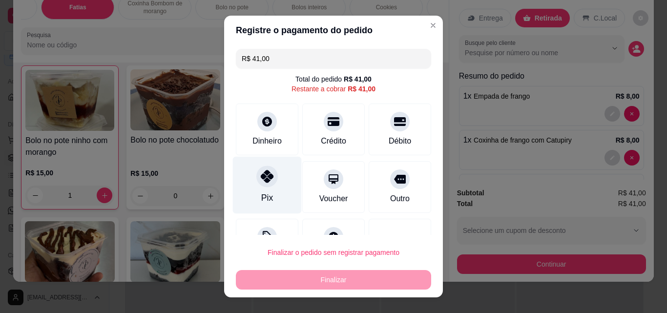
click at [263, 186] on div at bounding box center [266, 176] width 21 height 21
type input "R$ 0,00"
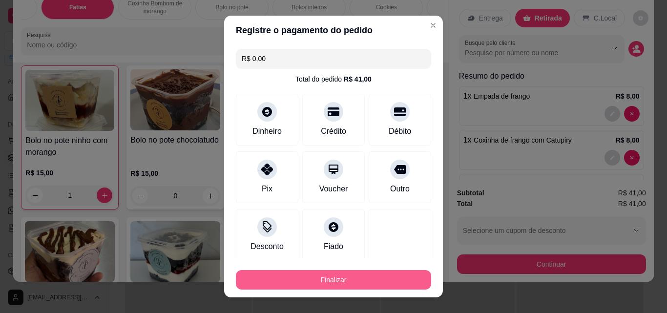
click at [371, 278] on button "Finalizar" at bounding box center [333, 280] width 195 height 20
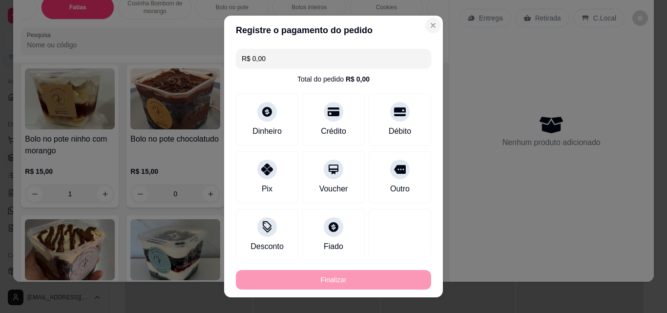
type input "0"
type input "-R$ 41,00"
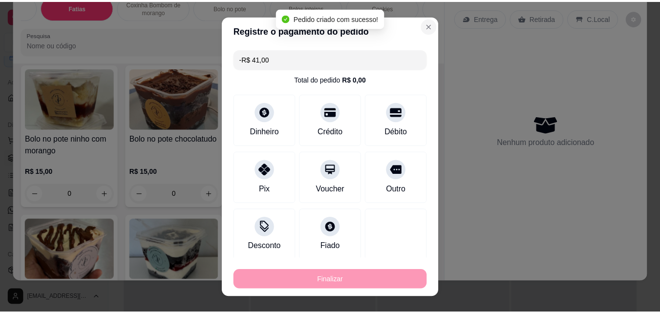
scroll to position [699, 0]
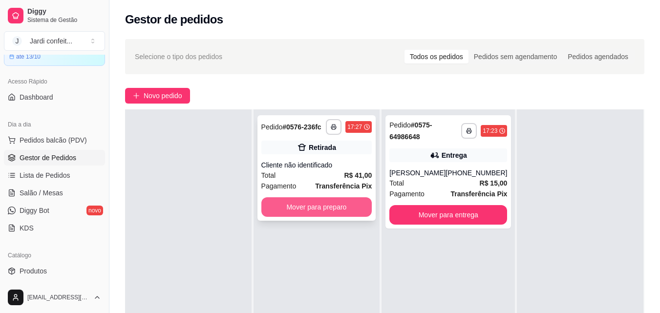
click at [340, 213] on button "Mover para preparo" at bounding box center [316, 207] width 111 height 20
click at [340, 213] on div "Mover para preparo" at bounding box center [316, 207] width 111 height 20
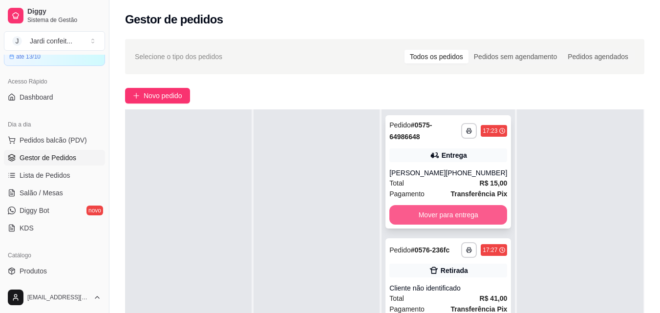
click at [442, 225] on button "Mover para entrega" at bounding box center [448, 215] width 118 height 20
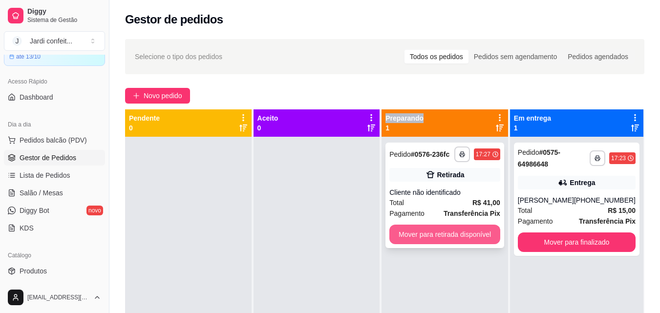
click at [461, 233] on button "Mover para retirada disponível" at bounding box center [444, 235] width 111 height 20
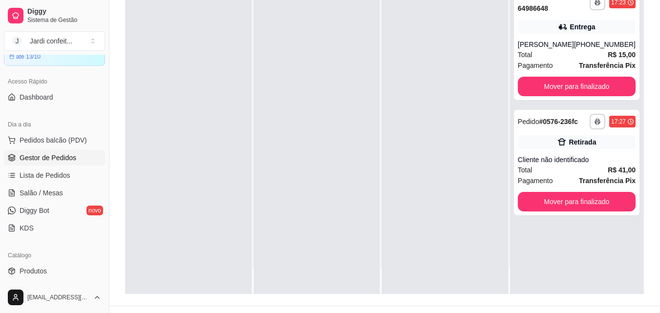
scroll to position [149, 0]
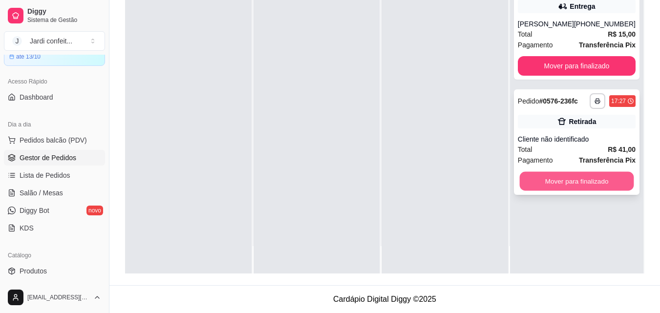
click at [581, 191] on button "Mover para finalizado" at bounding box center [576, 181] width 114 height 19
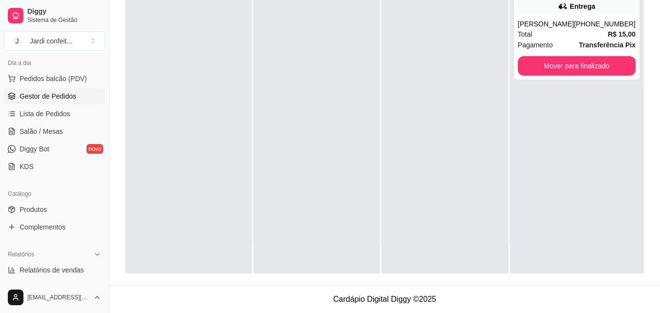
scroll to position [195, 0]
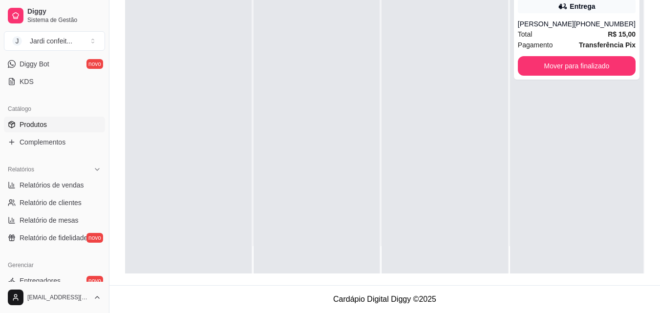
click at [71, 123] on link "Produtos" at bounding box center [54, 125] width 101 height 16
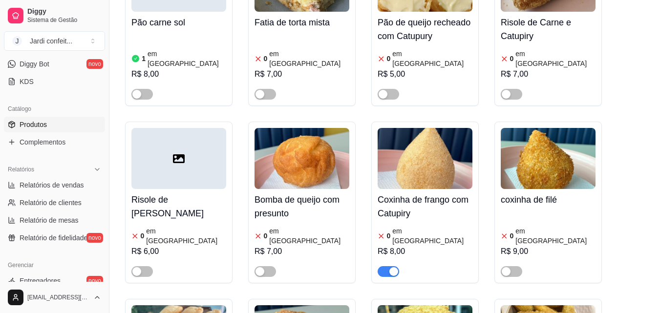
scroll to position [537, 0]
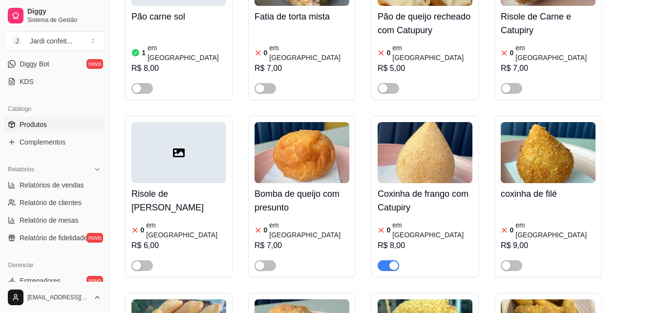
click at [409, 131] on img at bounding box center [425, 152] width 95 height 61
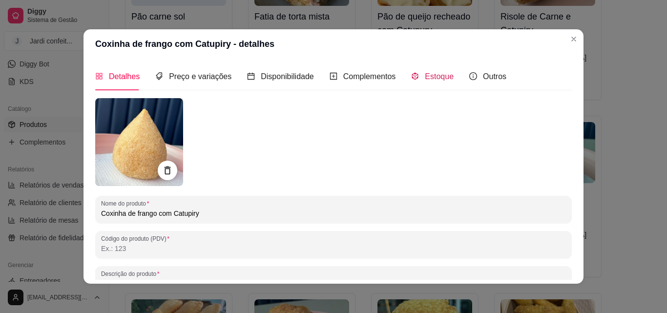
click at [425, 74] on span "Estoque" at bounding box center [439, 76] width 29 height 8
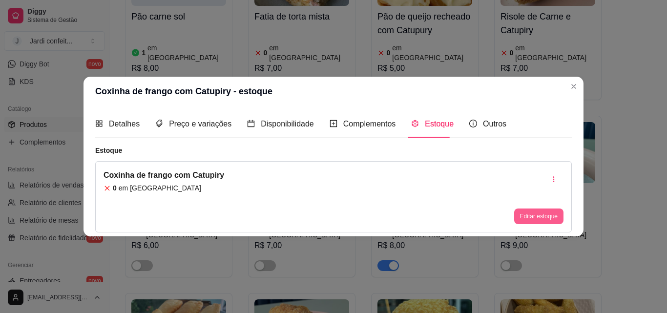
click at [542, 215] on button "Editar estoque" at bounding box center [538, 217] width 49 height 16
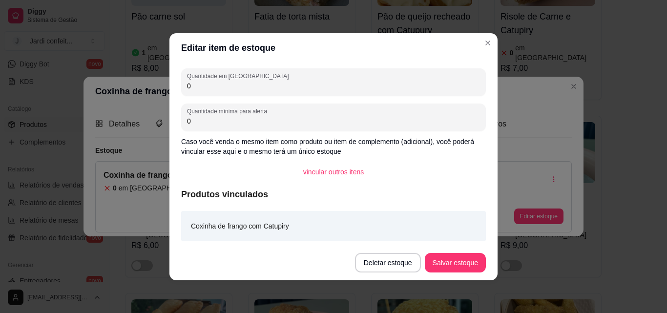
drag, startPoint x: 215, startPoint y: 88, endPoint x: 160, endPoint y: 88, distance: 55.7
click at [162, 88] on div "Editar item de estoque Quantidade em estoque 0 Quantidade mínima para alerta 0 …" at bounding box center [333, 156] width 667 height 313
type input "2"
click at [463, 263] on button "Salvar estoque" at bounding box center [455, 263] width 61 height 20
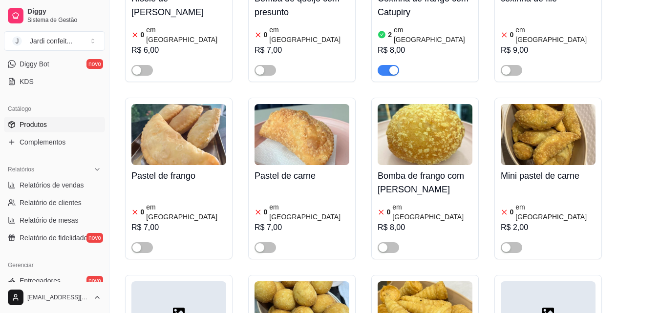
scroll to position [635, 0]
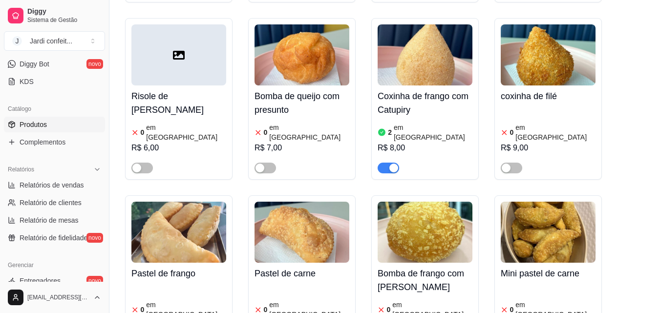
click at [430, 52] on img at bounding box center [425, 54] width 95 height 61
click at [426, 78] on span "Estoque" at bounding box center [438, 74] width 29 height 8
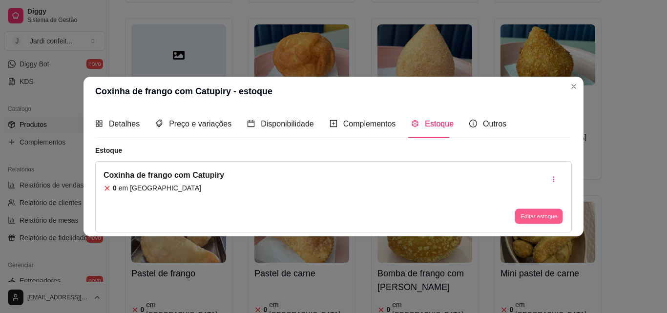
click at [556, 219] on button "Editar estoque" at bounding box center [539, 216] width 48 height 15
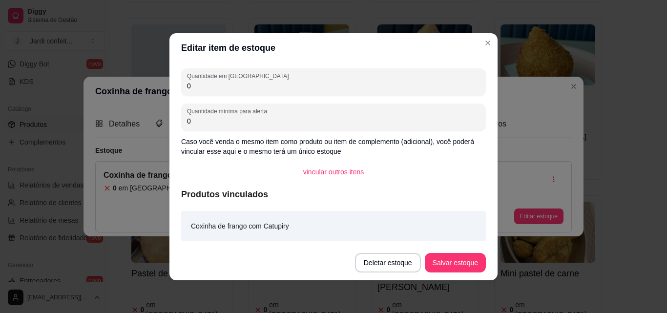
drag, startPoint x: 229, startPoint y: 92, endPoint x: 122, endPoint y: 92, distance: 107.0
click at [122, 92] on div "Editar item de estoque Quantidade em estoque 0 Quantidade mínima para alerta 0 …" at bounding box center [333, 156] width 667 height 313
type input "5"
click at [475, 262] on button "Salvar estoque" at bounding box center [455, 262] width 60 height 19
click at [474, 261] on button "Salvar estoque" at bounding box center [455, 263] width 61 height 20
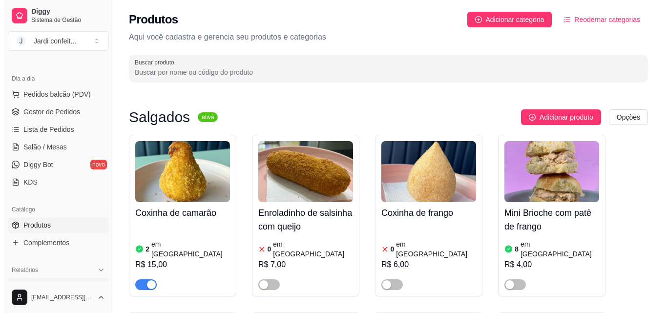
scroll to position [48, 0]
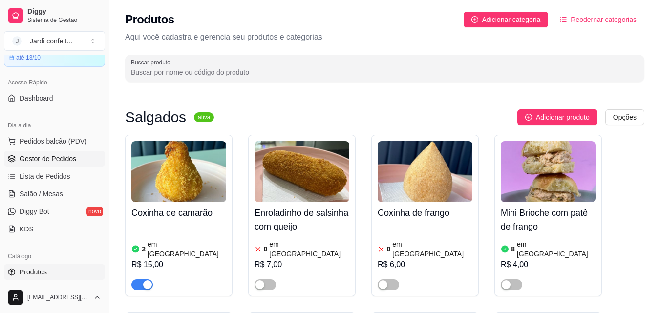
click at [75, 156] on link "Gestor de Pedidos" at bounding box center [54, 159] width 101 height 16
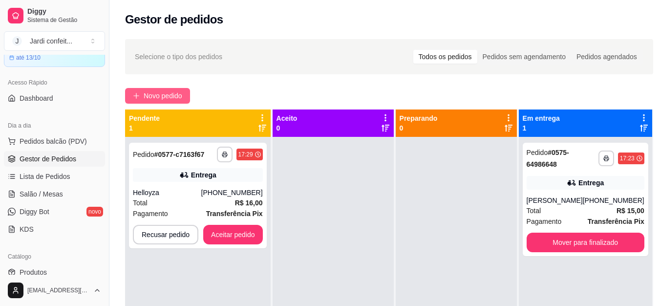
click at [169, 90] on button "Novo pedido" at bounding box center [157, 96] width 65 height 16
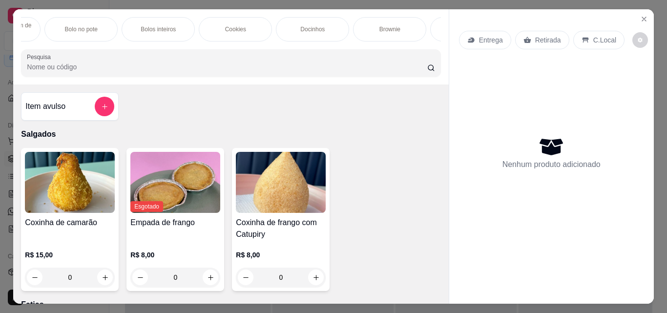
scroll to position [0, 219]
click at [232, 32] on div "Cookies" at bounding box center [224, 29] width 73 height 24
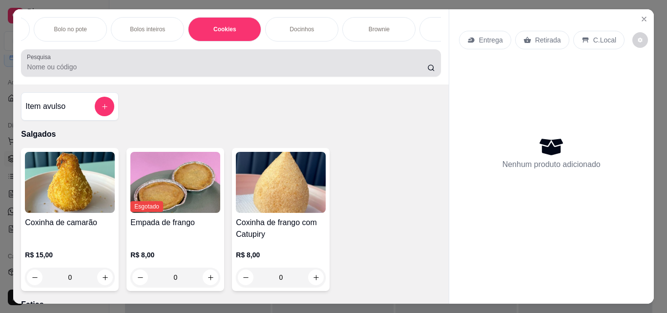
scroll to position [25, 0]
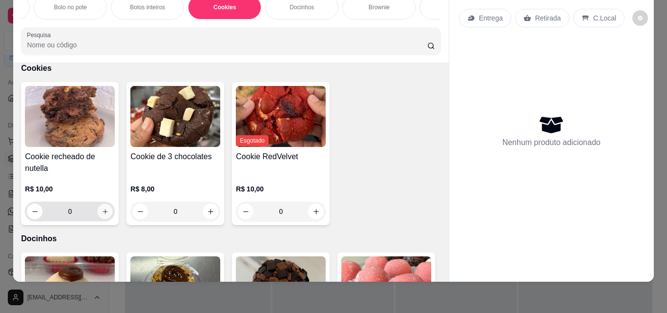
click at [103, 213] on icon "increase-product-quantity" at bounding box center [105, 211] width 7 height 7
type input "1"
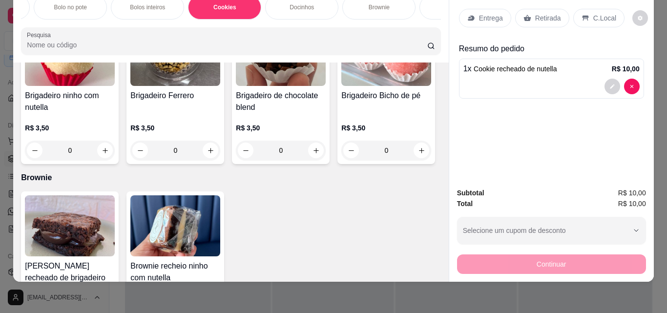
scroll to position [1419, 0]
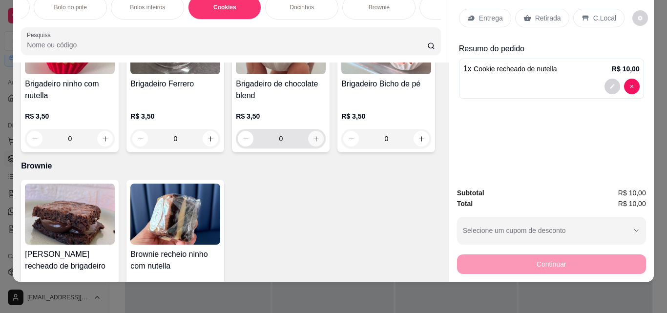
click at [313, 142] on icon "increase-product-quantity" at bounding box center [316, 138] width 7 height 7
type input "1"
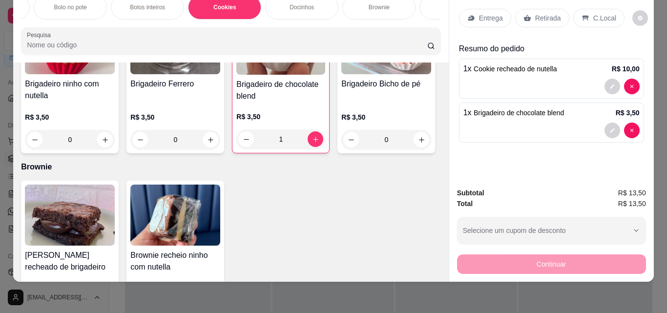
click at [546, 13] on p "Retirada" at bounding box center [548, 18] width 26 height 10
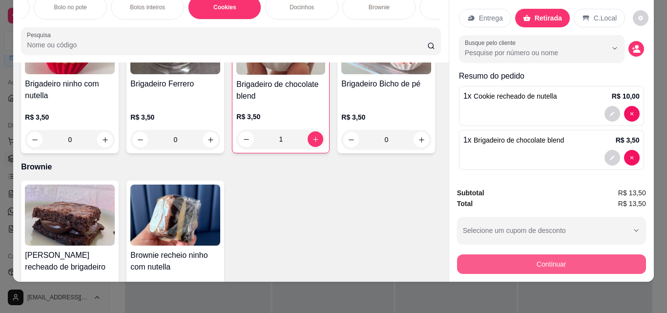
click at [585, 257] on button "Continuar" at bounding box center [551, 264] width 189 height 20
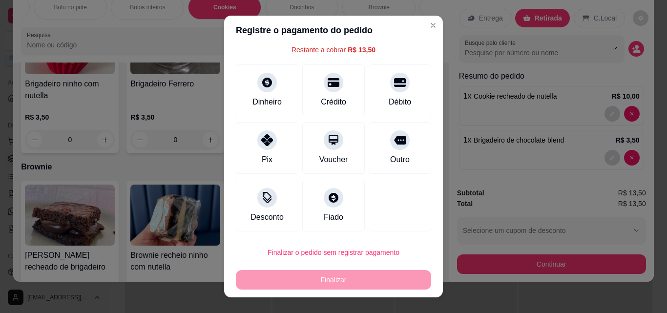
scroll to position [40, 0]
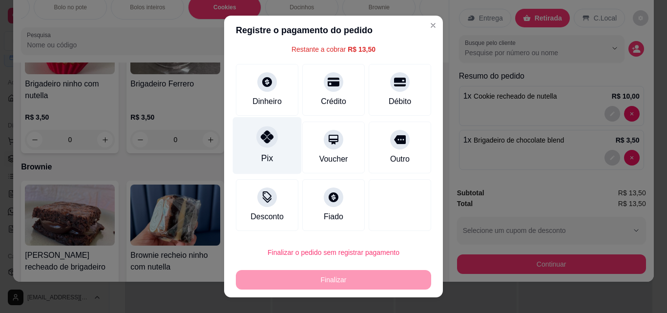
click at [271, 140] on div at bounding box center [266, 136] width 21 height 21
type input "R$ 0,00"
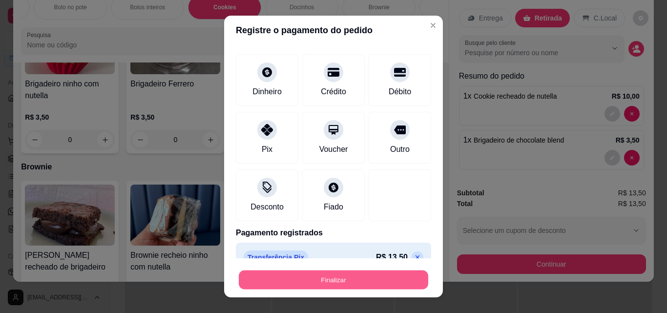
click at [360, 278] on button "Finalizar" at bounding box center [334, 280] width 190 height 19
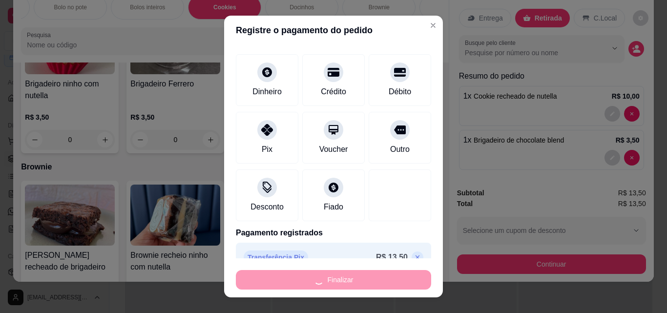
type input "0"
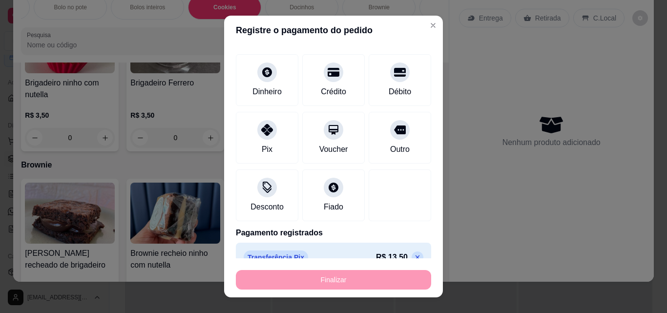
type input "-R$ 13,50"
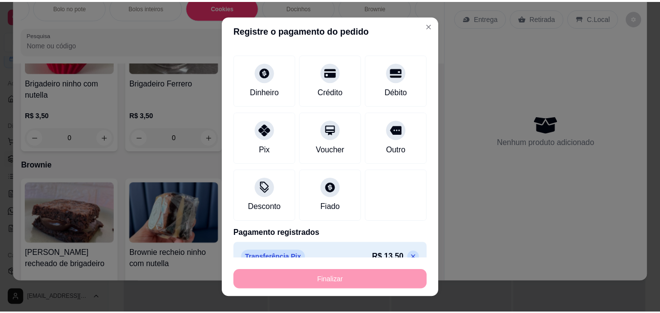
scroll to position [1418, 0]
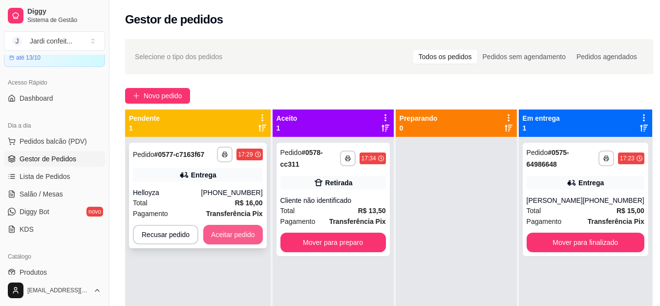
click at [241, 238] on button "Aceitar pedido" at bounding box center [233, 235] width 60 height 20
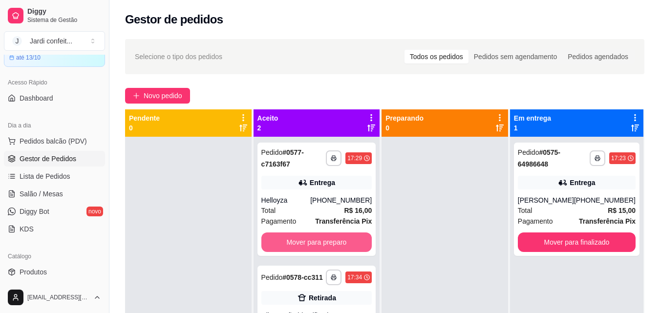
click at [299, 268] on div "**********" at bounding box center [317, 293] width 127 height 313
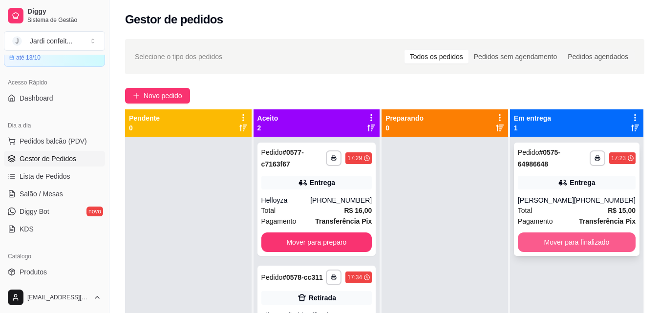
click at [601, 251] on button "Mover para finalizado" at bounding box center [577, 243] width 118 height 20
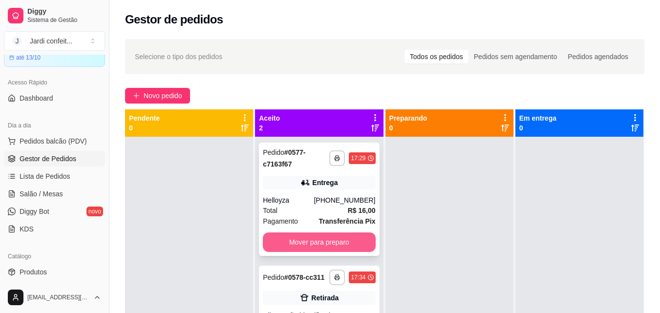
click at [336, 251] on button "Mover para preparo" at bounding box center [319, 243] width 112 height 20
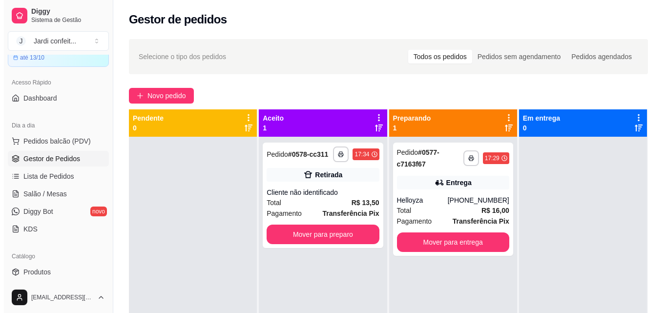
scroll to position [27, 0]
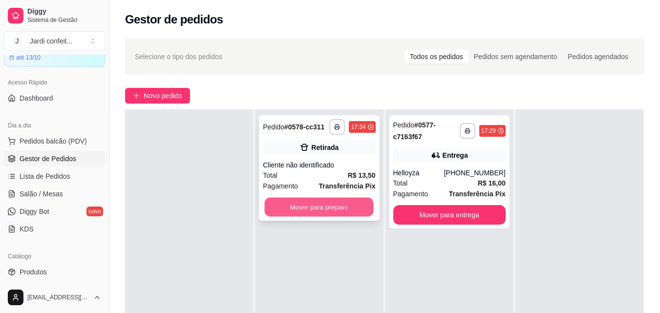
click at [344, 204] on button "Mover para preparo" at bounding box center [319, 207] width 109 height 19
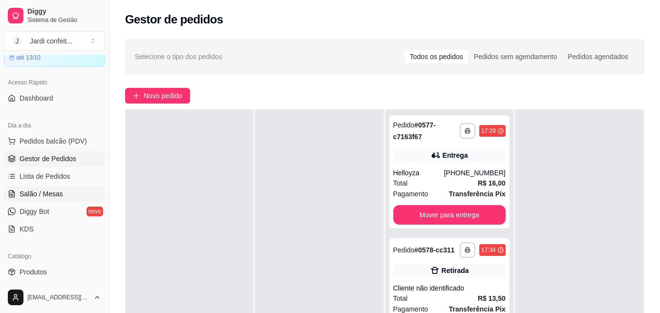
click at [55, 194] on span "Salão / Mesas" at bounding box center [41, 194] width 43 height 10
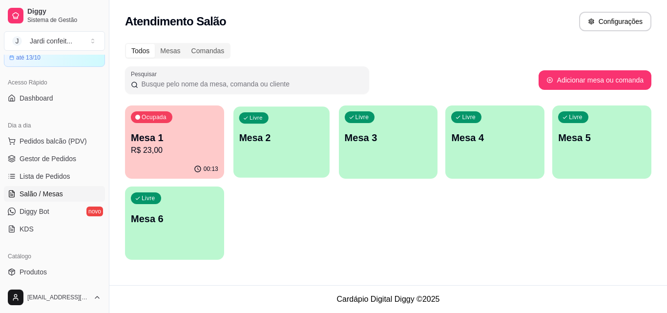
click at [274, 154] on div "Livre Mesa 2" at bounding box center [281, 136] width 96 height 60
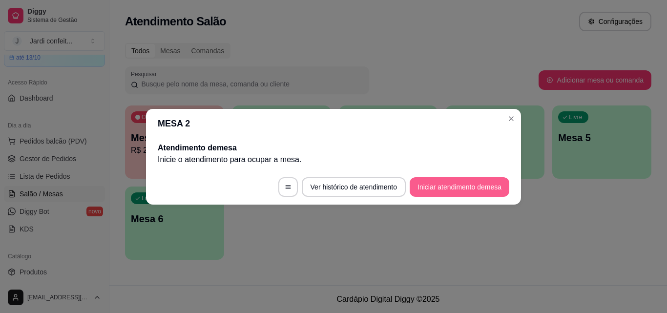
click at [462, 184] on button "Iniciar atendimento de mesa" at bounding box center [460, 187] width 100 height 20
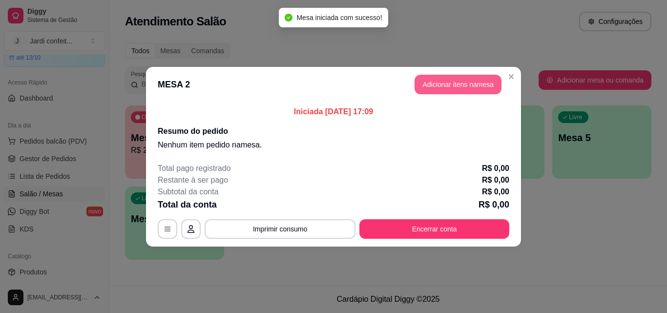
click at [498, 82] on button "Adicionar itens na mesa" at bounding box center [458, 85] width 87 height 20
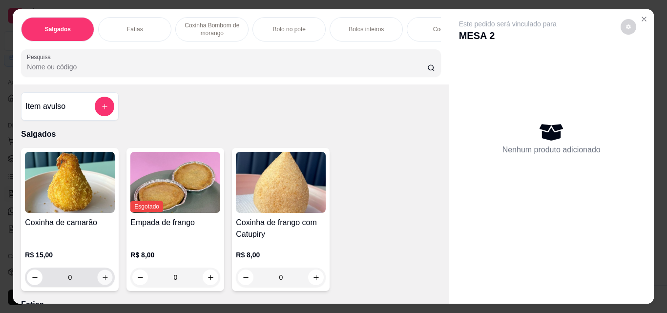
click at [103, 281] on icon "increase-product-quantity" at bounding box center [105, 277] width 7 height 7
type input "1"
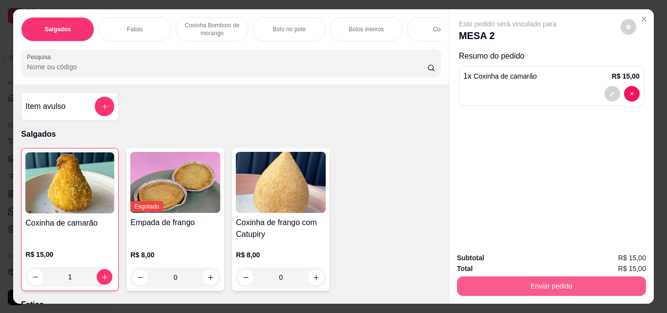
click at [582, 288] on button "Enviar pedido" at bounding box center [551, 286] width 189 height 20
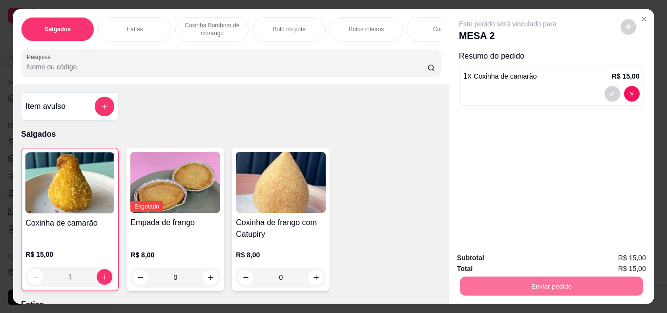
click at [551, 261] on button "Não registrar e enviar pedido" at bounding box center [519, 258] width 102 height 19
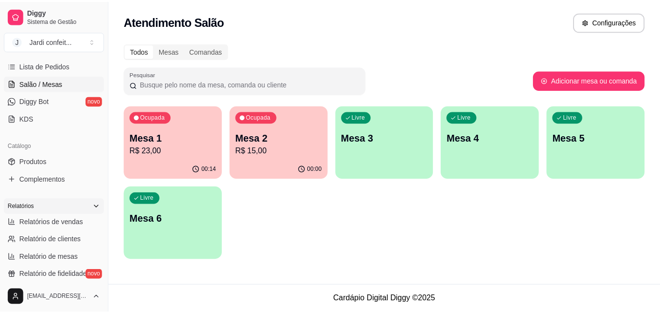
scroll to position [146, 0]
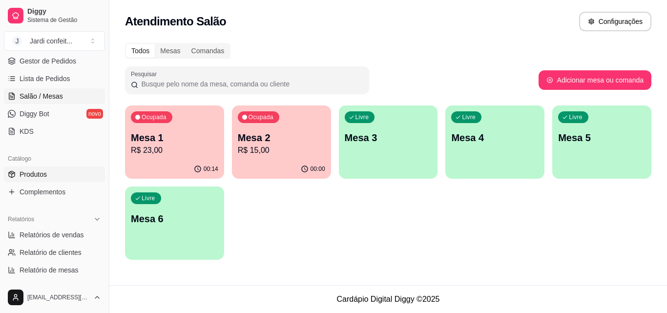
click at [56, 176] on link "Produtos" at bounding box center [54, 175] width 101 height 16
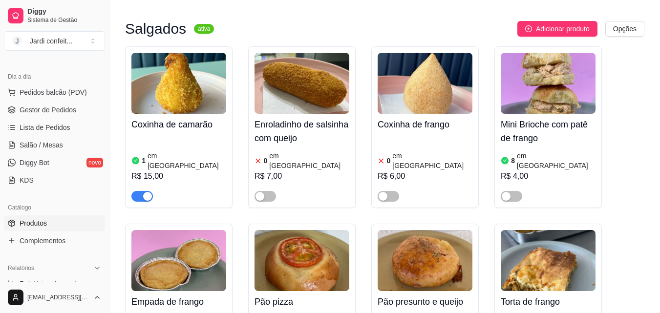
scroll to position [147, 0]
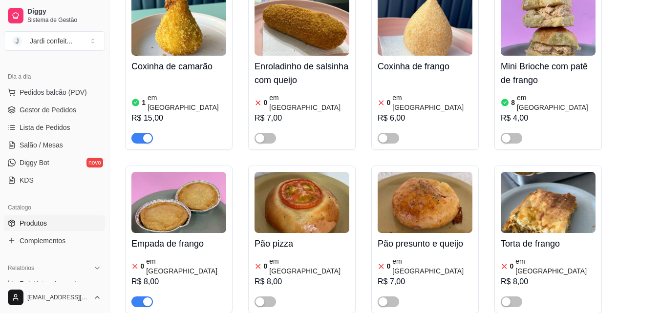
click at [137, 297] on span "button" at bounding box center [141, 302] width 21 height 11
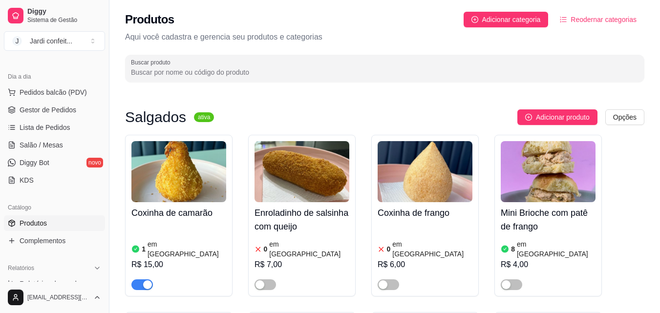
scroll to position [49, 0]
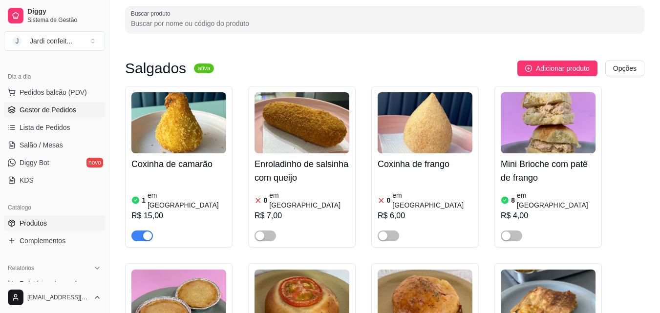
click at [63, 107] on span "Gestor de Pedidos" at bounding box center [48, 110] width 57 height 10
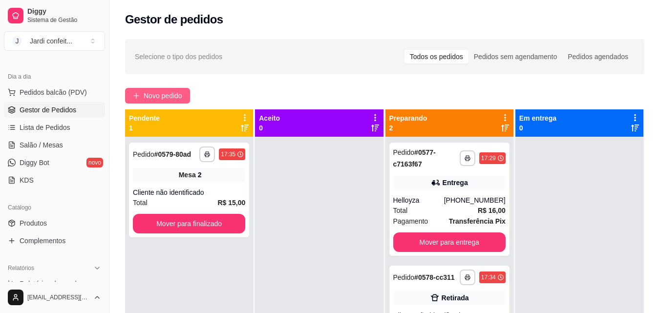
click at [172, 88] on button "Novo pedido" at bounding box center [157, 96] width 65 height 16
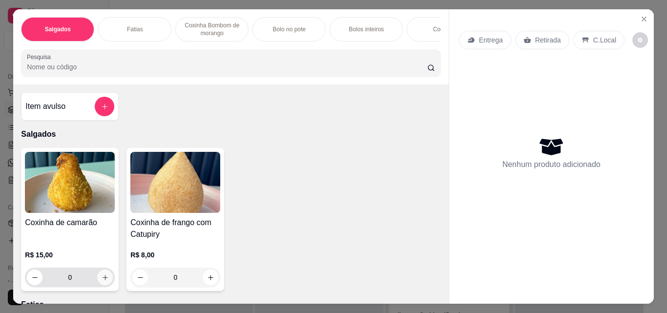
click at [104, 279] on icon "increase-product-quantity" at bounding box center [105, 277] width 7 height 7
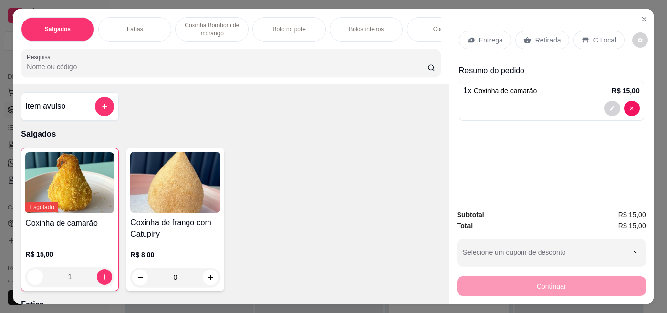
click at [555, 42] on div "Retirada" at bounding box center [542, 40] width 54 height 19
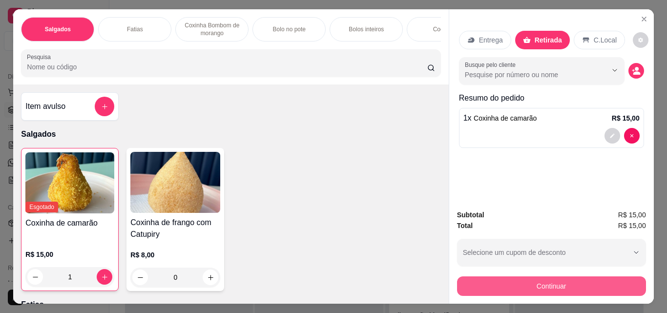
click at [567, 282] on button "Continuar" at bounding box center [551, 286] width 189 height 20
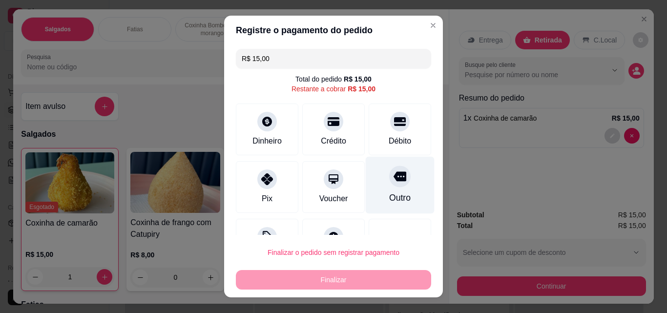
scroll to position [40, 0]
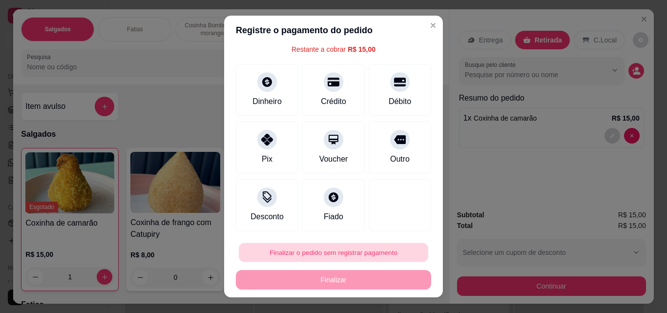
click at [386, 250] on button "Finalizar o pedido sem registrar pagamento" at bounding box center [334, 252] width 190 height 19
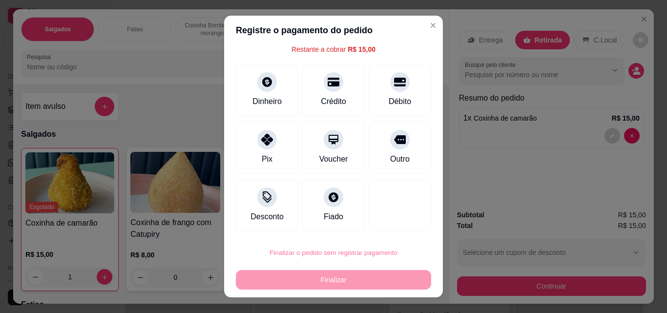
click at [399, 229] on button "Confirmar" at bounding box center [390, 224] width 36 height 15
type input "0"
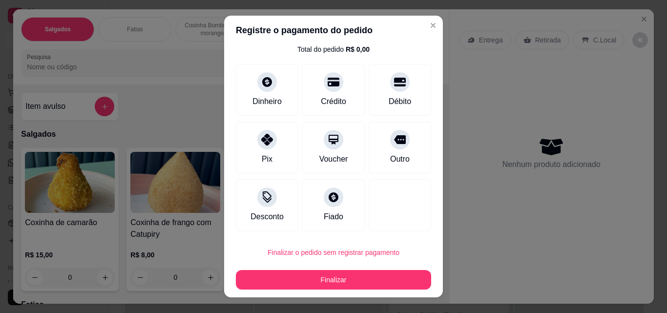
type input "R$ 0,00"
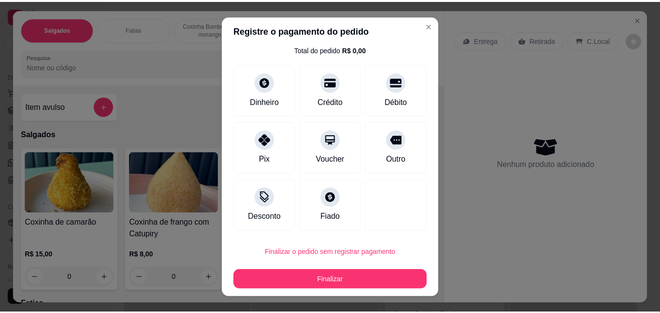
scroll to position [30, 0]
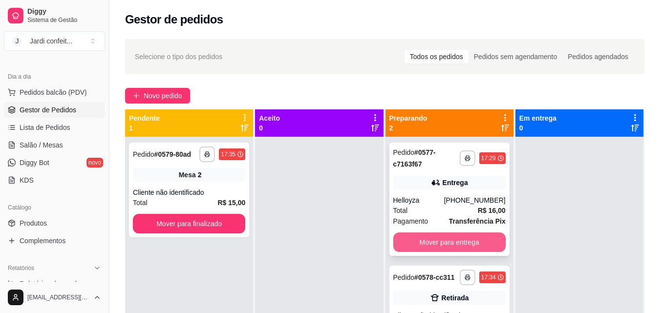
click at [463, 240] on button "Mover para entrega" at bounding box center [449, 243] width 112 height 20
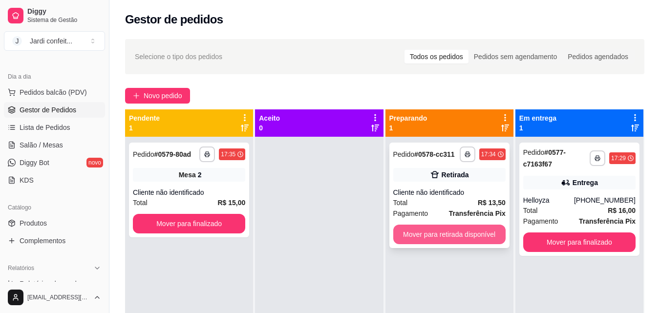
click at [465, 241] on button "Mover para retirada disponível" at bounding box center [449, 235] width 112 height 20
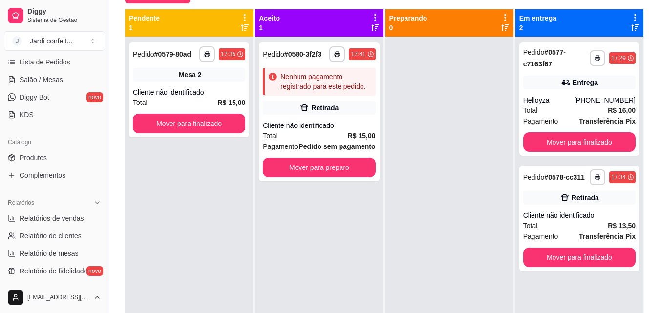
scroll to position [146, 0]
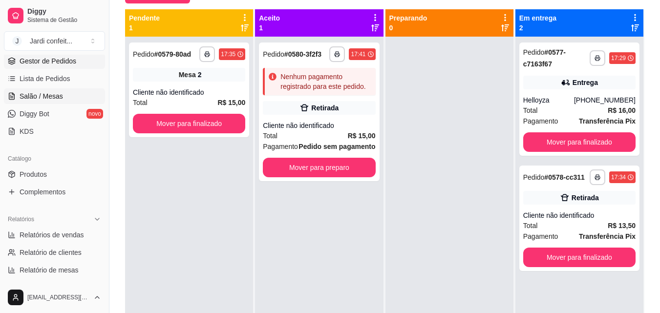
click at [61, 97] on span "Salão / Mesas" at bounding box center [41, 96] width 43 height 10
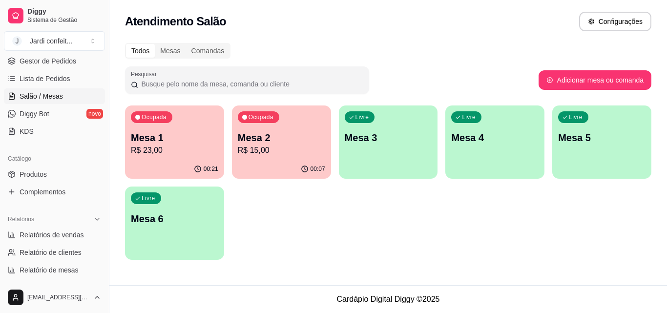
click at [297, 151] on p "R$ 15,00" at bounding box center [281, 151] width 87 height 12
click at [172, 143] on p "Mesa 1" at bounding box center [174, 138] width 87 height 14
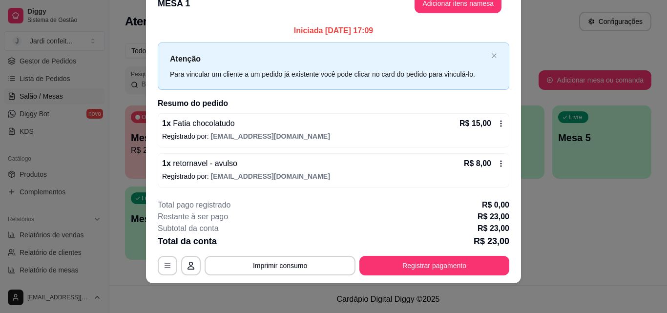
scroll to position [23, 0]
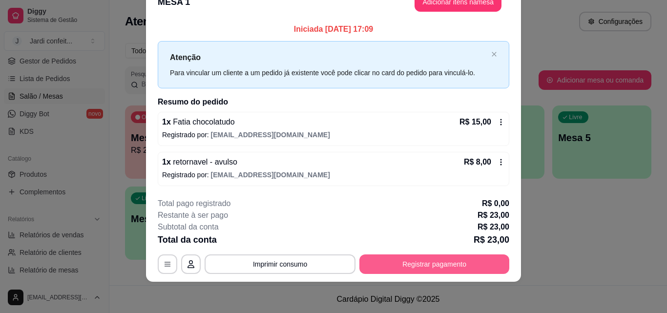
click at [449, 255] on button "Registrar pagamento" at bounding box center [435, 264] width 150 height 20
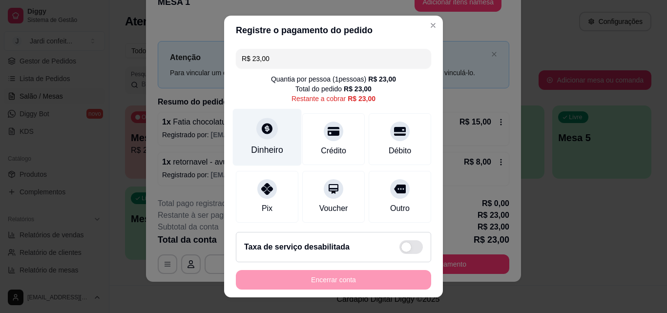
click at [262, 139] on div at bounding box center [266, 128] width 21 height 21
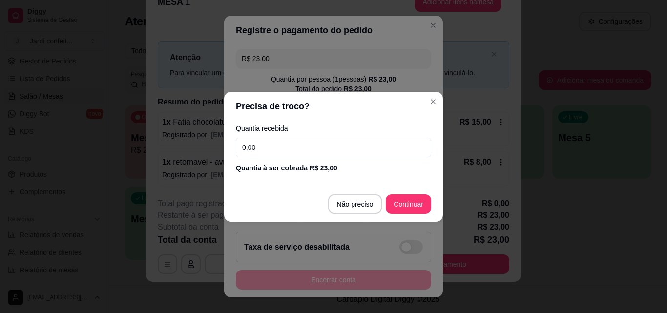
click at [263, 142] on input "0,00" at bounding box center [333, 148] width 195 height 20
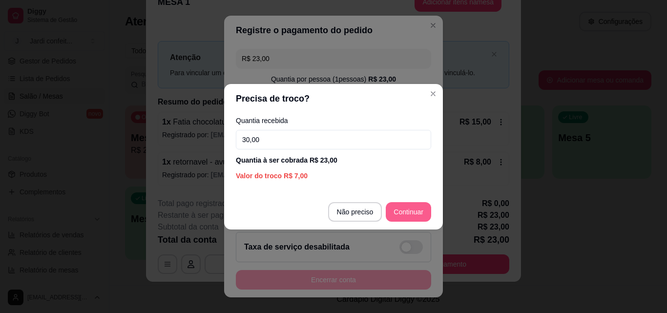
type input "30,00"
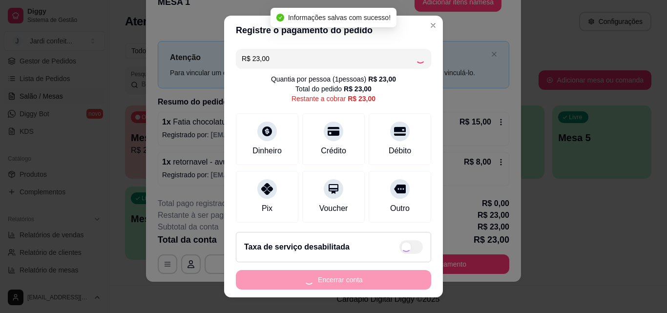
type input "R$ 0,00"
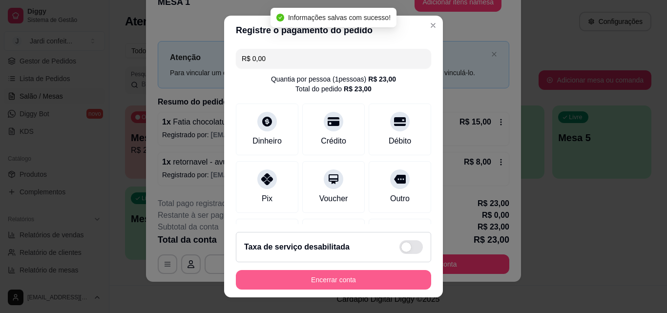
click at [357, 280] on button "Encerrar conta" at bounding box center [333, 280] width 195 height 20
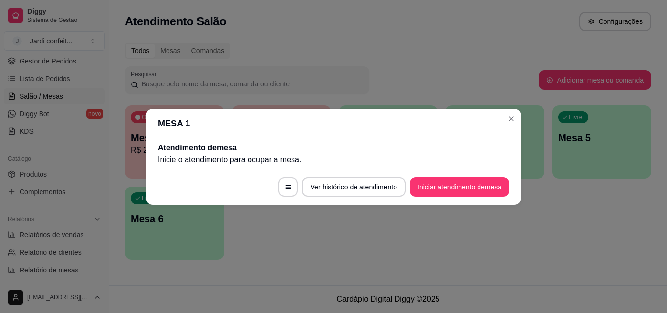
scroll to position [0, 0]
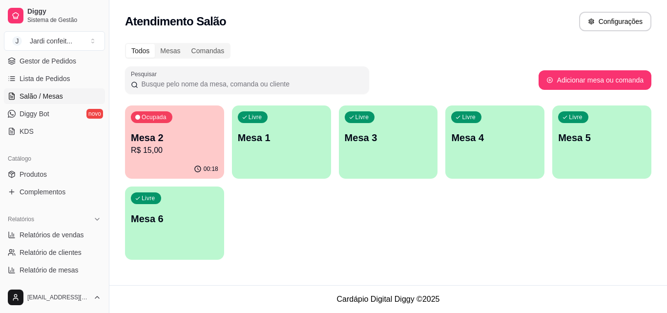
click at [158, 135] on p "Mesa 2" at bounding box center [174, 138] width 87 height 14
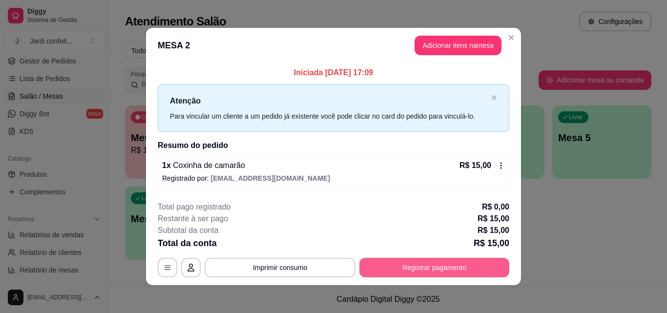
click at [411, 271] on button "Registrar pagamento" at bounding box center [435, 268] width 150 height 20
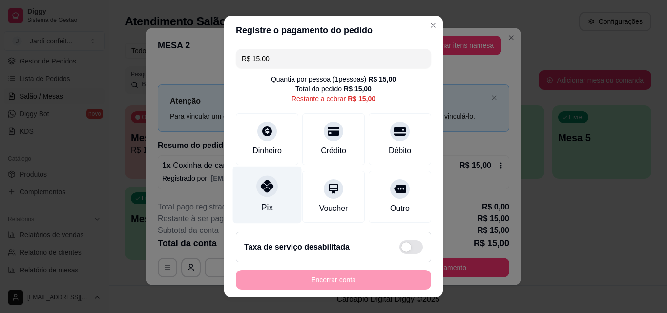
click at [273, 205] on div "Pix" at bounding box center [267, 195] width 69 height 57
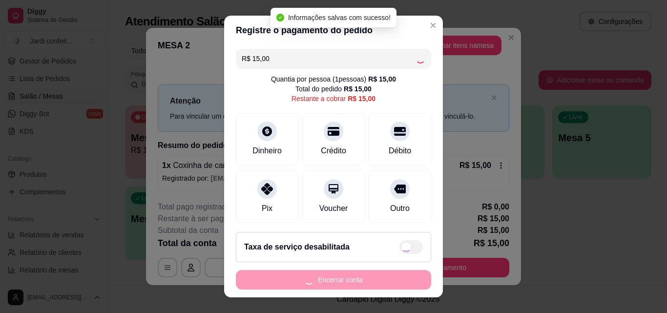
type input "R$ 0,00"
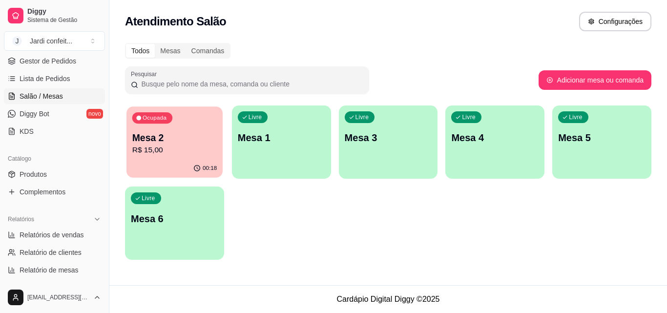
click at [191, 162] on div "00:18" at bounding box center [175, 168] width 96 height 19
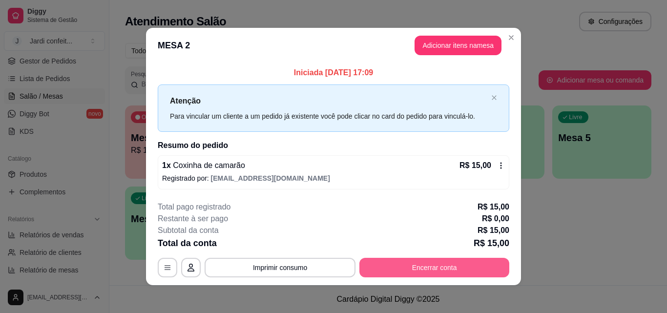
click at [452, 270] on button "Encerrar conta" at bounding box center [435, 268] width 150 height 20
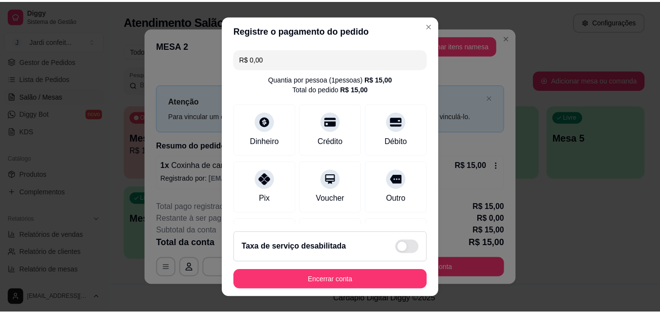
scroll to position [16, 0]
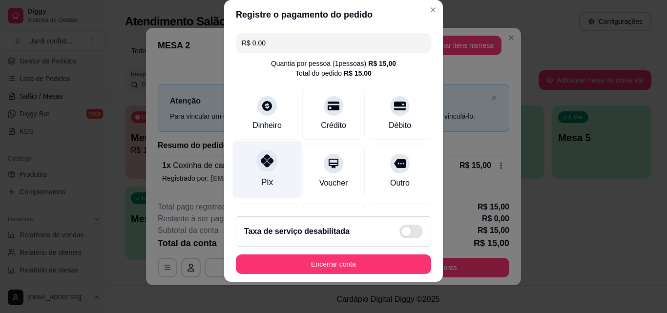
click at [264, 191] on div "Pix" at bounding box center [267, 169] width 69 height 57
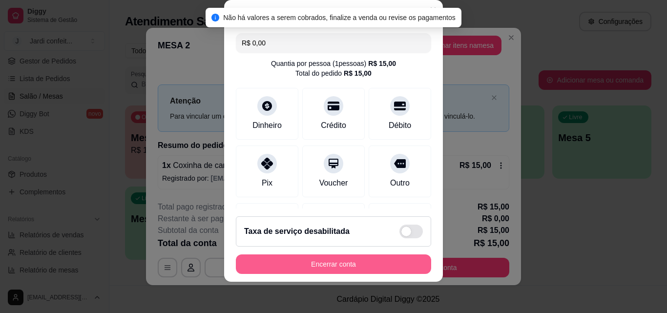
click at [325, 264] on button "Encerrar conta" at bounding box center [333, 264] width 195 height 20
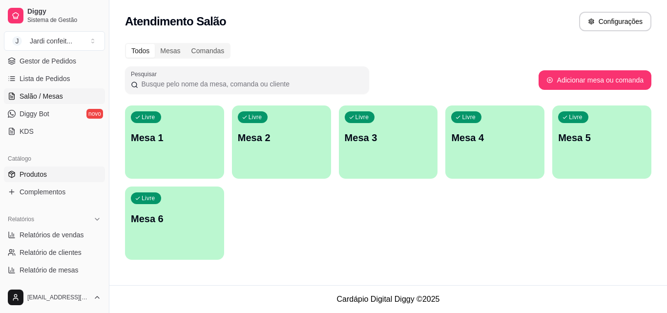
click at [67, 175] on link "Produtos" at bounding box center [54, 175] width 101 height 16
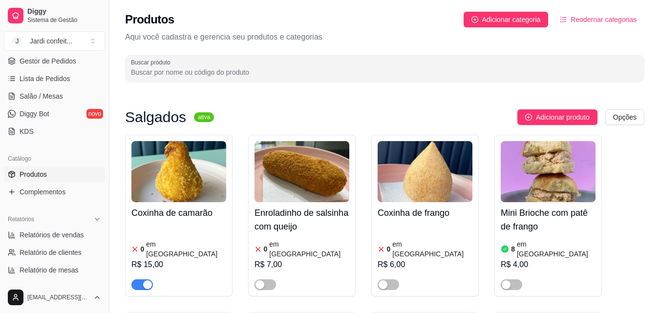
click at [138, 279] on span "button" at bounding box center [141, 284] width 21 height 11
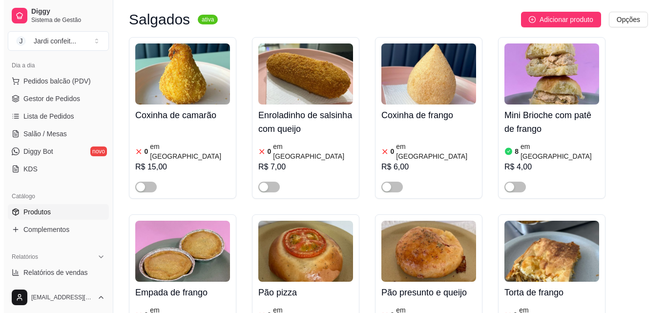
scroll to position [48, 0]
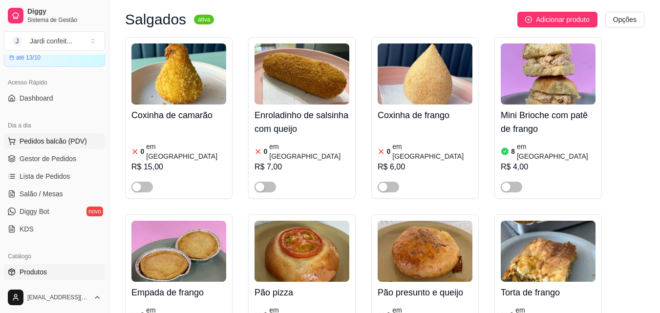
click at [85, 140] on button "Pedidos balcão (PDV)" at bounding box center [54, 141] width 101 height 16
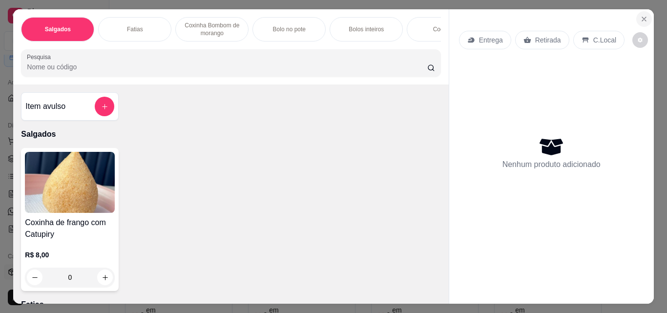
click at [636, 17] on button "Close" at bounding box center [644, 19] width 16 height 16
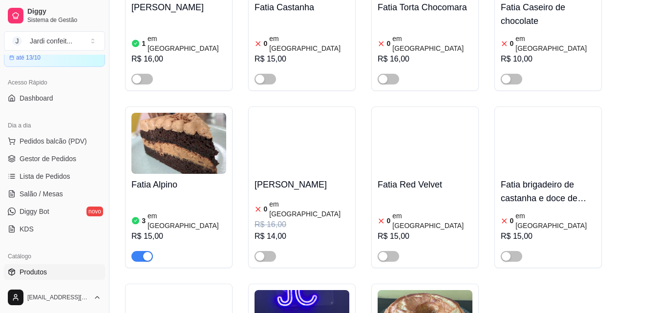
scroll to position [5617, 0]
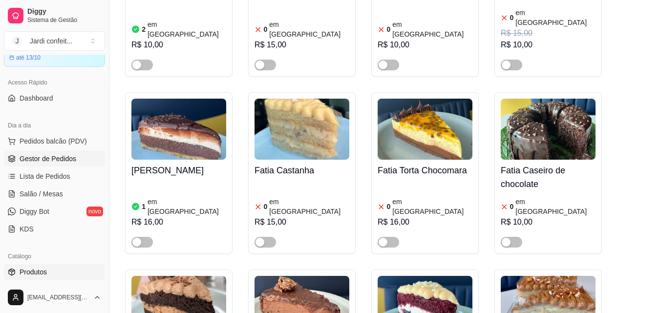
click at [55, 160] on span "Gestor de Pedidos" at bounding box center [48, 159] width 57 height 10
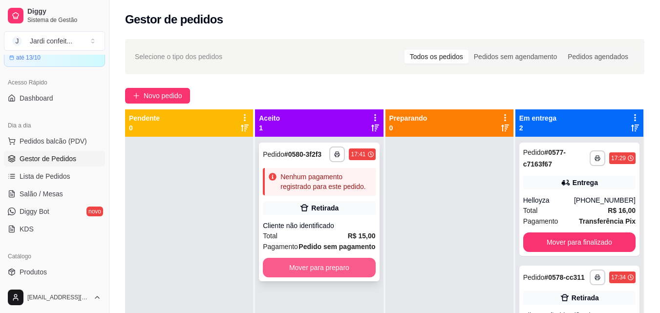
click at [347, 271] on button "Mover para preparo" at bounding box center [319, 268] width 112 height 20
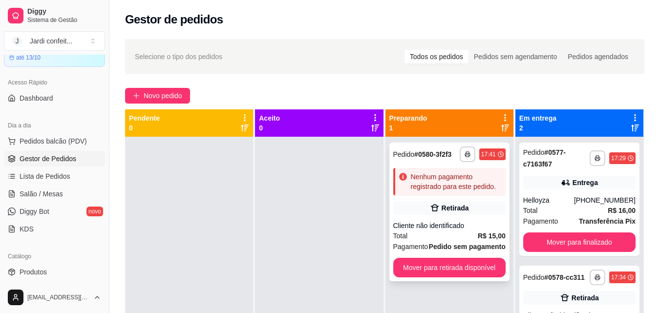
click at [470, 222] on div "Cliente não identificado" at bounding box center [449, 226] width 112 height 10
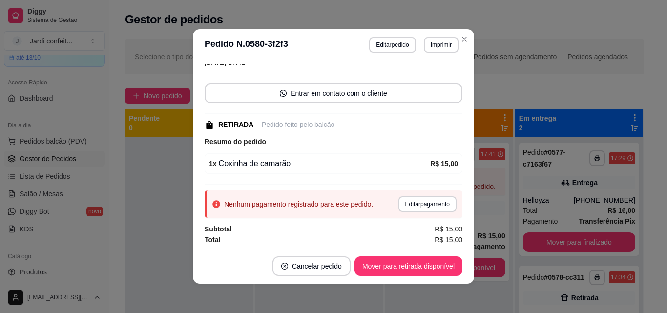
scroll to position [51, 0]
click at [428, 203] on button "Editar pagamento" at bounding box center [428, 204] width 58 height 16
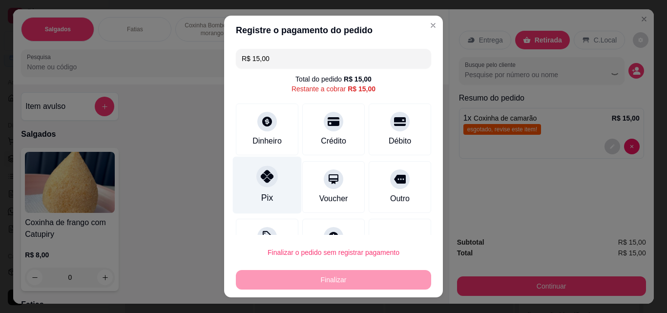
click at [268, 191] on div "Pix" at bounding box center [267, 185] width 69 height 57
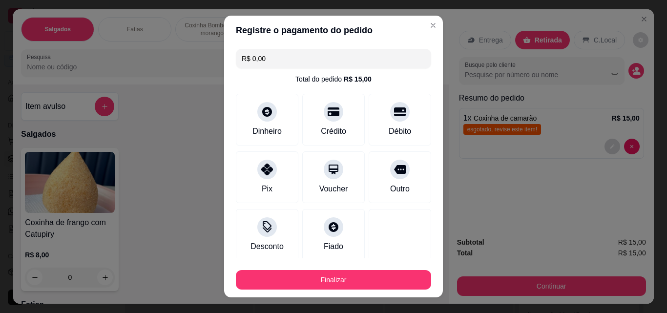
click at [353, 285] on button "Finalizar" at bounding box center [333, 280] width 195 height 20
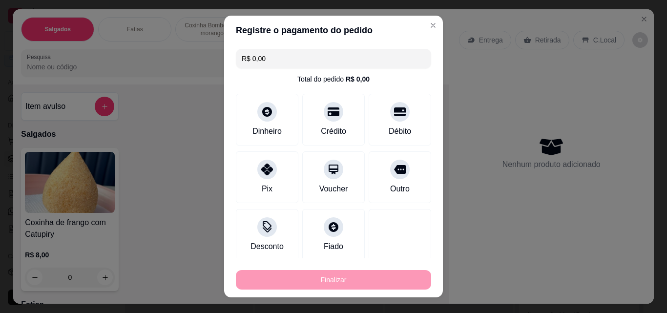
type input "-R$ 15,00"
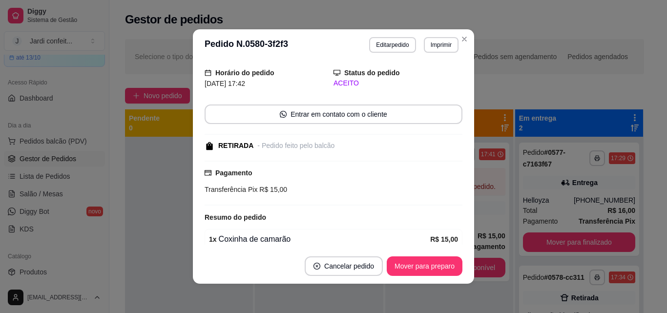
scroll to position [72, 0]
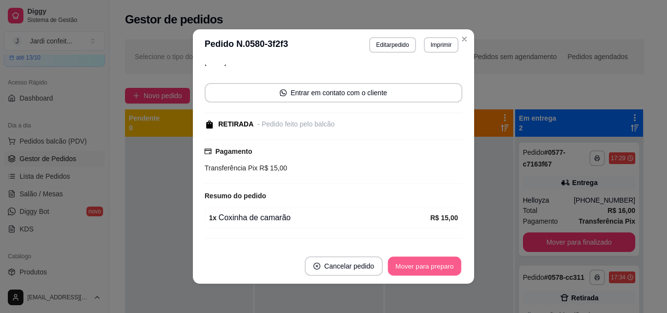
click at [437, 274] on button "Mover para preparo" at bounding box center [424, 266] width 73 height 19
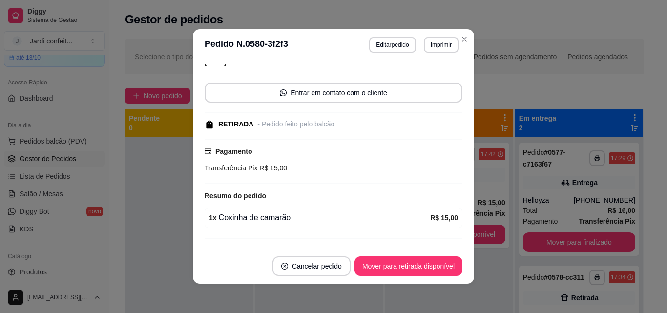
click at [440, 269] on button "Mover para retirada disponível" at bounding box center [409, 266] width 108 height 20
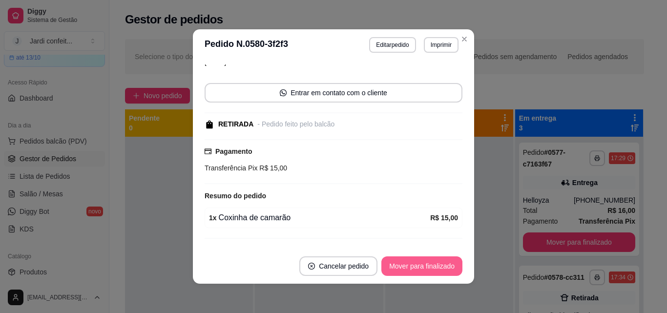
click at [440, 269] on button "Mover para finalizado" at bounding box center [421, 266] width 81 height 20
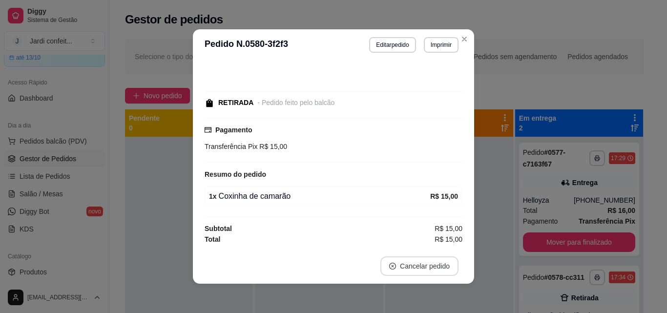
scroll to position [40, 0]
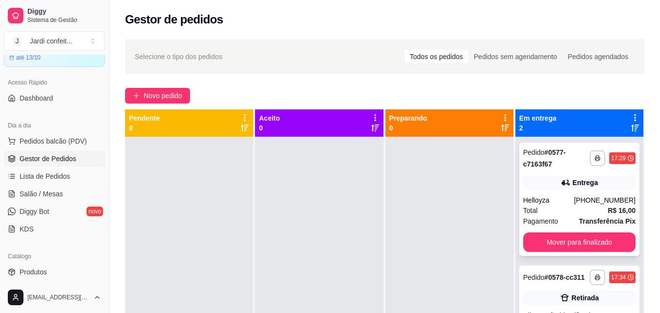
click at [579, 251] on button "Mover para finalizado" at bounding box center [579, 243] width 112 height 20
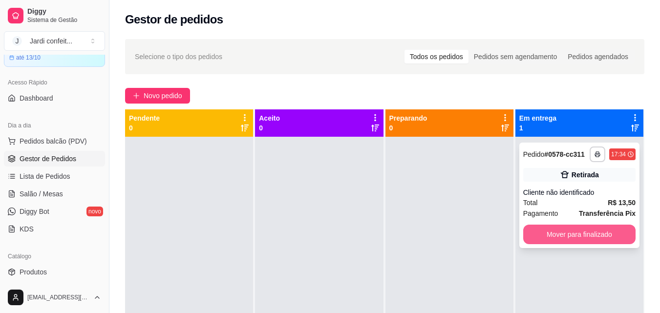
click at [581, 233] on button "Mover para finalizado" at bounding box center [579, 235] width 112 height 20
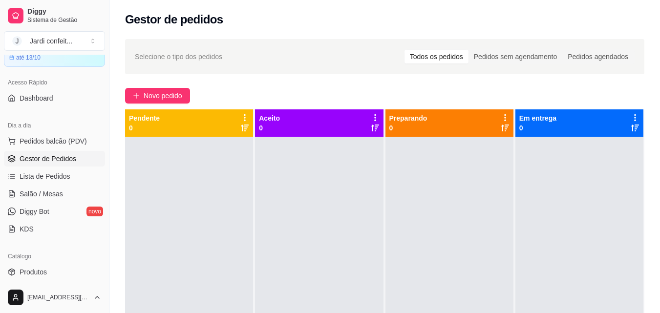
drag, startPoint x: 579, startPoint y: 219, endPoint x: 667, endPoint y: 278, distance: 105.3
click at [576, 240] on div at bounding box center [579, 293] width 128 height 313
click at [170, 89] on button "Novo pedido" at bounding box center [157, 96] width 65 height 16
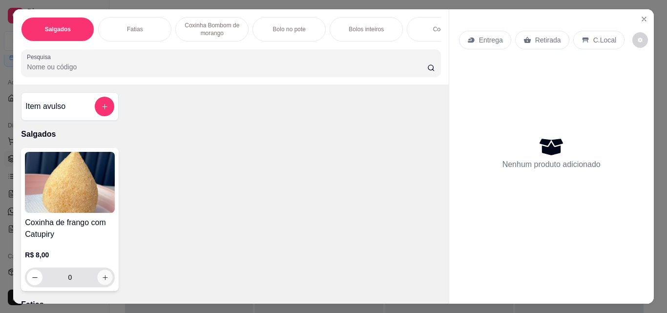
click at [104, 281] on icon "increase-product-quantity" at bounding box center [105, 277] width 7 height 7
type input "1"
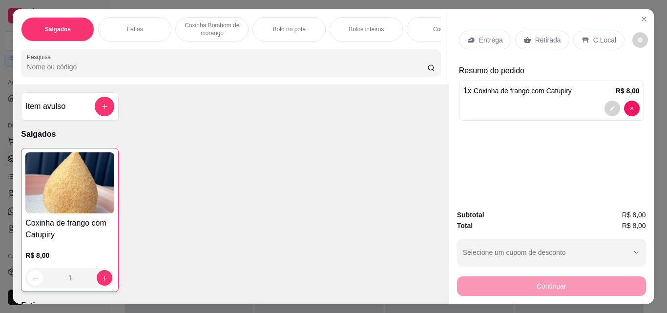
click at [524, 37] on icon at bounding box center [527, 40] width 7 height 6
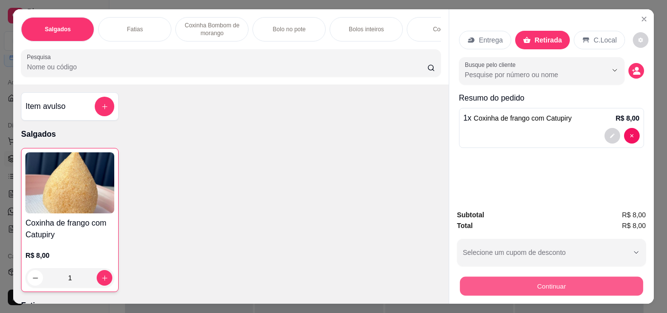
click at [551, 281] on button "Continuar" at bounding box center [551, 285] width 183 height 19
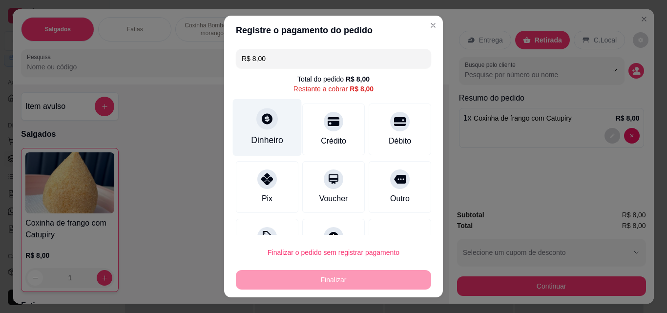
click at [251, 140] on div "Dinheiro" at bounding box center [267, 140] width 32 height 13
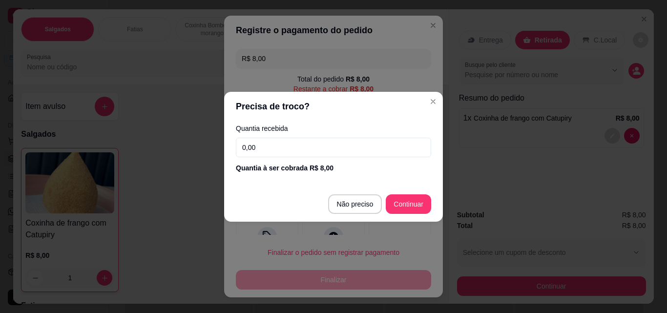
click at [277, 145] on input "0,00" at bounding box center [333, 148] width 195 height 20
type input "20,00"
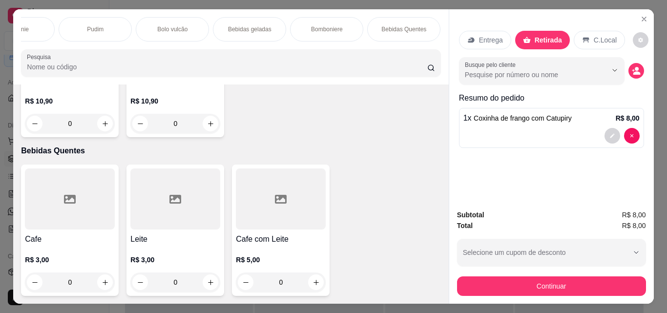
scroll to position [3468, 0]
type input "1"
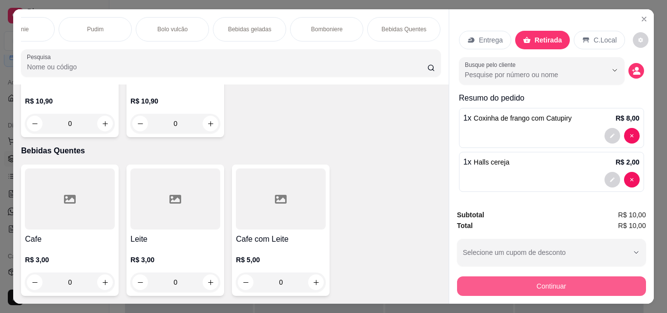
click at [568, 283] on button "Continuar" at bounding box center [551, 286] width 189 height 20
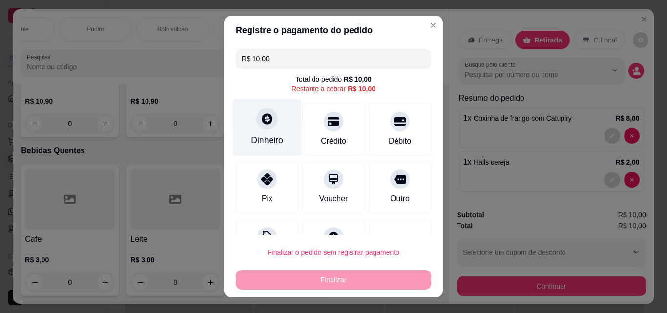
click at [246, 132] on div "Dinheiro" at bounding box center [267, 127] width 69 height 57
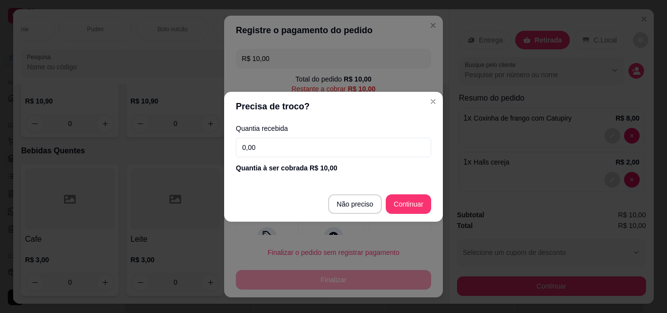
click at [302, 145] on input "0,00" at bounding box center [333, 148] width 195 height 20
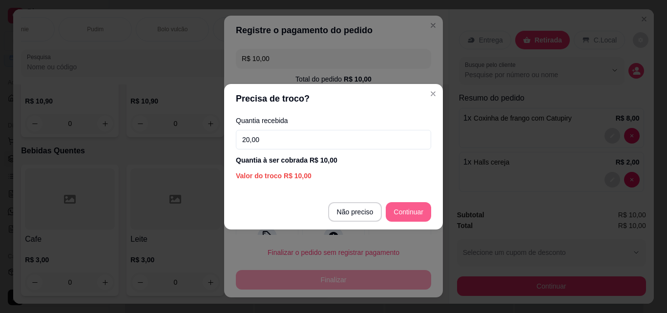
type input "20,00"
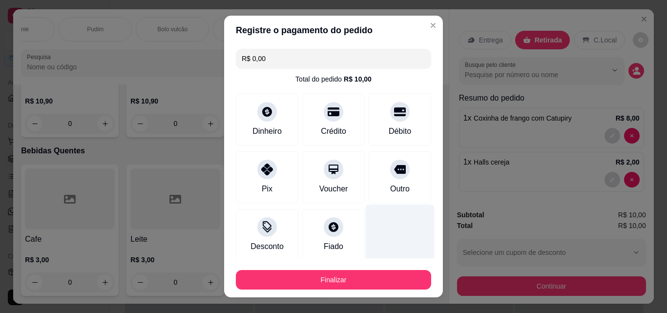
type input "R$ 0,00"
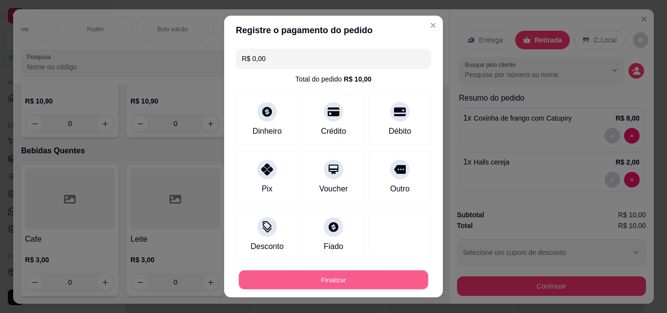
click at [328, 277] on button "Finalizar" at bounding box center [334, 280] width 190 height 19
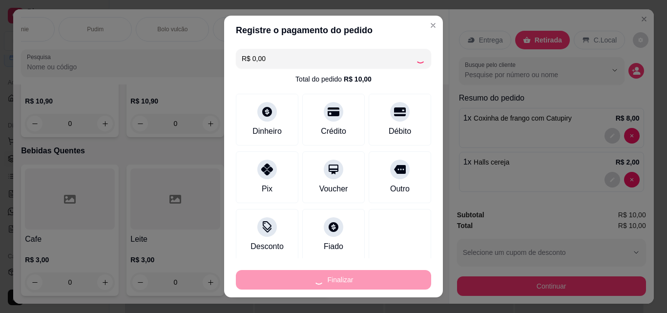
type input "0"
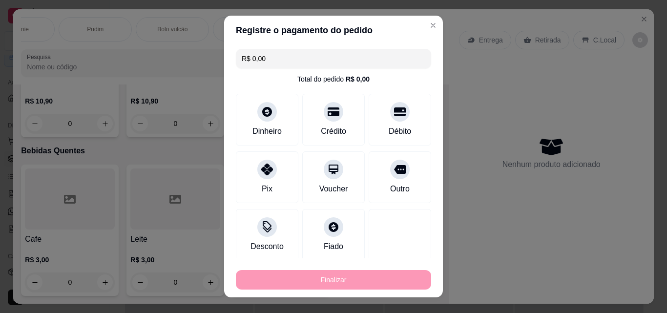
type input "-R$ 10,00"
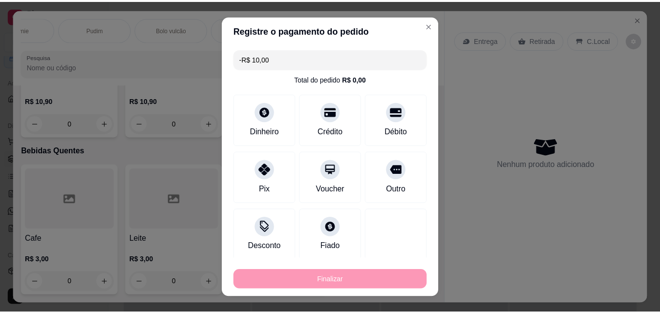
scroll to position [3467, 0]
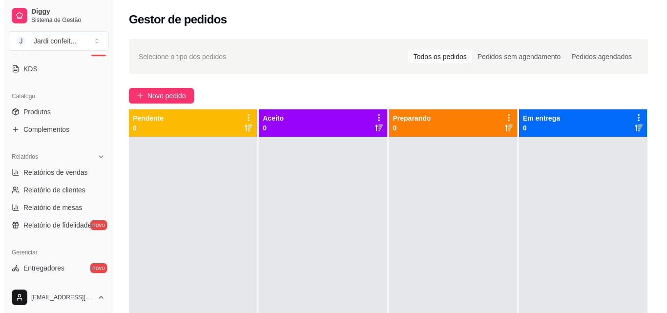
scroll to position [243, 0]
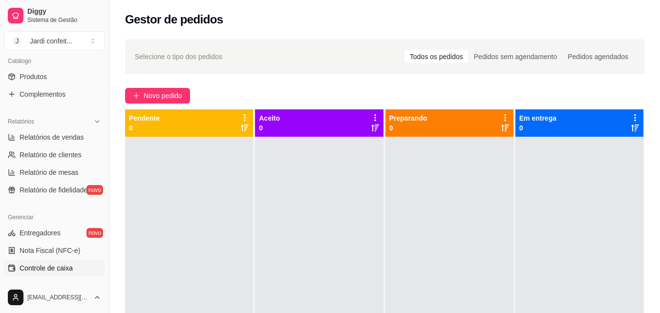
click at [77, 267] on link "Controle de caixa" at bounding box center [54, 268] width 101 height 16
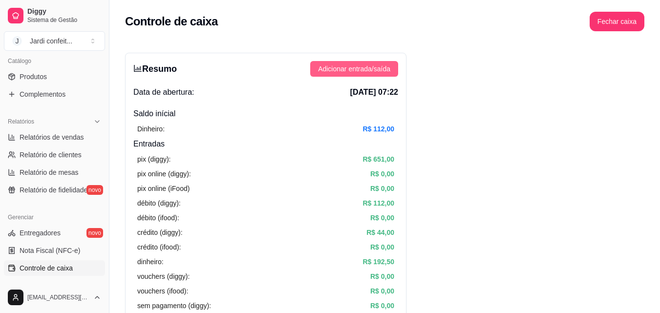
click at [374, 66] on span "Adicionar entrada/saída" at bounding box center [354, 69] width 72 height 11
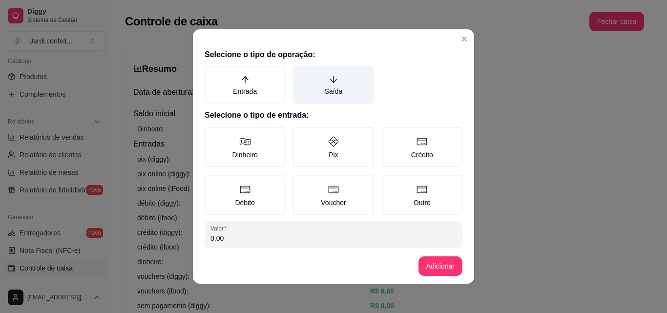
click at [334, 96] on label "Saída" at bounding box center [333, 84] width 81 height 37
click at [300, 74] on button "Saída" at bounding box center [297, 70] width 8 height 8
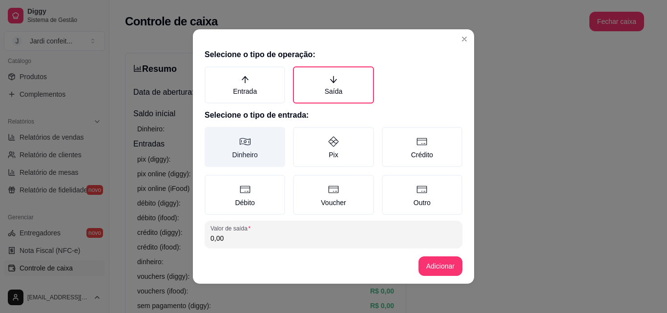
click at [239, 157] on label "Dinheiro" at bounding box center [245, 147] width 81 height 40
click at [212, 134] on button "Dinheiro" at bounding box center [208, 131] width 8 height 8
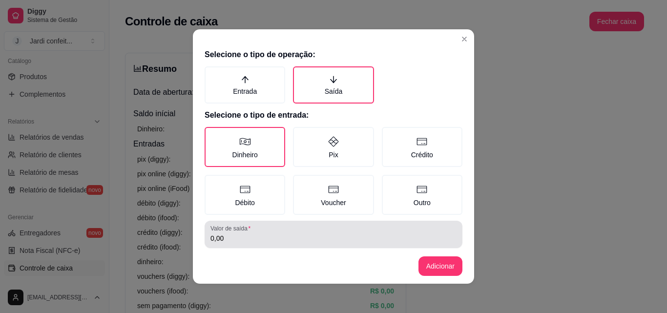
click at [236, 235] on input "0,00" at bounding box center [334, 238] width 246 height 10
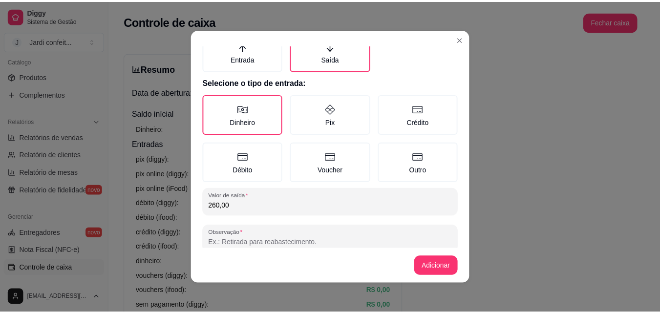
scroll to position [52, 0]
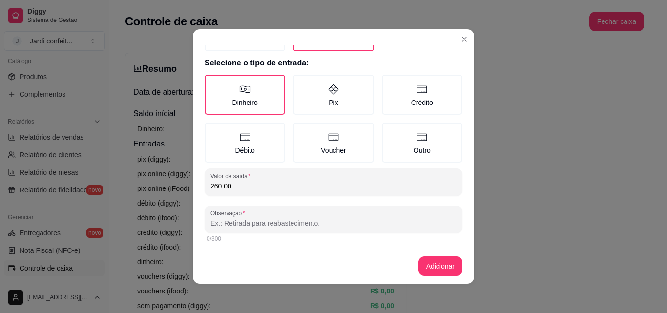
type input "260,00"
click at [250, 234] on div "0/300" at bounding box center [334, 239] width 258 height 12
click at [264, 225] on input "Observação" at bounding box center [334, 223] width 246 height 10
type input "Dasdores"
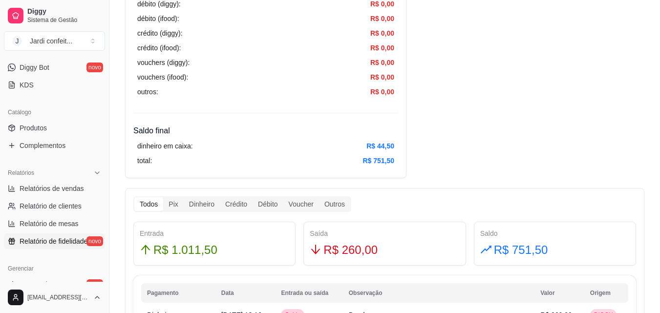
scroll to position [195, 0]
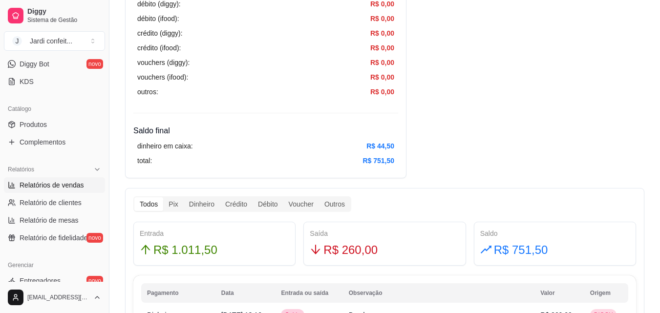
click at [90, 186] on link "Relatórios de vendas" at bounding box center [54, 185] width 101 height 16
select select "ALL"
select select "0"
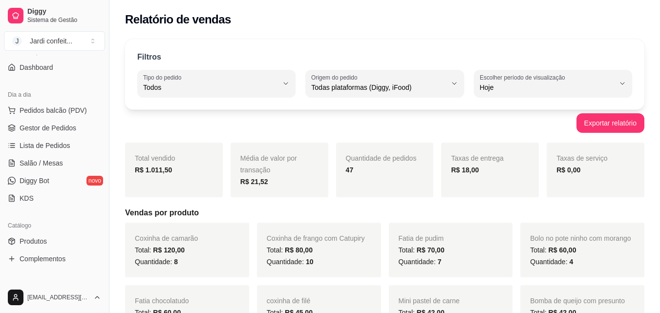
scroll to position [49, 0]
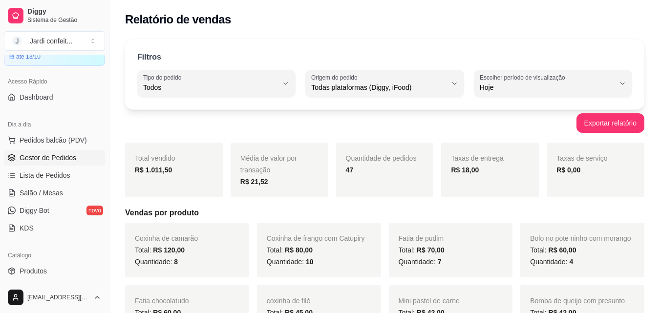
click at [82, 151] on link "Gestor de Pedidos" at bounding box center [54, 158] width 101 height 16
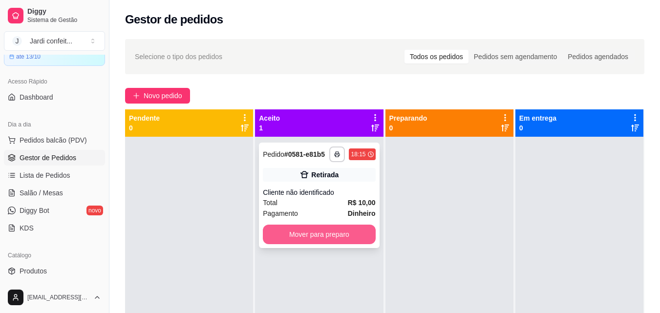
click at [361, 234] on button "Mover para preparo" at bounding box center [319, 235] width 112 height 20
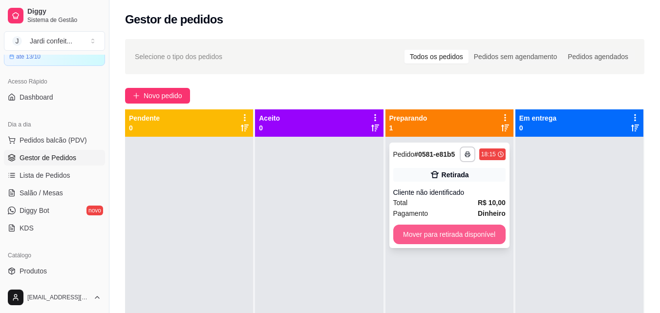
click at [422, 230] on button "Mover para retirada disponível" at bounding box center [449, 235] width 112 height 20
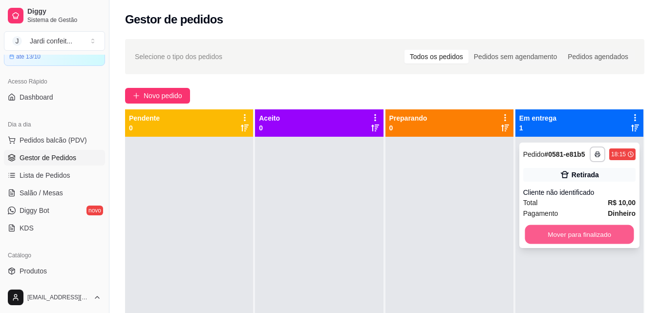
click at [577, 230] on button "Mover para finalizado" at bounding box center [579, 234] width 109 height 19
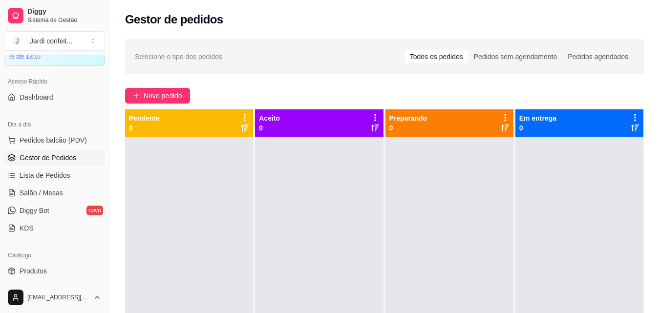
click at [577, 233] on div at bounding box center [579, 293] width 128 height 313
click at [660, 192] on html "Diggy Sistema de Gestão J Jardi confeit ... Loja aberta Diggy Bot até 13/10 Ace…" at bounding box center [330, 156] width 660 height 313
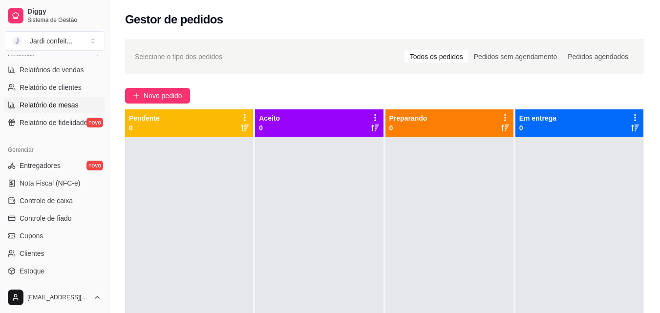
scroll to position [342, 0]
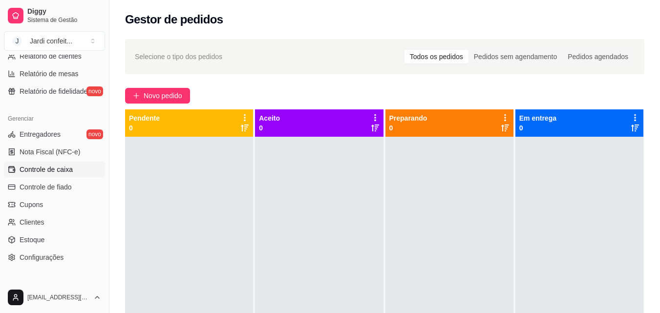
click at [71, 172] on span "Controle de caixa" at bounding box center [46, 170] width 53 height 10
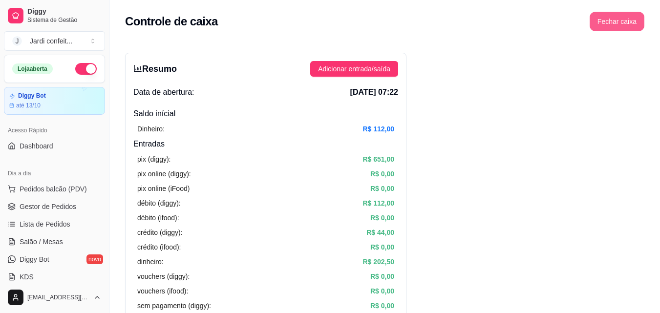
click at [621, 22] on button "Fechar caixa" at bounding box center [617, 22] width 55 height 20
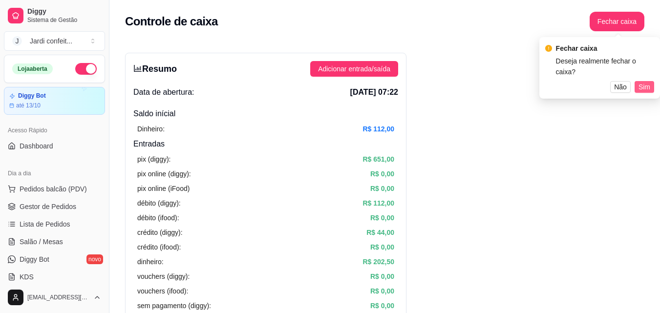
click at [648, 82] on span "Sim" at bounding box center [644, 87] width 12 height 11
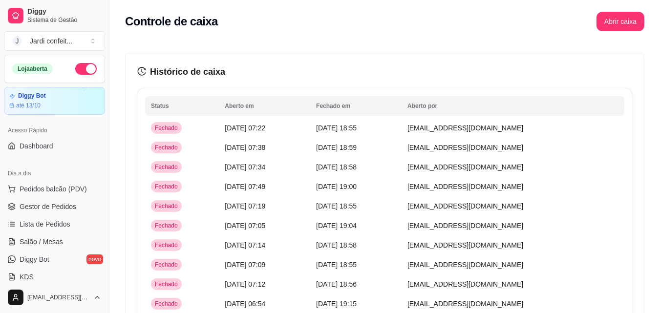
click at [75, 69] on button "button" at bounding box center [85, 69] width 21 height 12
